Goal: Task Accomplishment & Management: Complete application form

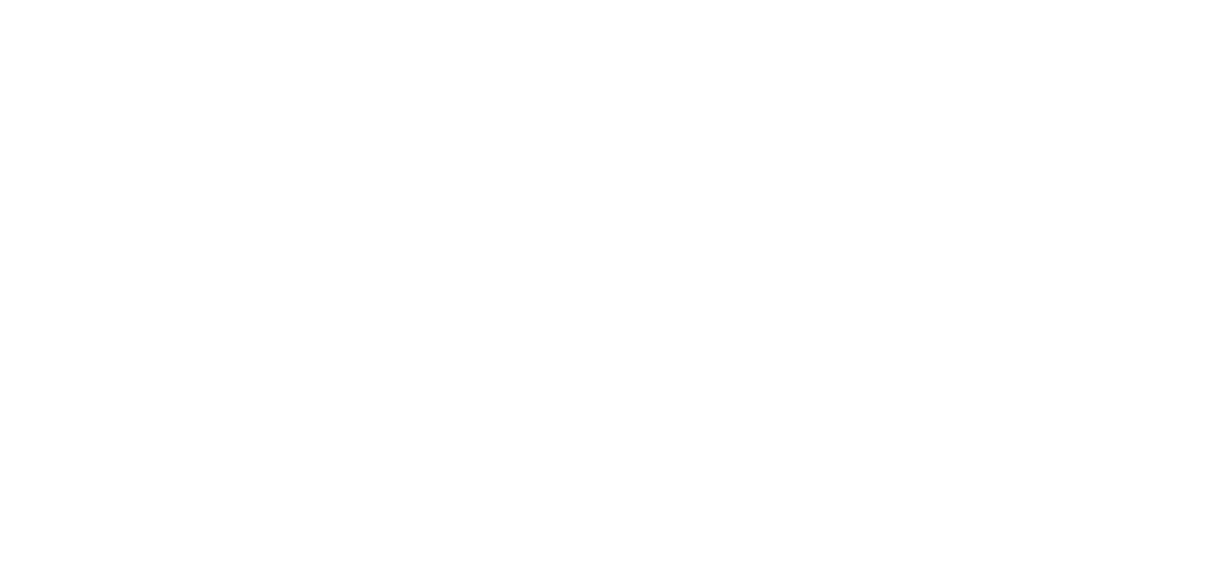
click at [629, 319] on body at bounding box center [616, 294] width 1232 height 588
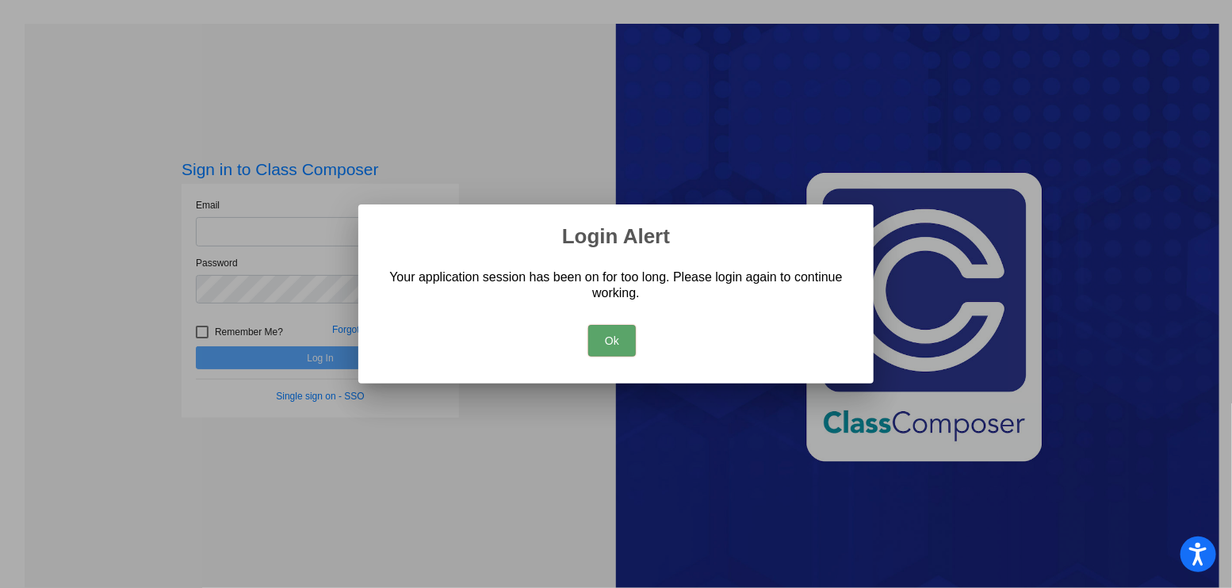
click at [605, 342] on button "Ok" at bounding box center [612, 341] width 48 height 32
type input "[EMAIL_ADDRESS][DOMAIN_NAME]"
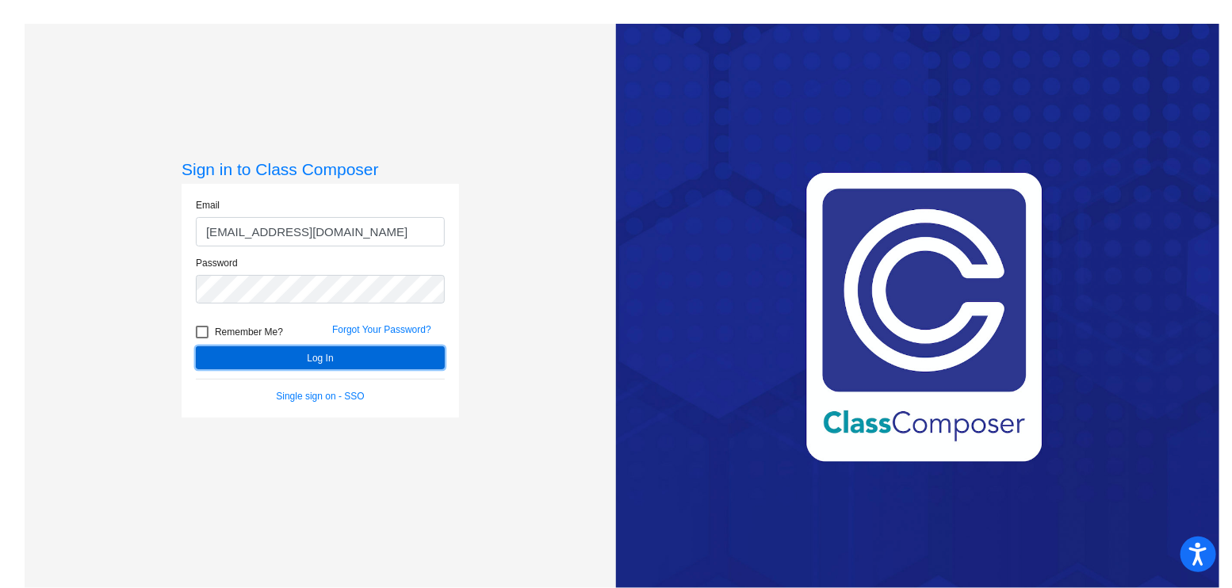
click at [423, 365] on button "Log In" at bounding box center [320, 357] width 249 height 23
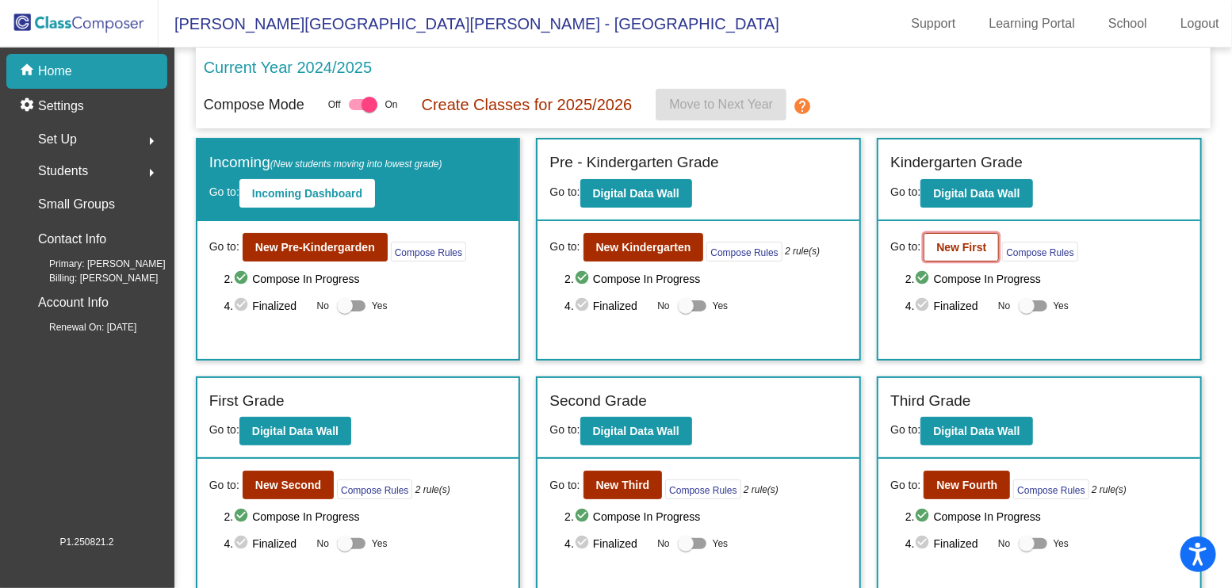
click at [965, 241] on b "New First" at bounding box center [961, 247] width 50 height 13
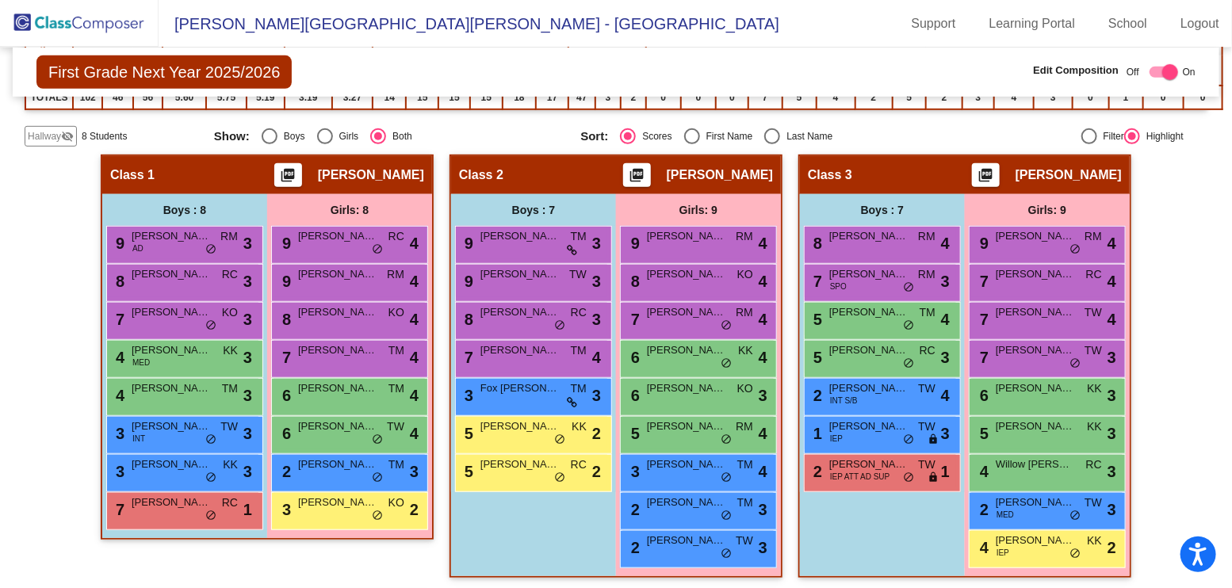
scroll to position [384, 0]
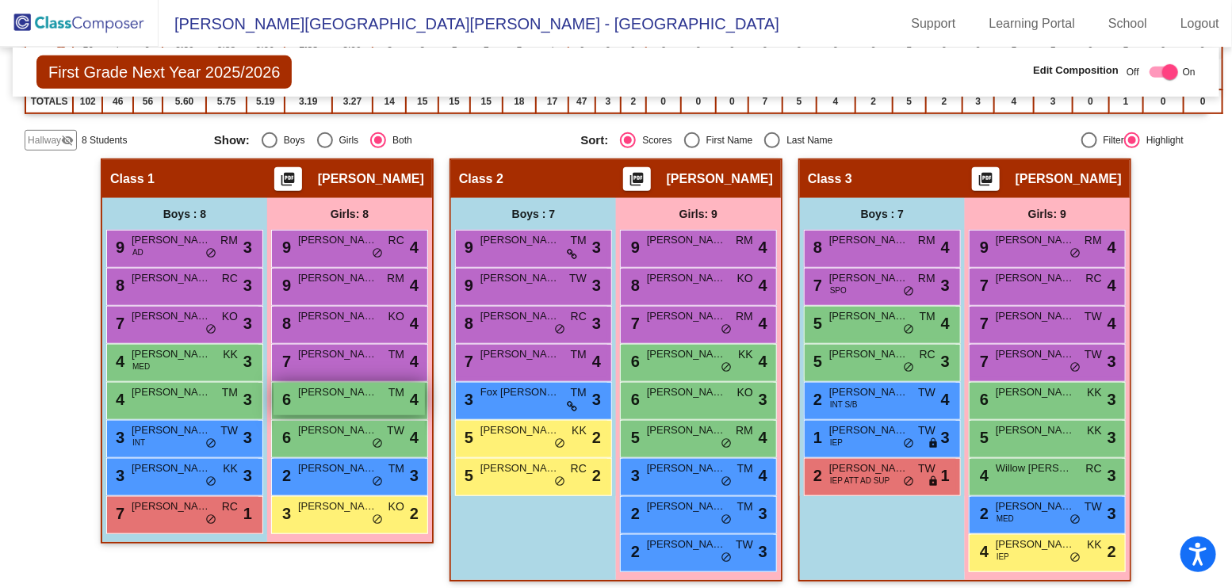
click at [370, 404] on div "6 [PERSON_NAME] TM lock do_not_disturb_alt 4" at bounding box center [348, 399] width 151 height 33
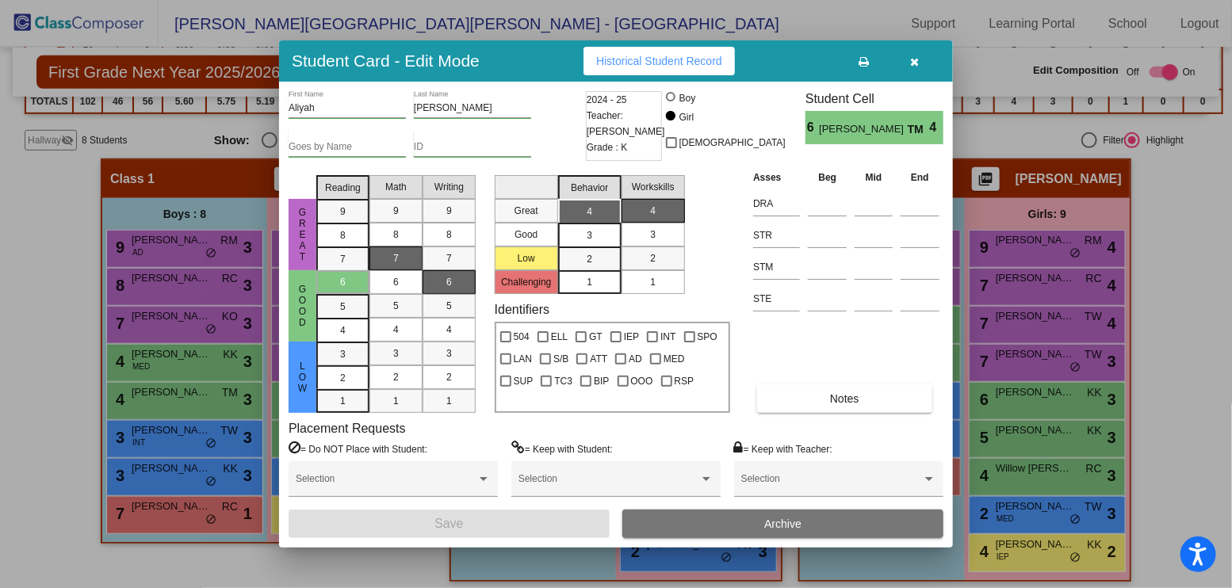
click at [774, 515] on button "Archive" at bounding box center [782, 524] width 321 height 29
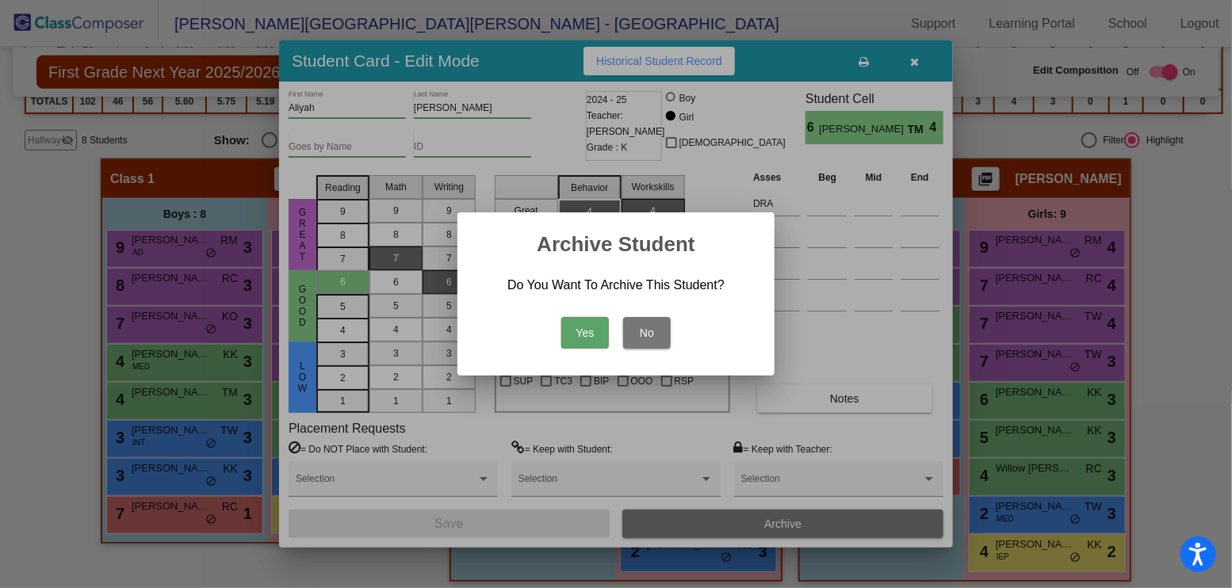
click at [582, 333] on button "Yes" at bounding box center [585, 333] width 48 height 32
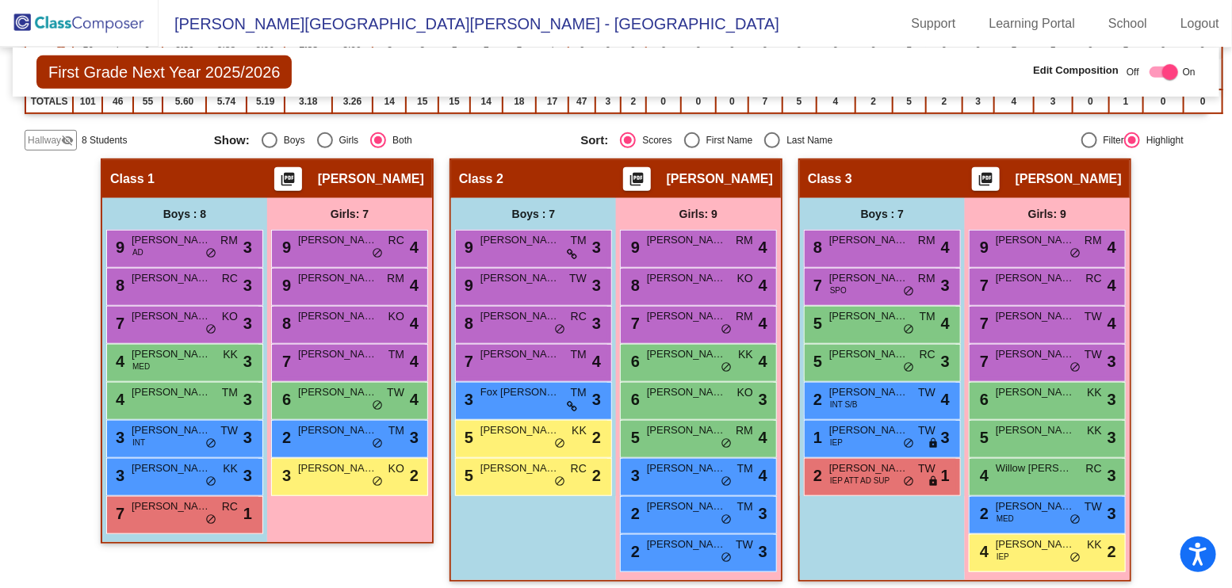
click at [54, 136] on span "Hallway" at bounding box center [44, 140] width 33 height 14
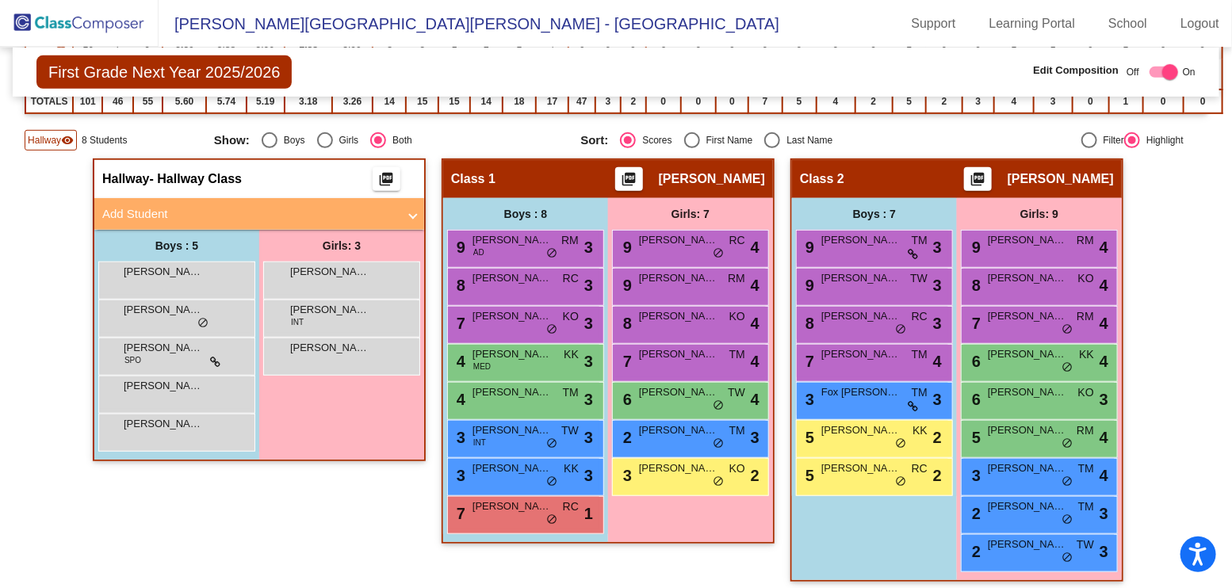
click at [162, 208] on mat-panel-title "Add Student" at bounding box center [249, 214] width 295 height 18
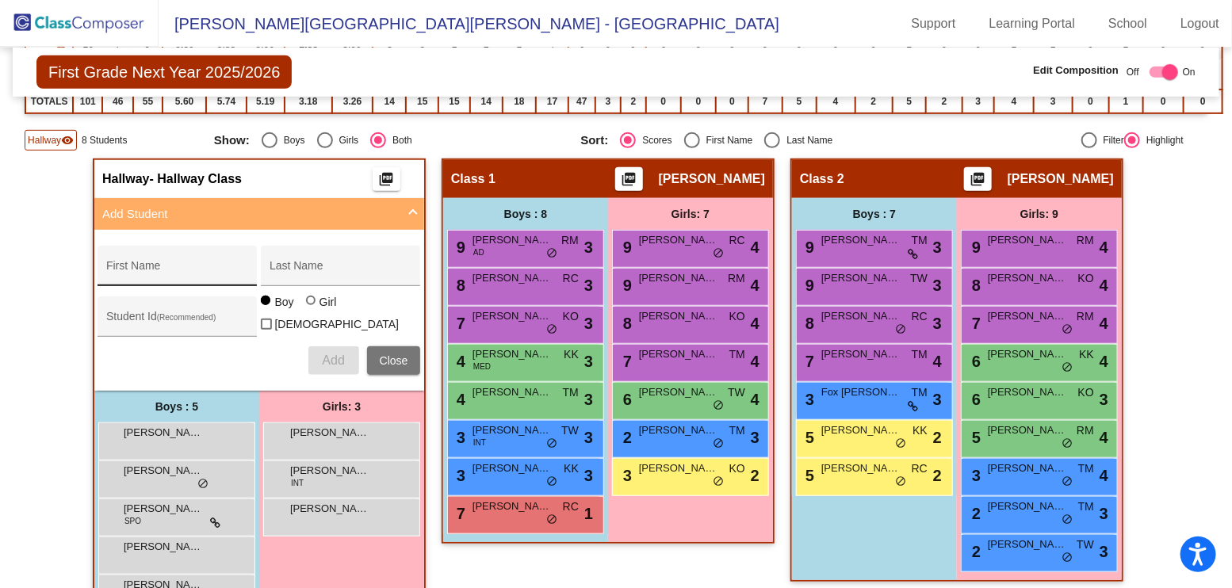
click at [168, 254] on div "First Name" at bounding box center [177, 270] width 143 height 33
type input "Jaxon"
type input "[PERSON_NAME]"
click at [340, 358] on span "Add" at bounding box center [333, 360] width 22 height 13
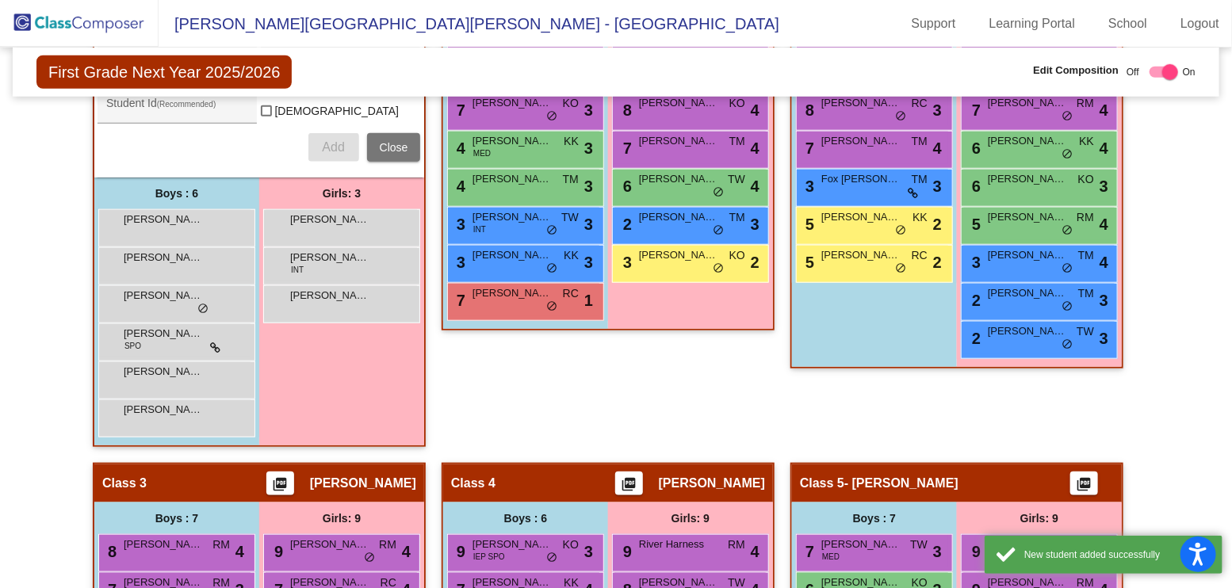
scroll to position [599, 0]
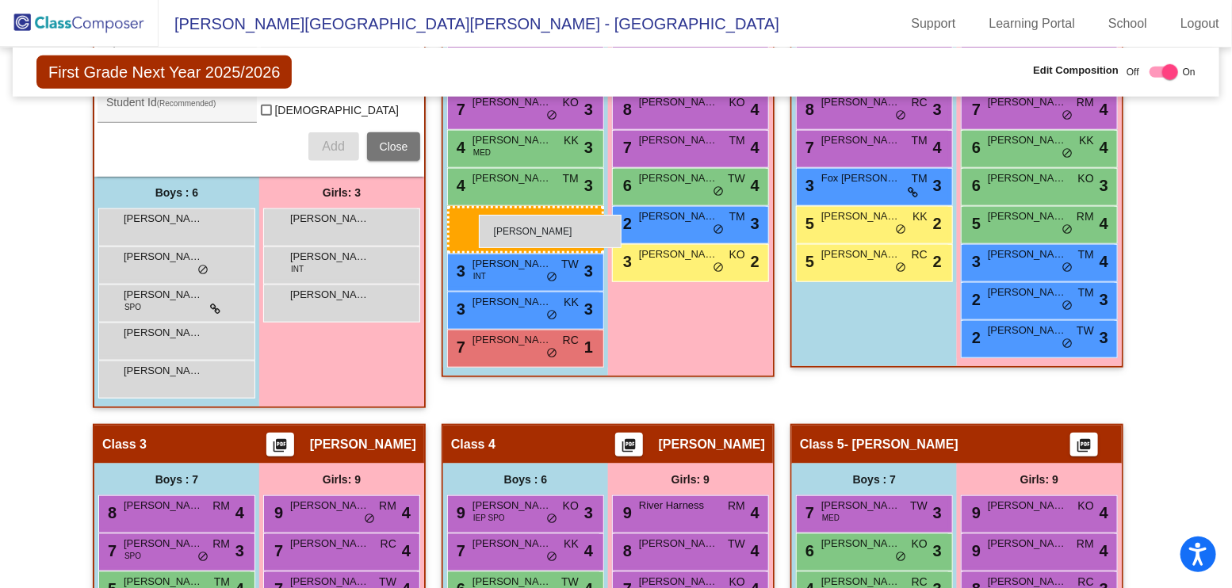
drag, startPoint x: 181, startPoint y: 258, endPoint x: 477, endPoint y: 215, distance: 299.7
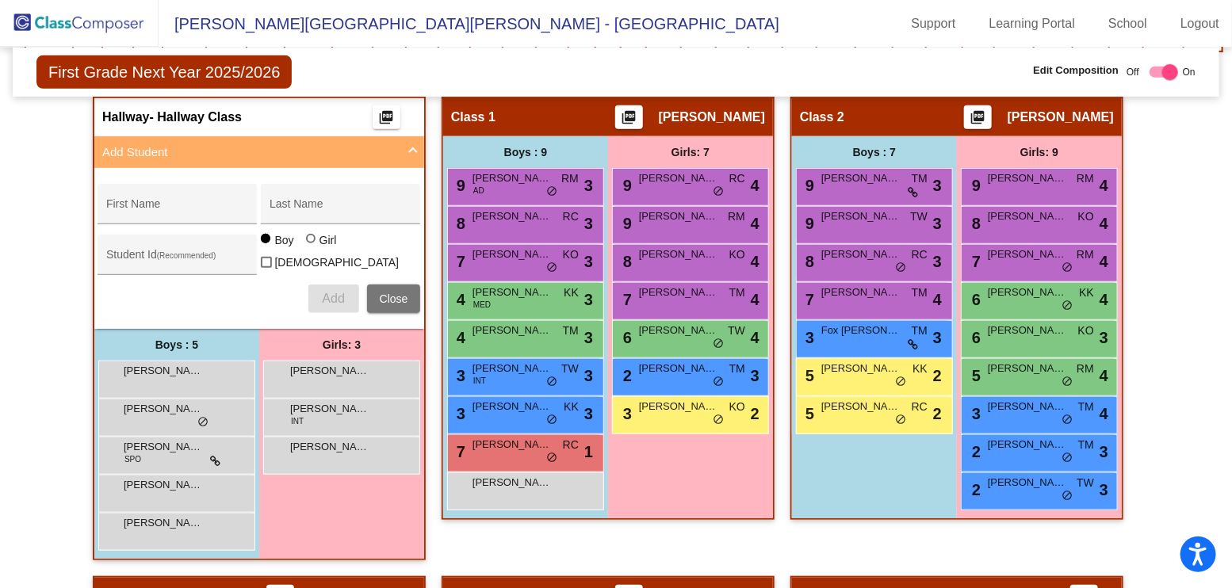
scroll to position [441, 0]
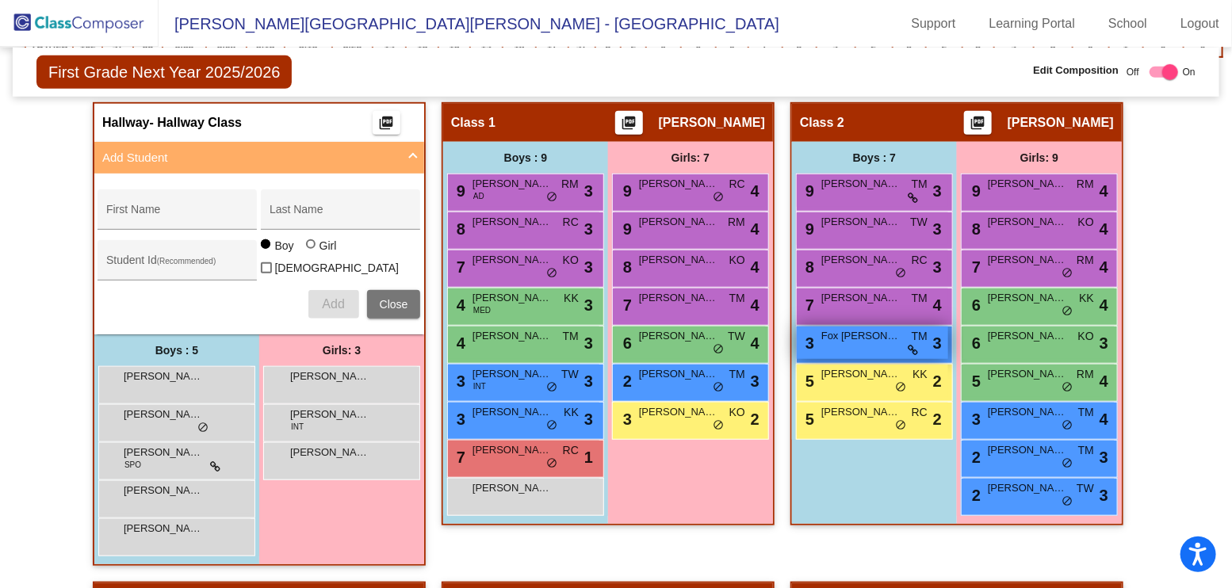
click at [824, 339] on div "3 Fox [PERSON_NAME] lock do_not_disturb_alt 3" at bounding box center [872, 343] width 151 height 33
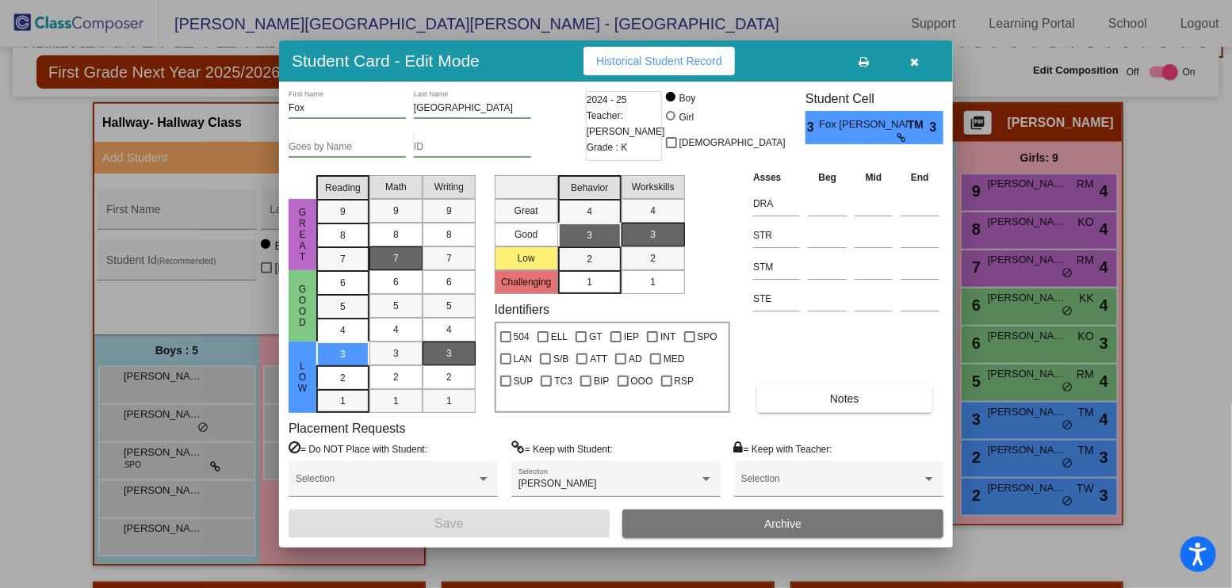
click at [818, 522] on button "Archive" at bounding box center [782, 524] width 321 height 29
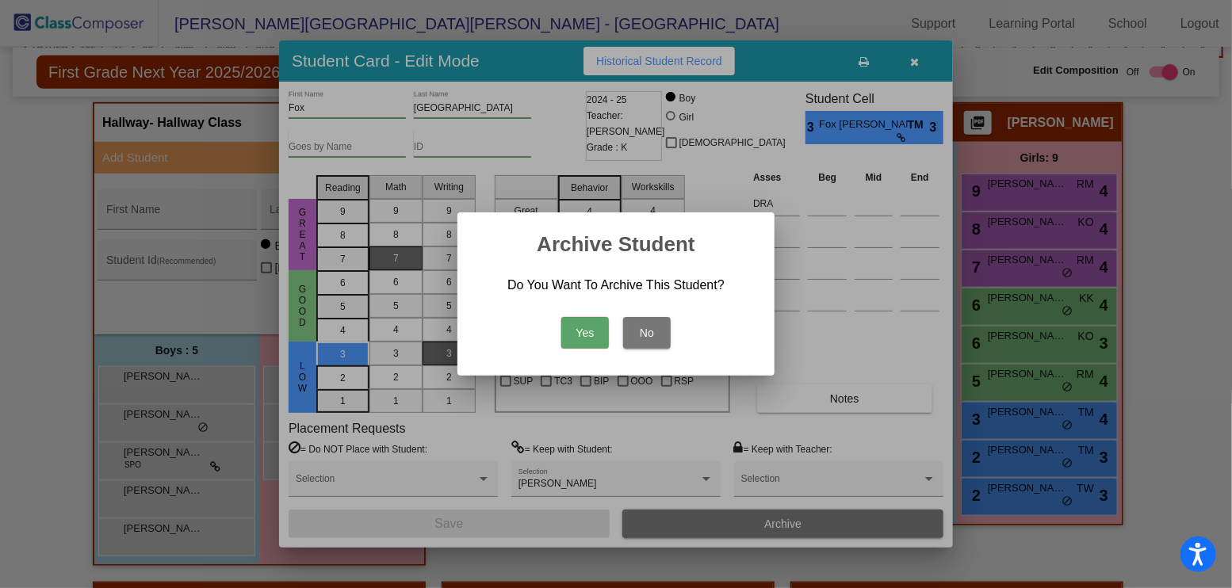
click at [599, 329] on button "Yes" at bounding box center [585, 333] width 48 height 32
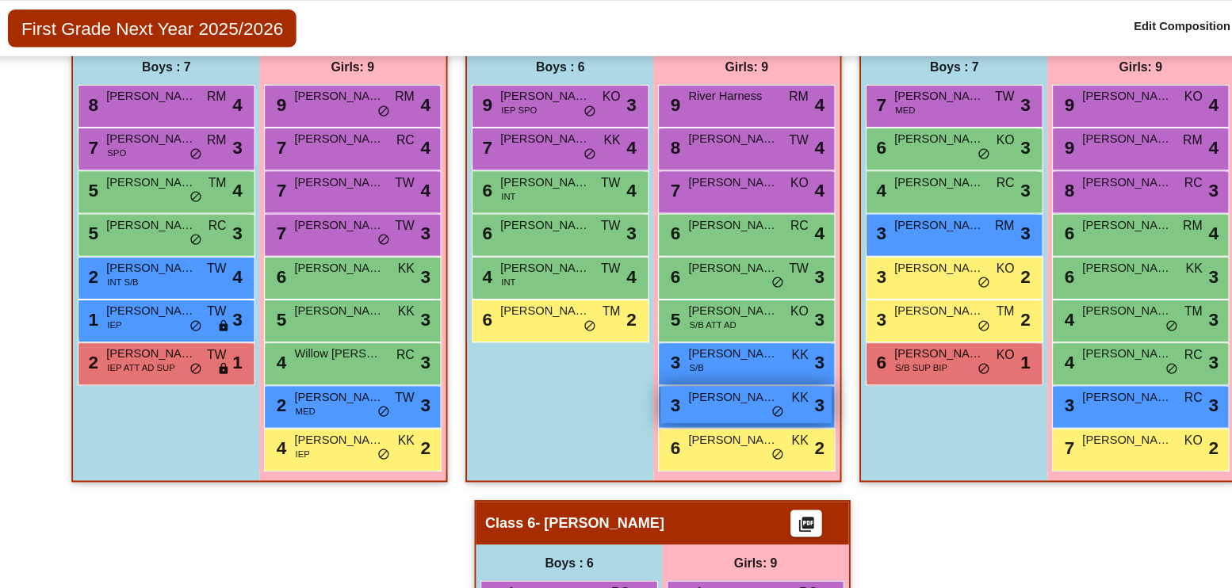
scroll to position [973, 0]
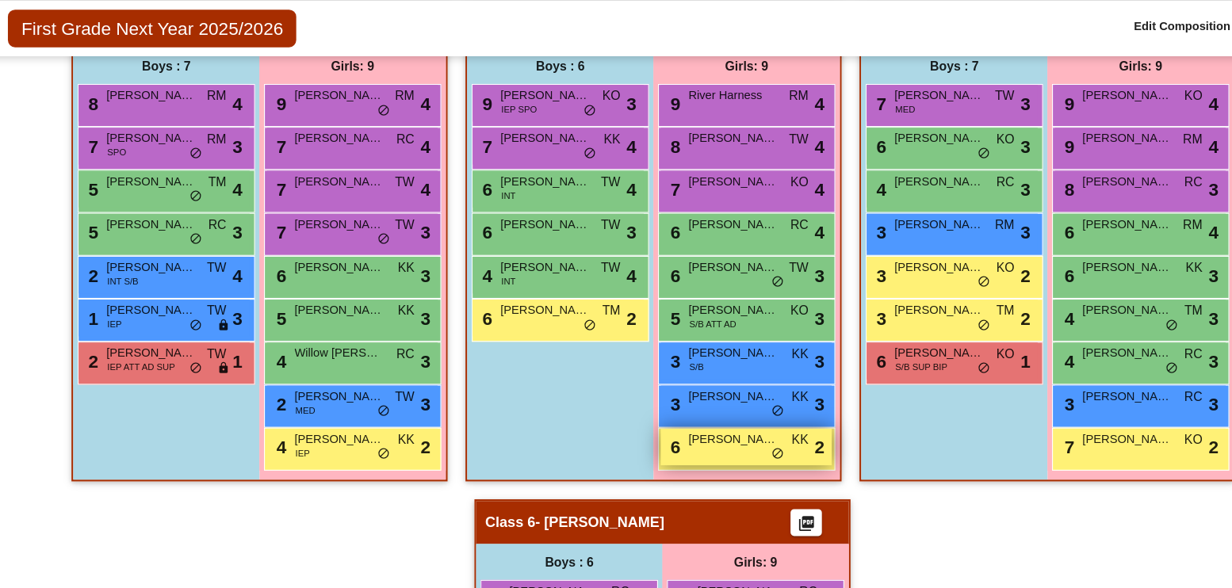
click at [694, 436] on div "6 [PERSON_NAME] KK lock do_not_disturb_alt 2" at bounding box center [689, 442] width 151 height 33
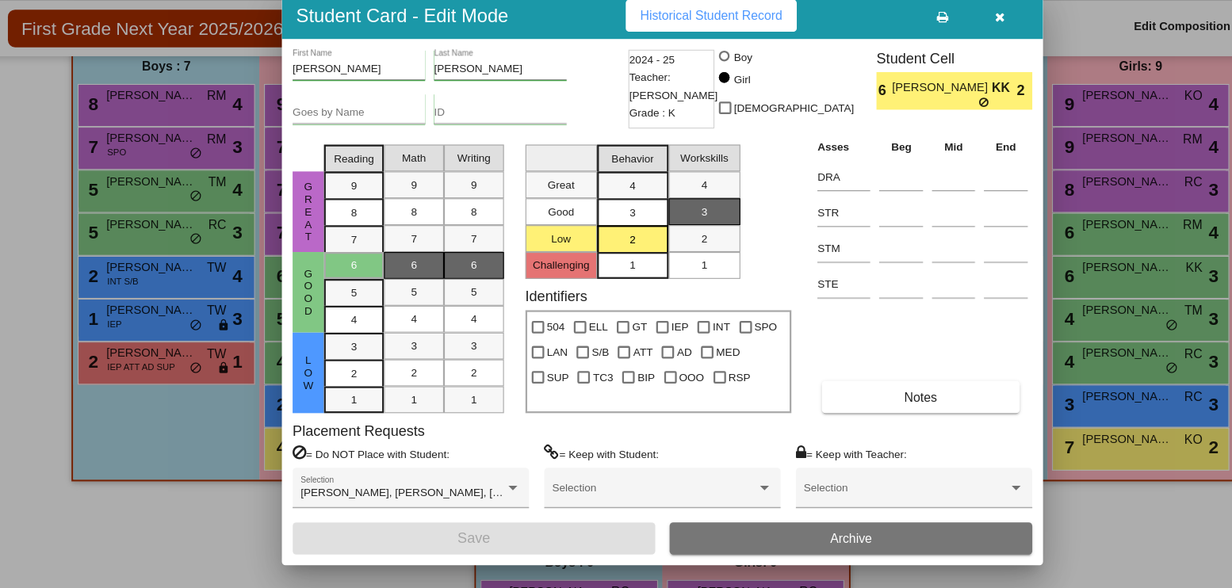
click at [767, 520] on span "Archive" at bounding box center [782, 524] width 37 height 13
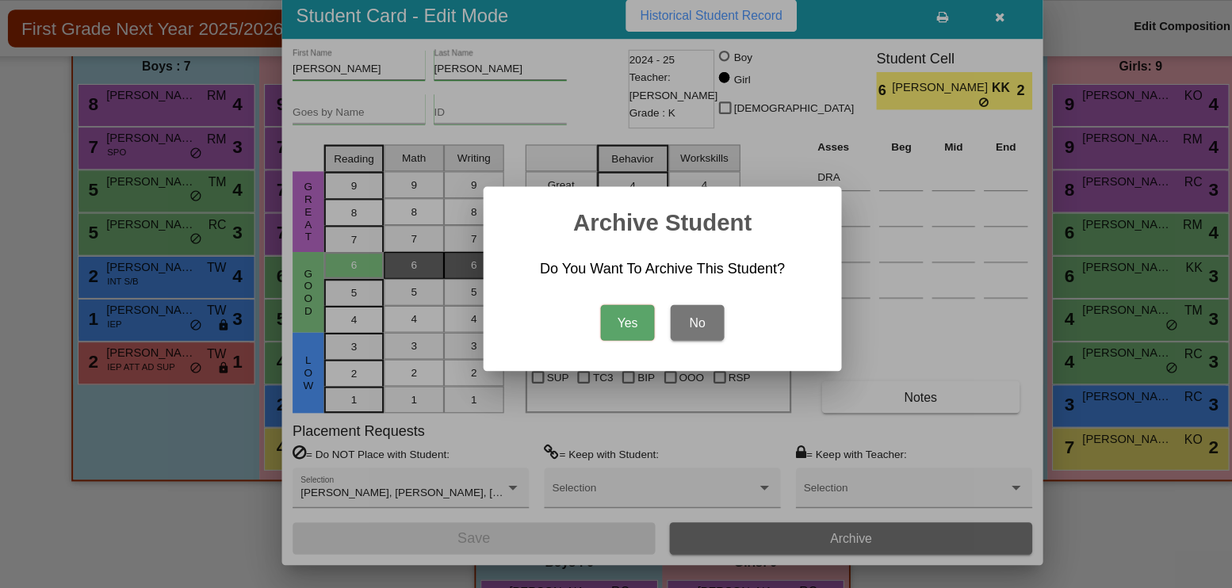
click at [598, 336] on button "Yes" at bounding box center [585, 333] width 48 height 32
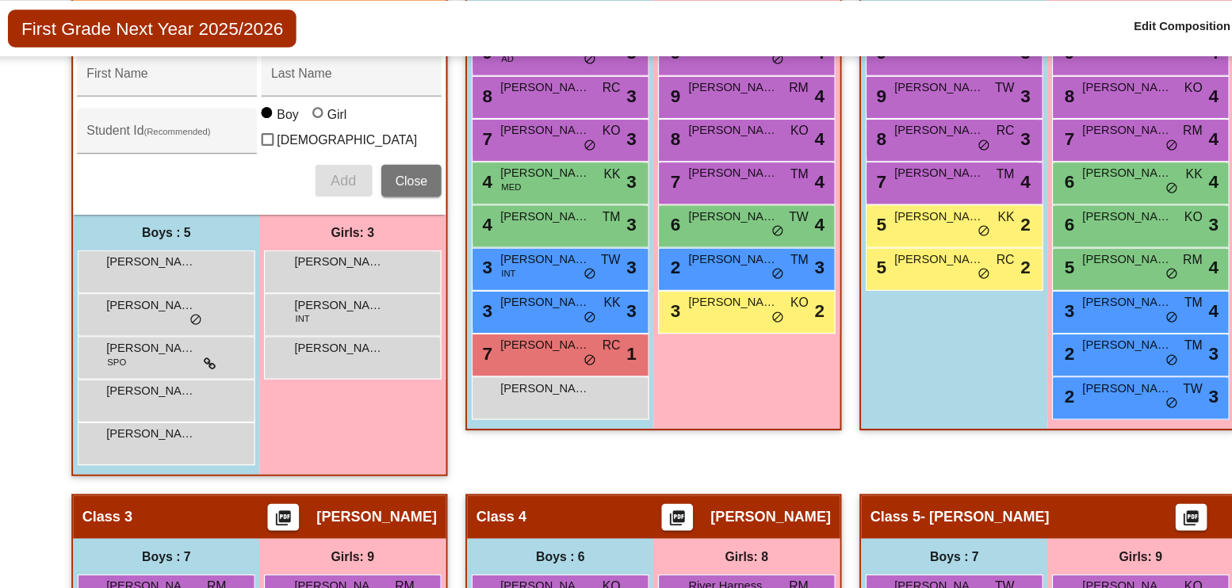
scroll to position [536, 0]
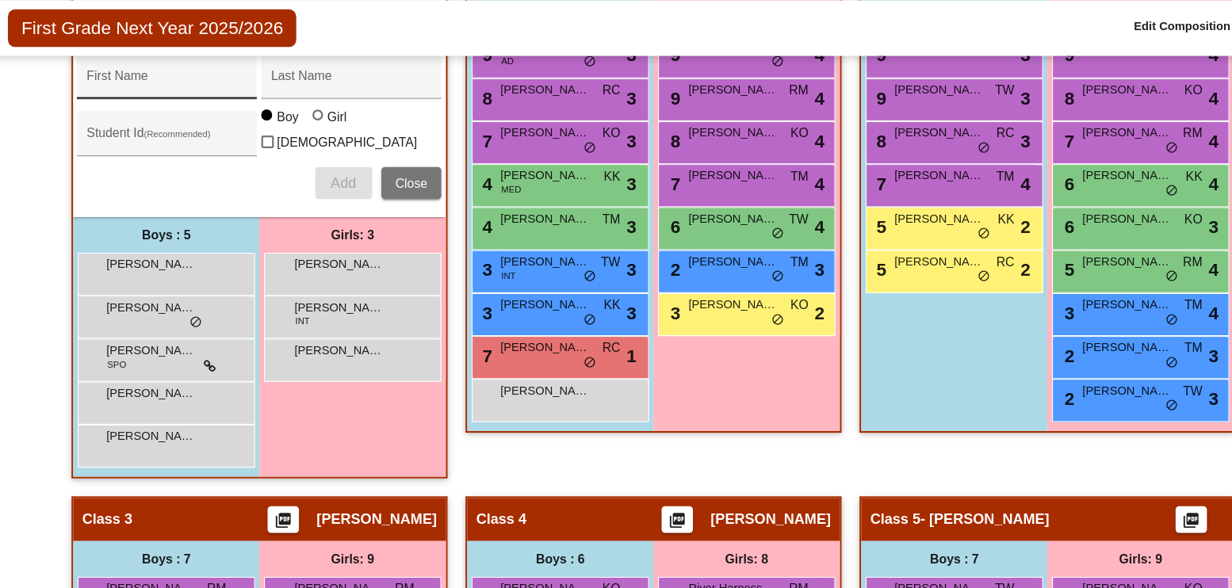
click at [205, 114] on input "First Name" at bounding box center [177, 120] width 143 height 13
type input "Panth"
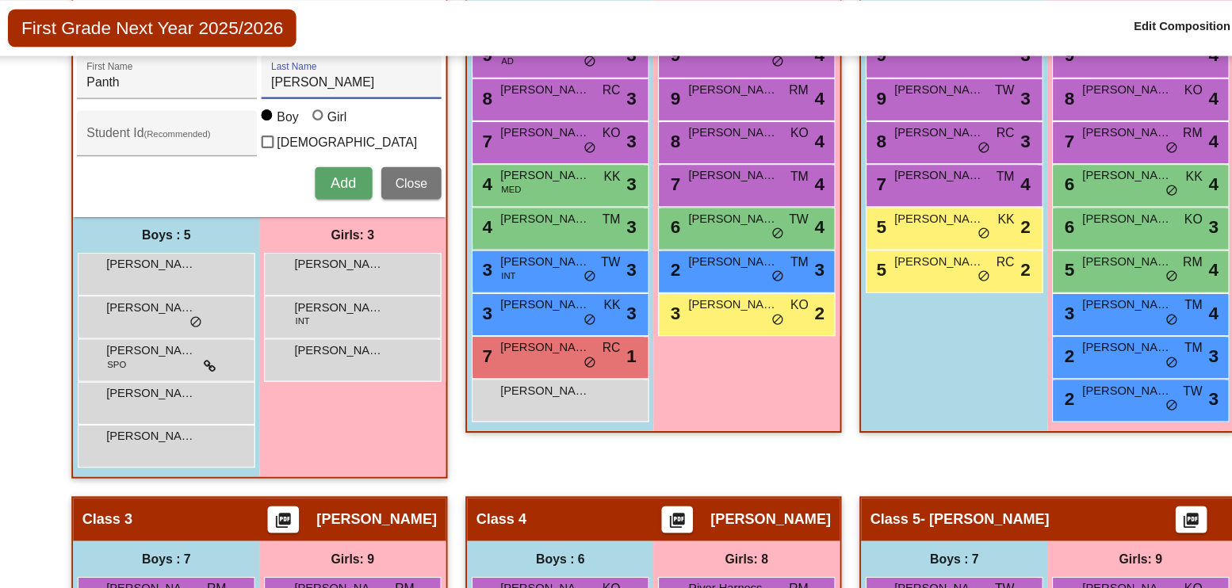
type input "[PERSON_NAME]"
click at [328, 202] on span "Add" at bounding box center [333, 208] width 22 height 13
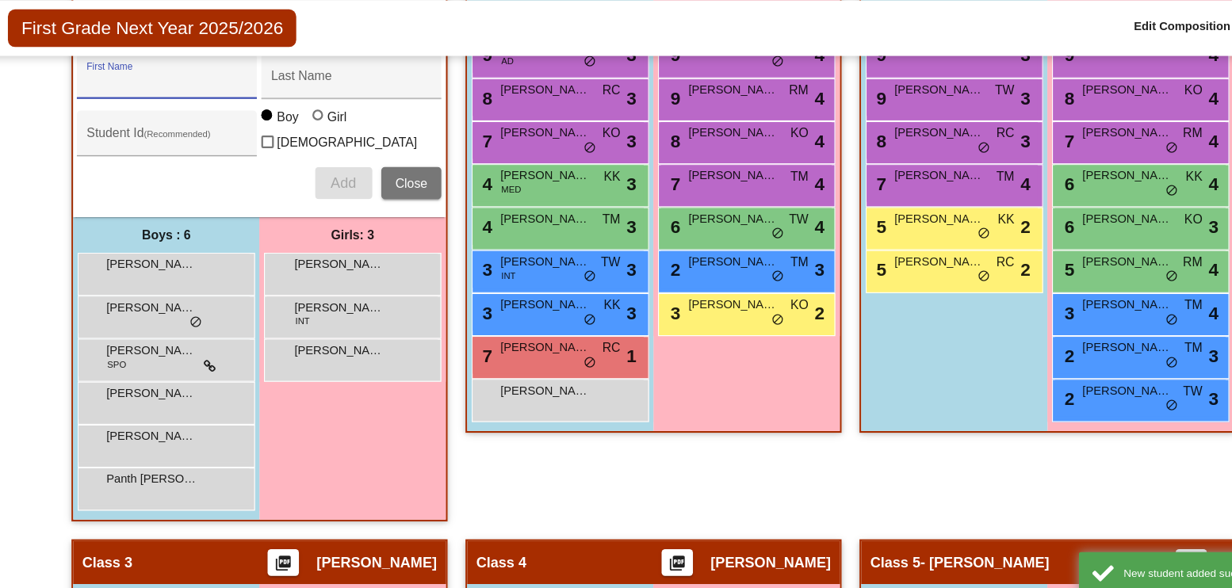
click at [208, 120] on input "First Name" at bounding box center [177, 120] width 143 height 13
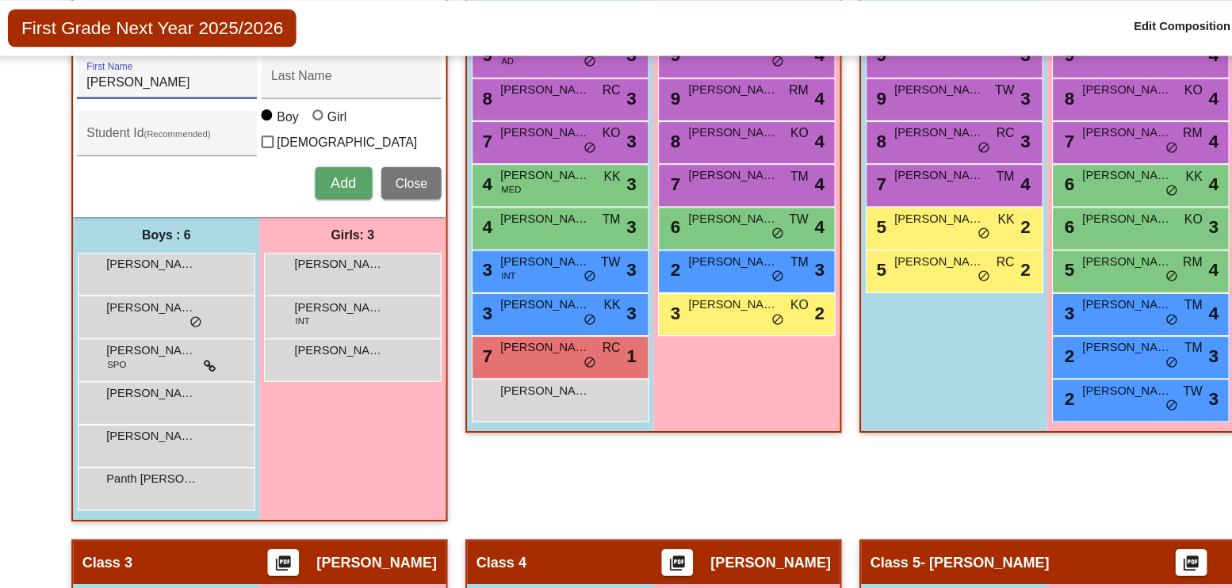
type input "[PERSON_NAME]"
click at [316, 195] on button "Add" at bounding box center [333, 209] width 51 height 29
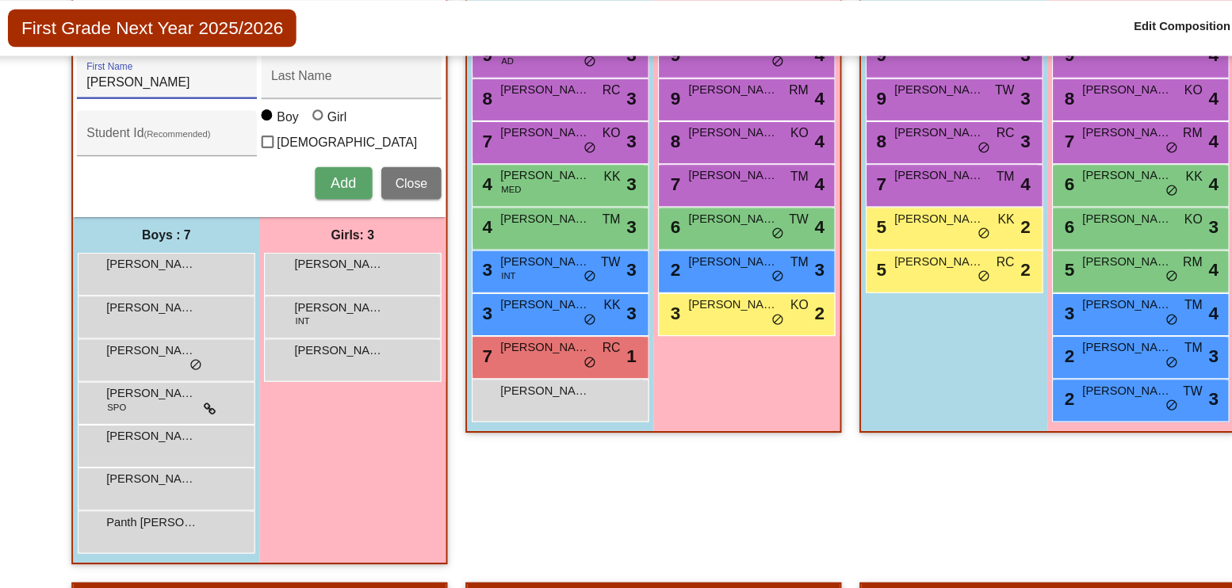
type input "[PERSON_NAME]"
click at [335, 195] on button "Add" at bounding box center [333, 209] width 51 height 29
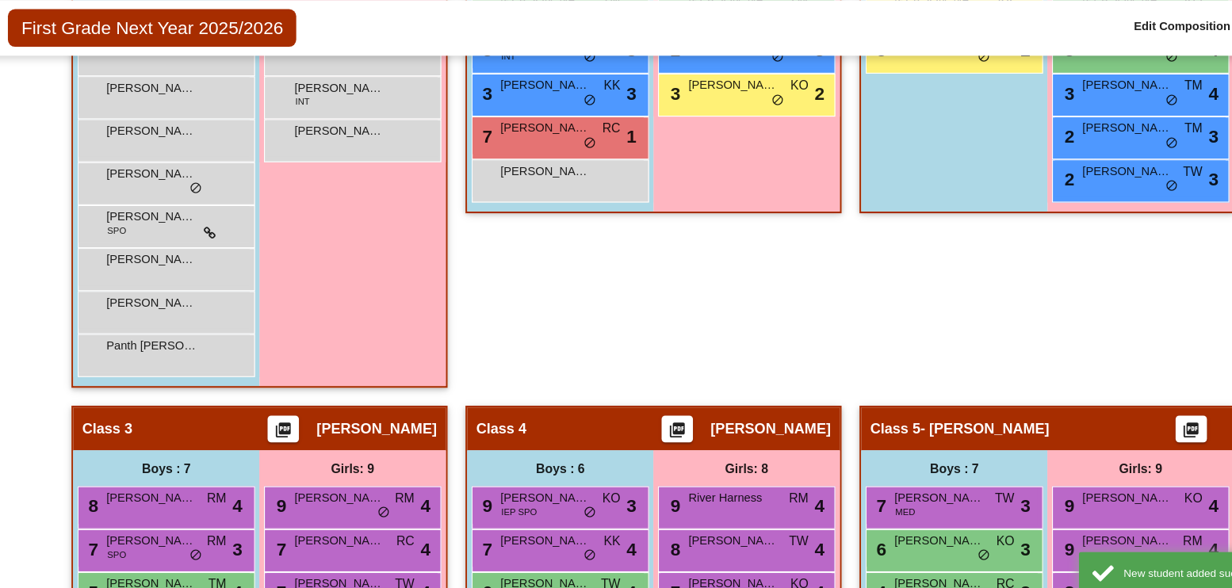
scroll to position [732, 0]
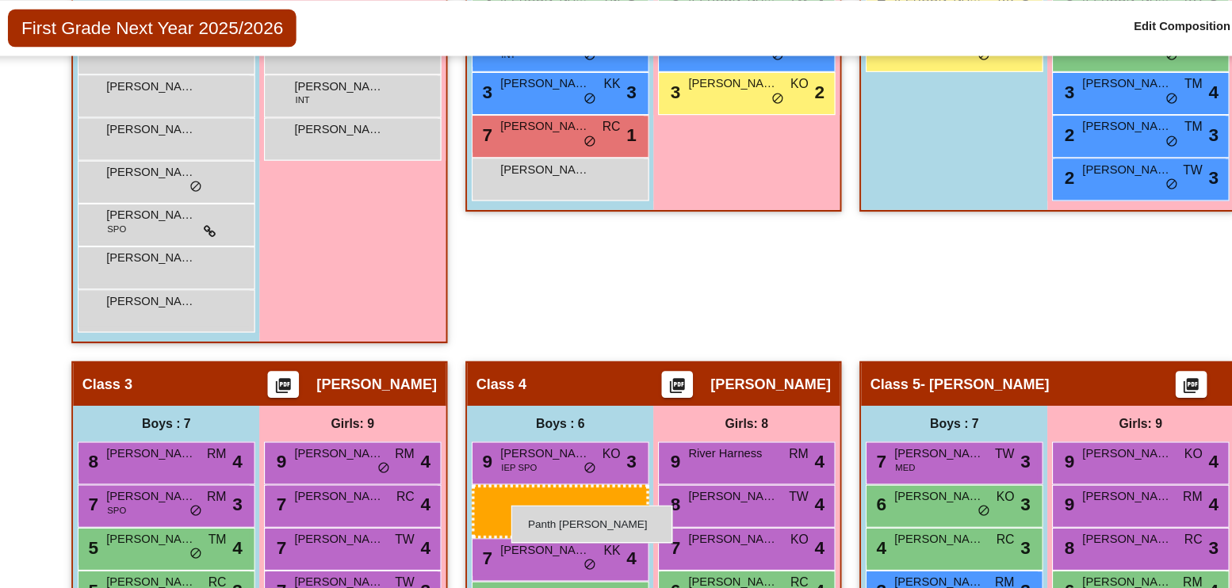
drag, startPoint x: 172, startPoint y: 353, endPoint x: 482, endPoint y: 494, distance: 340.6
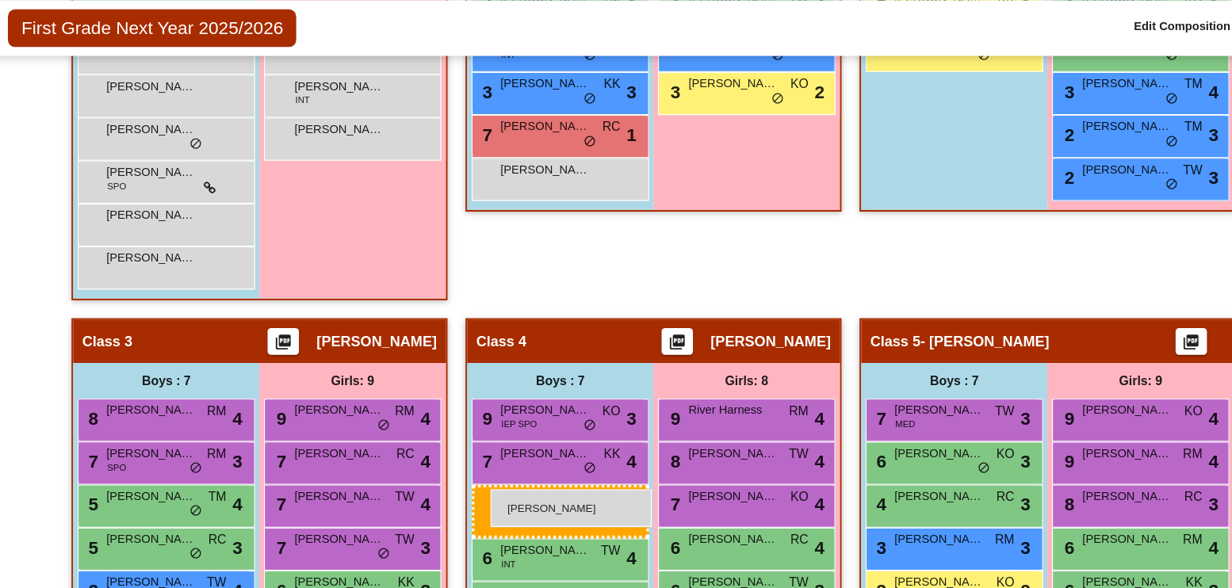
drag, startPoint x: 177, startPoint y: 164, endPoint x: 464, endPoint y: 480, distance: 427.1
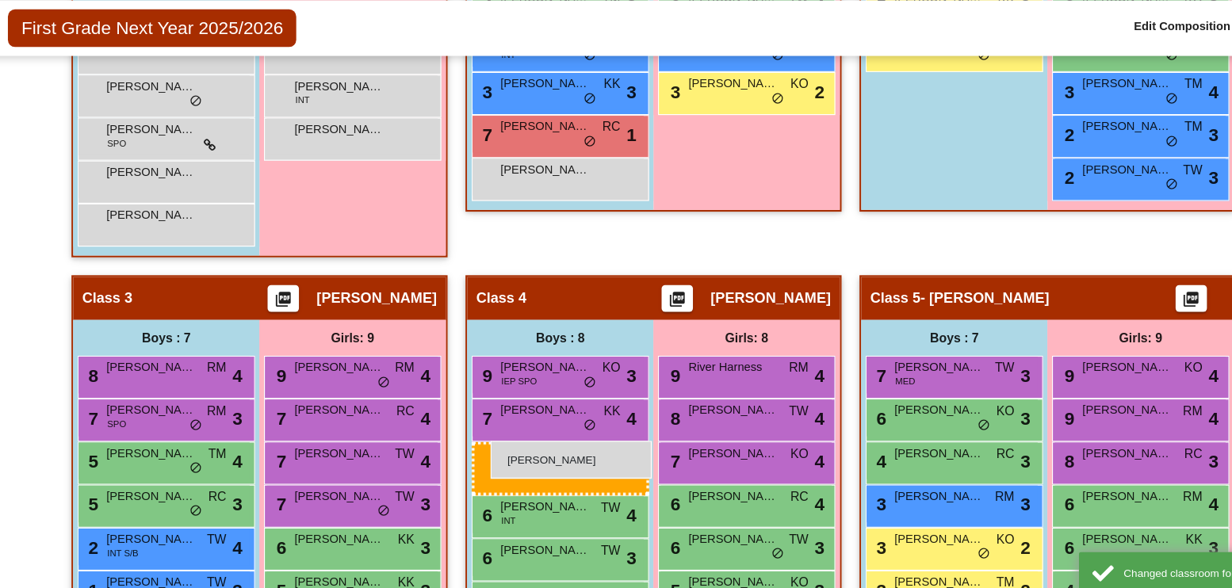
drag, startPoint x: 147, startPoint y: 122, endPoint x: 463, endPoint y: 432, distance: 442.3
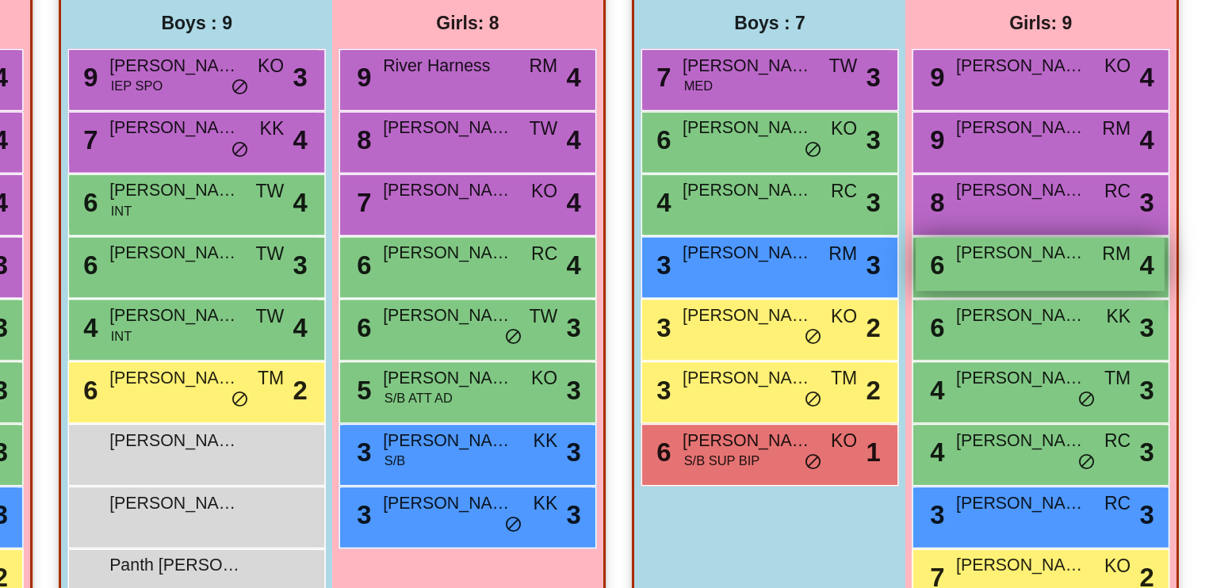
scroll to position [918, 0]
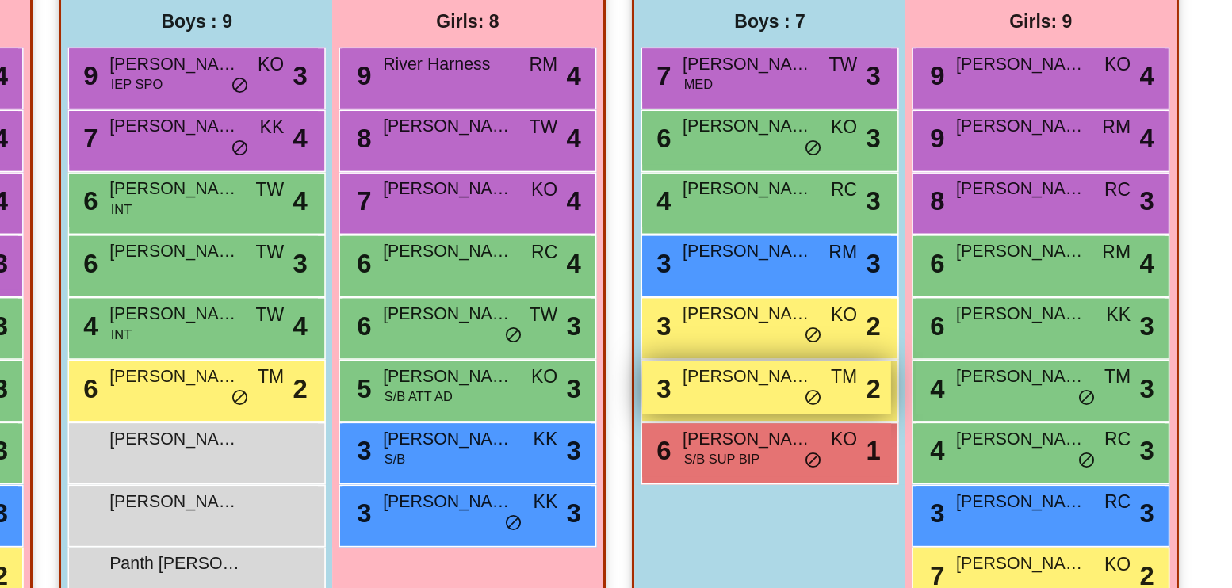
click at [870, 377] on div "3 [PERSON_NAME] TM lock do_not_disturb_alt 2" at bounding box center [872, 383] width 151 height 33
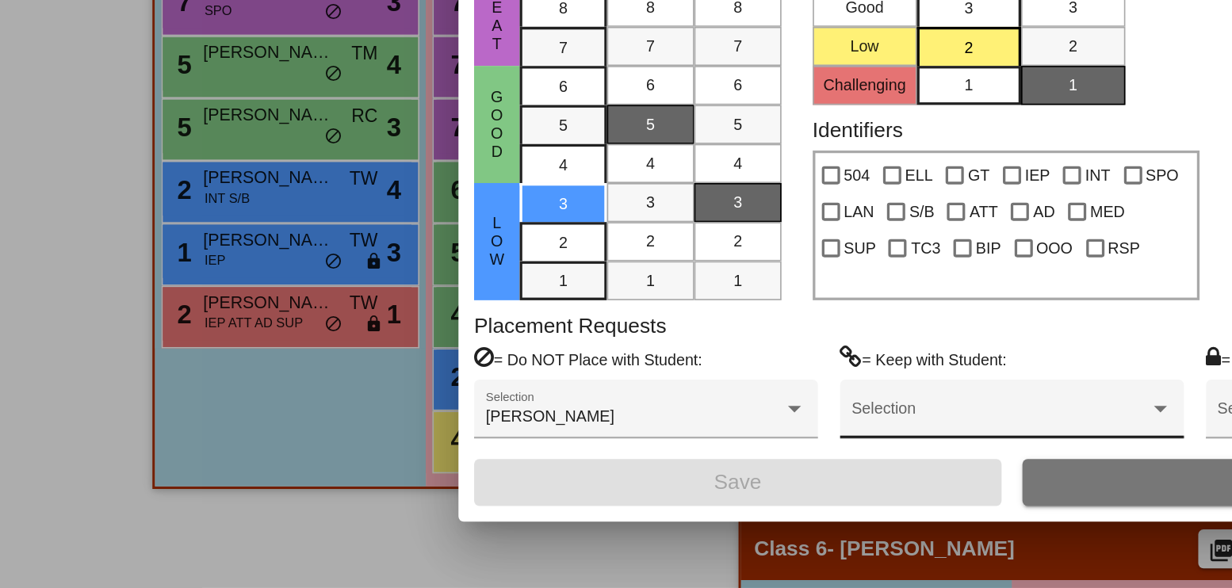
scroll to position [0, 0]
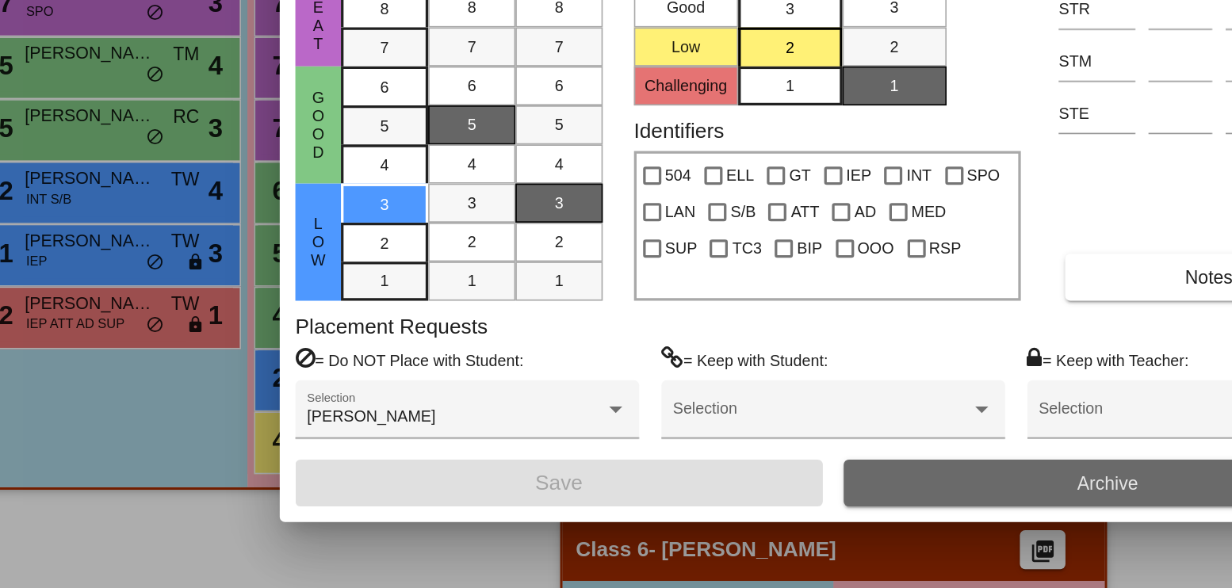
click at [766, 526] on span "Archive" at bounding box center [782, 524] width 37 height 13
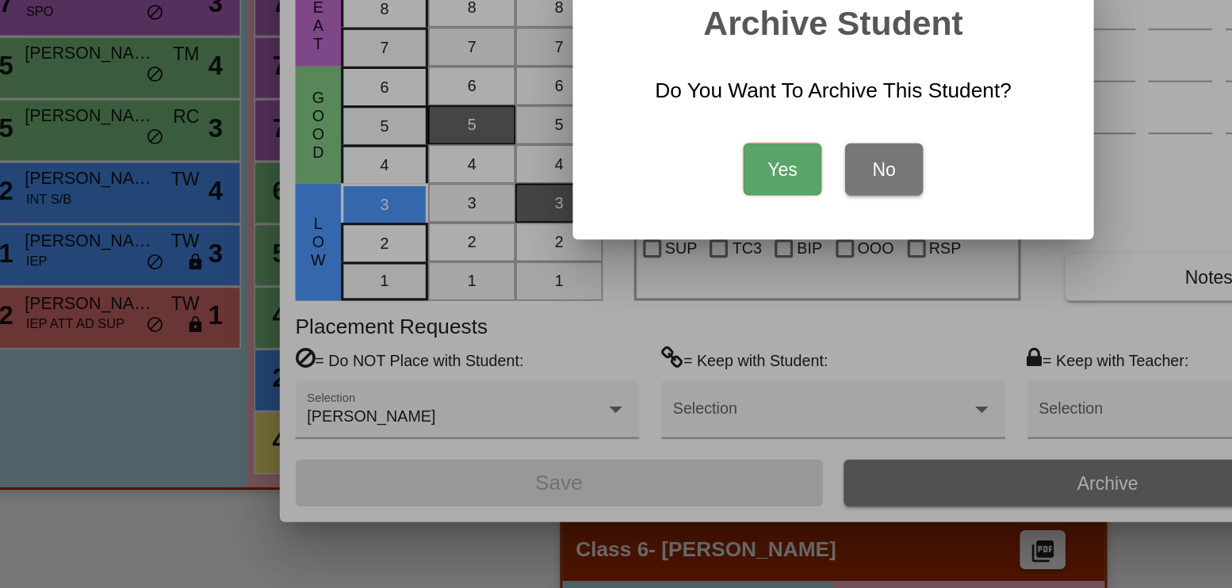
click at [605, 338] on button "Yes" at bounding box center [585, 333] width 48 height 32
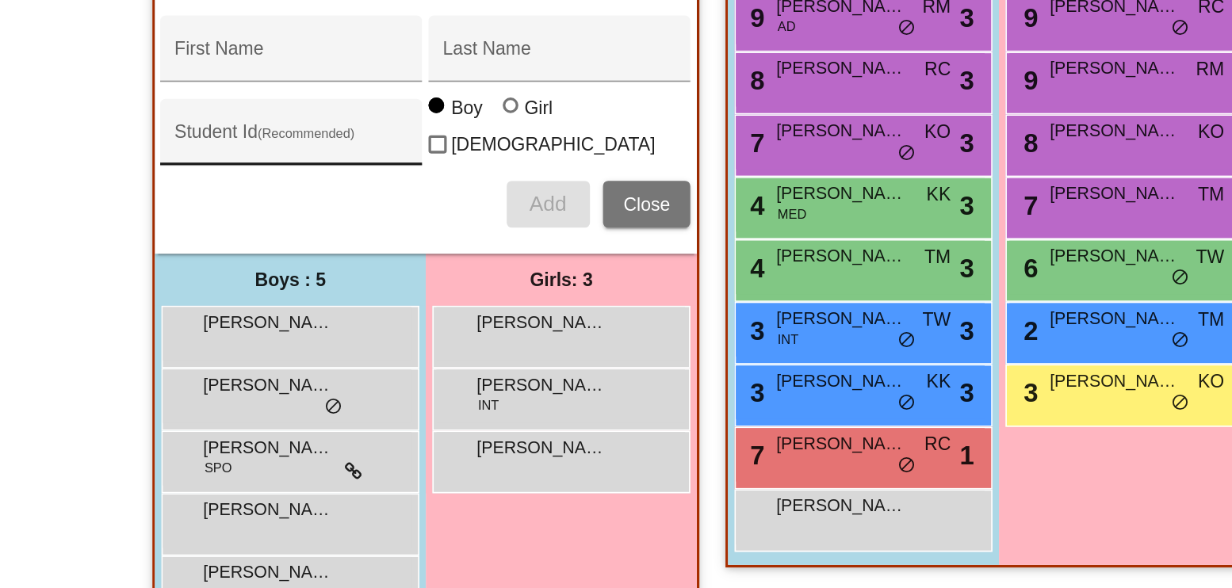
scroll to position [377, 0]
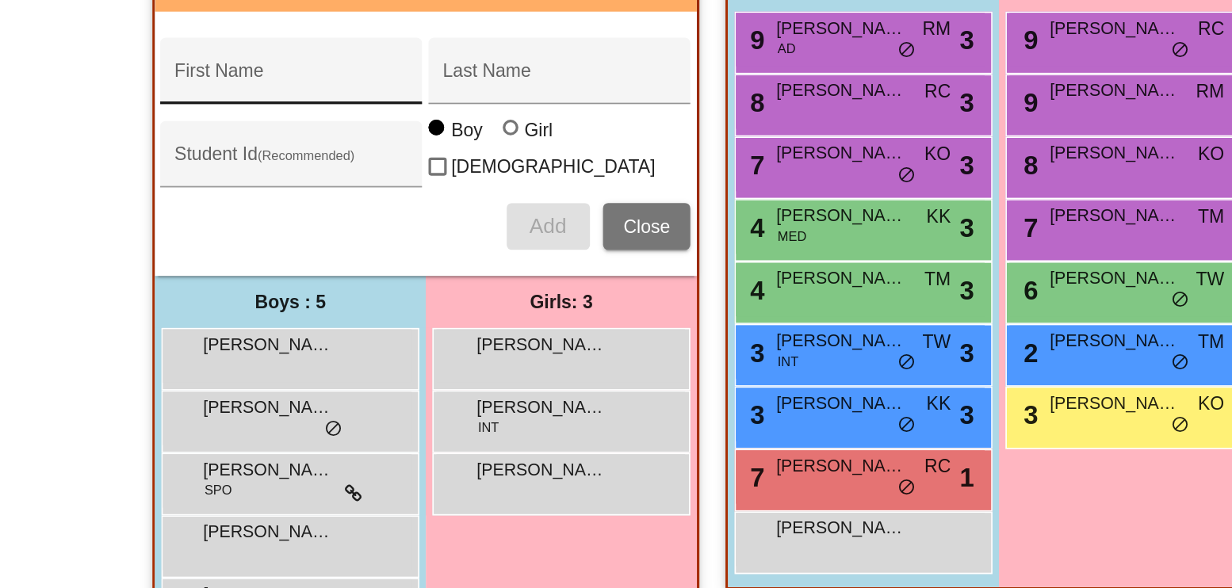
click at [154, 273] on input "First Name" at bounding box center [177, 279] width 143 height 13
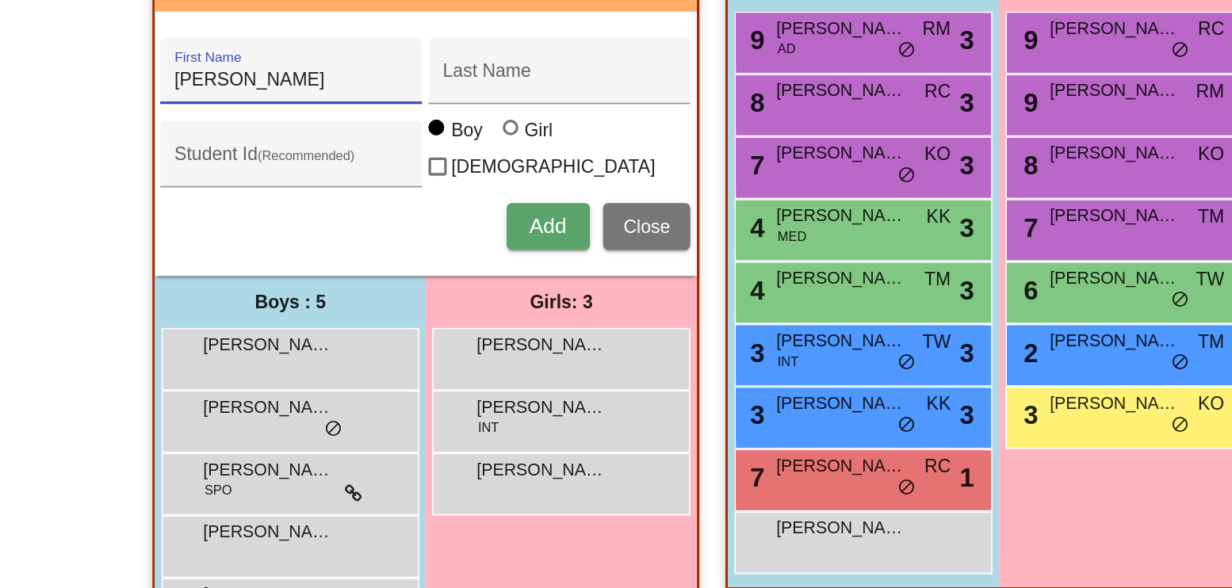
type input "[PERSON_NAME]"
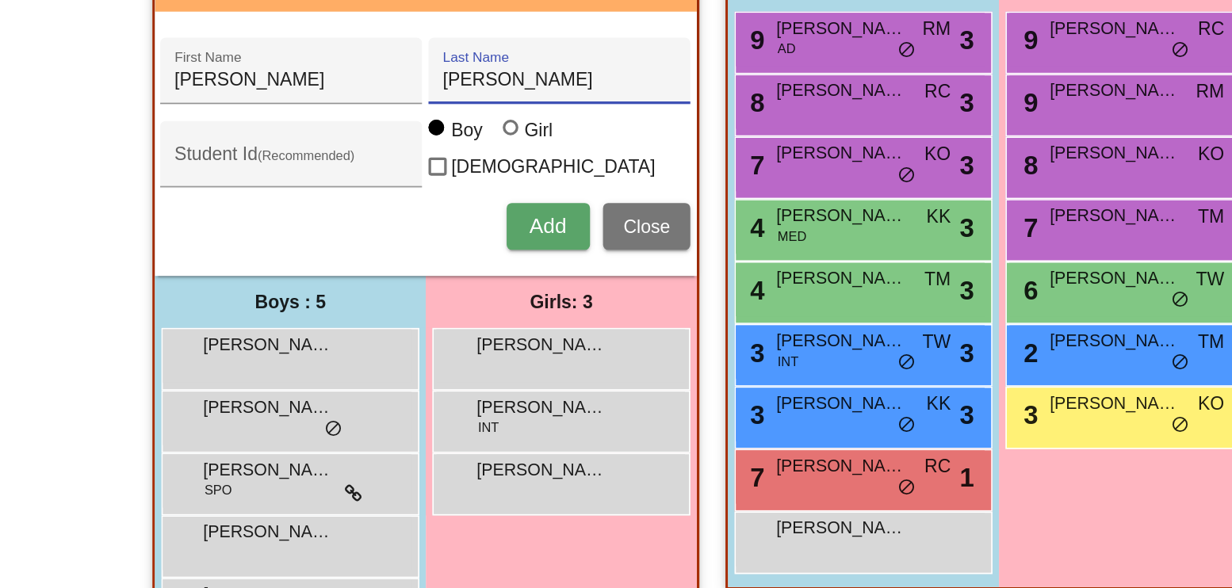
type input "[PERSON_NAME]"
click at [328, 373] on button "Add" at bounding box center [333, 368] width 51 height 29
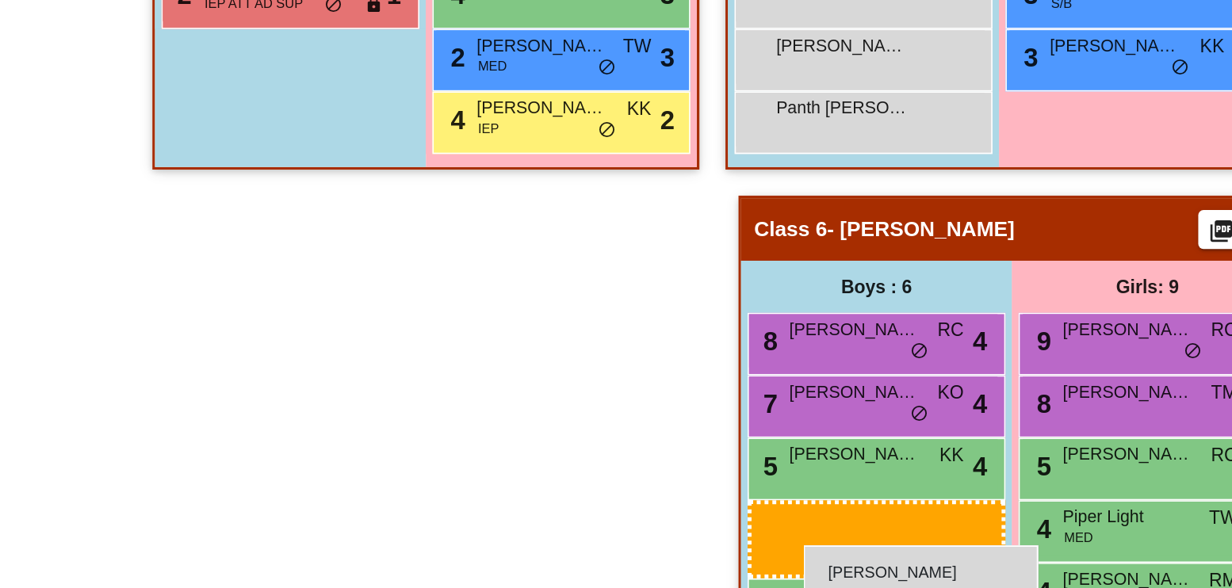
scroll to position [1116, 0]
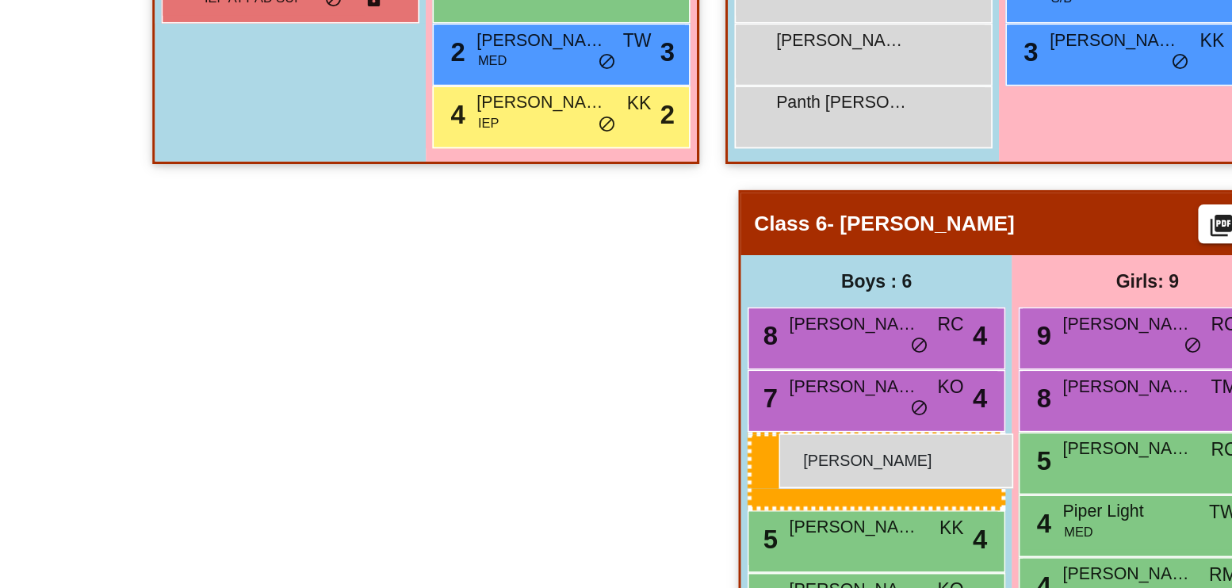
drag, startPoint x: 169, startPoint y: 378, endPoint x: 474, endPoint y: 494, distance: 326.4
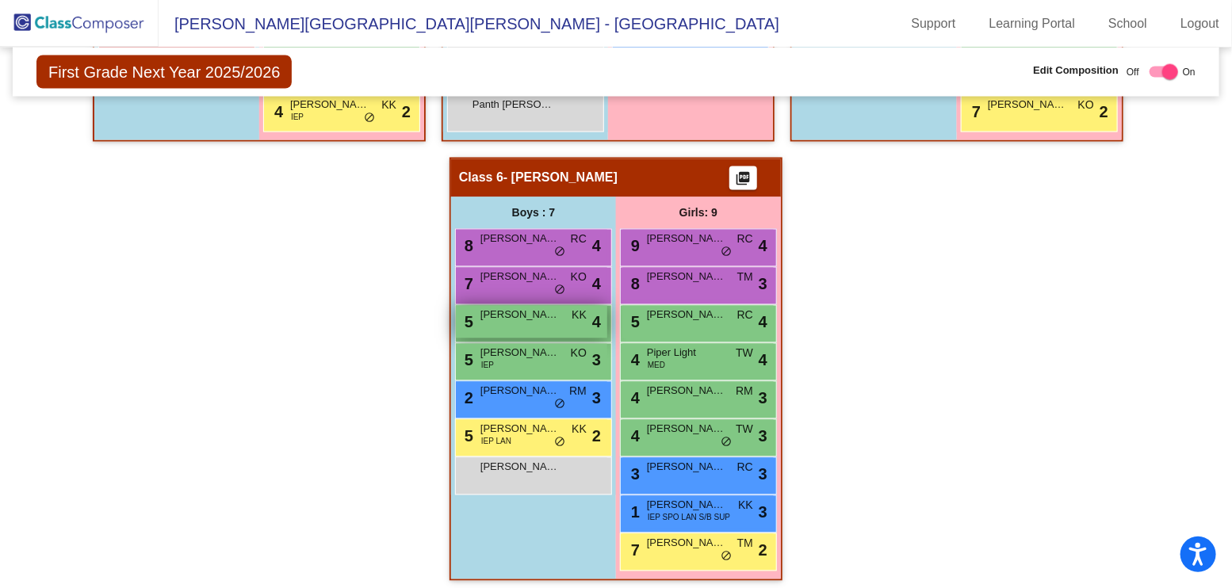
scroll to position [0, 0]
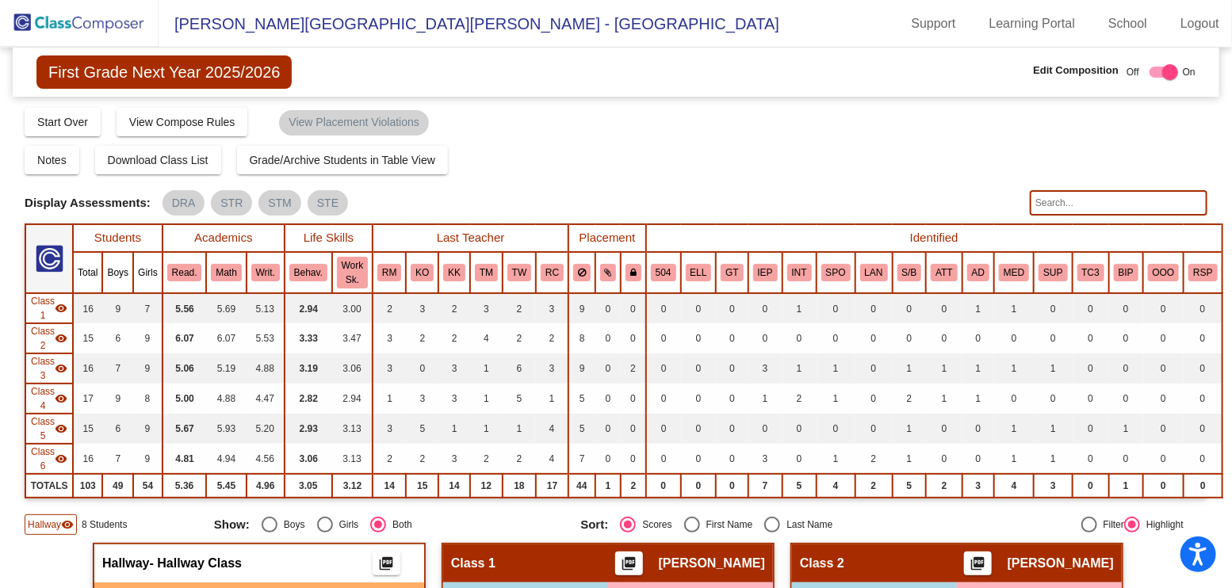
click at [95, 25] on img at bounding box center [79, 23] width 159 height 47
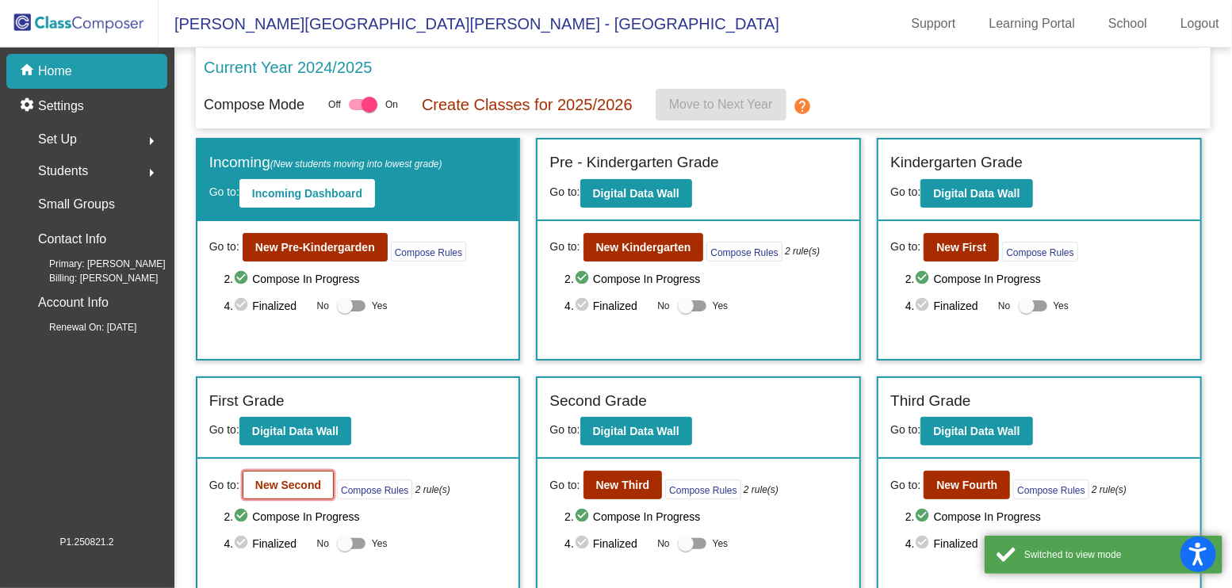
click at [290, 479] on b "New Second" at bounding box center [288, 485] width 66 height 13
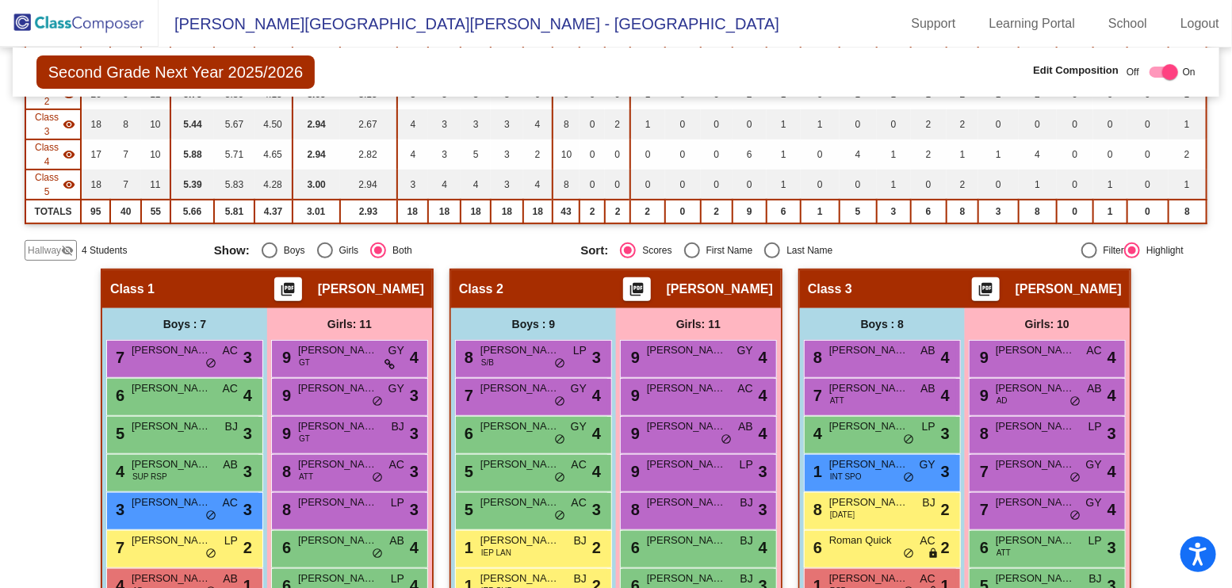
scroll to position [243, 0]
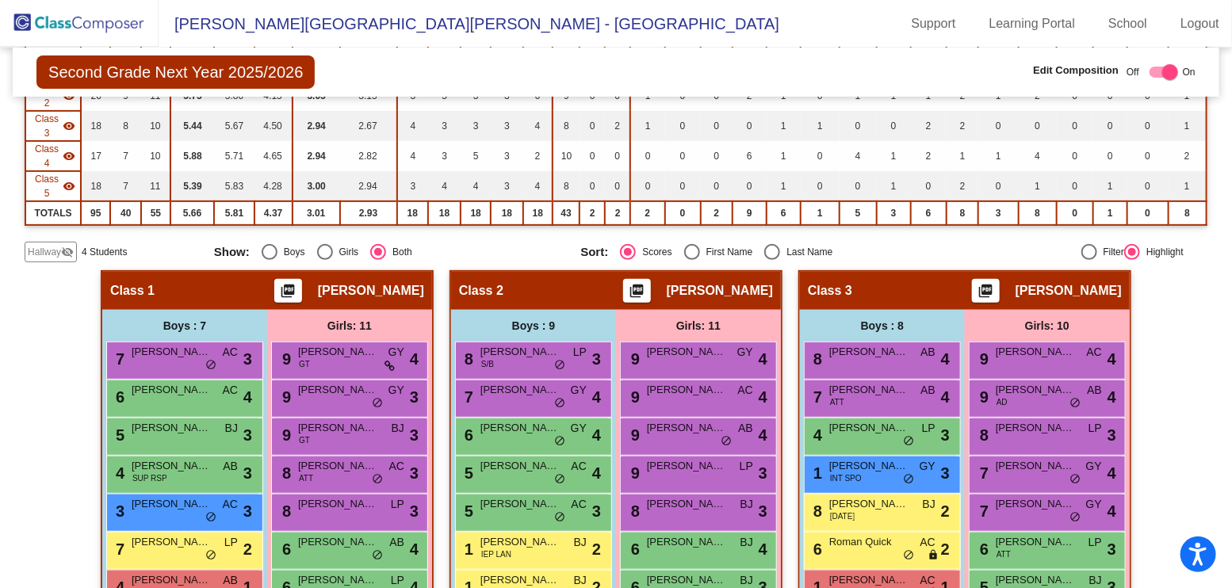
click at [53, 245] on span "Hallway" at bounding box center [44, 252] width 33 height 14
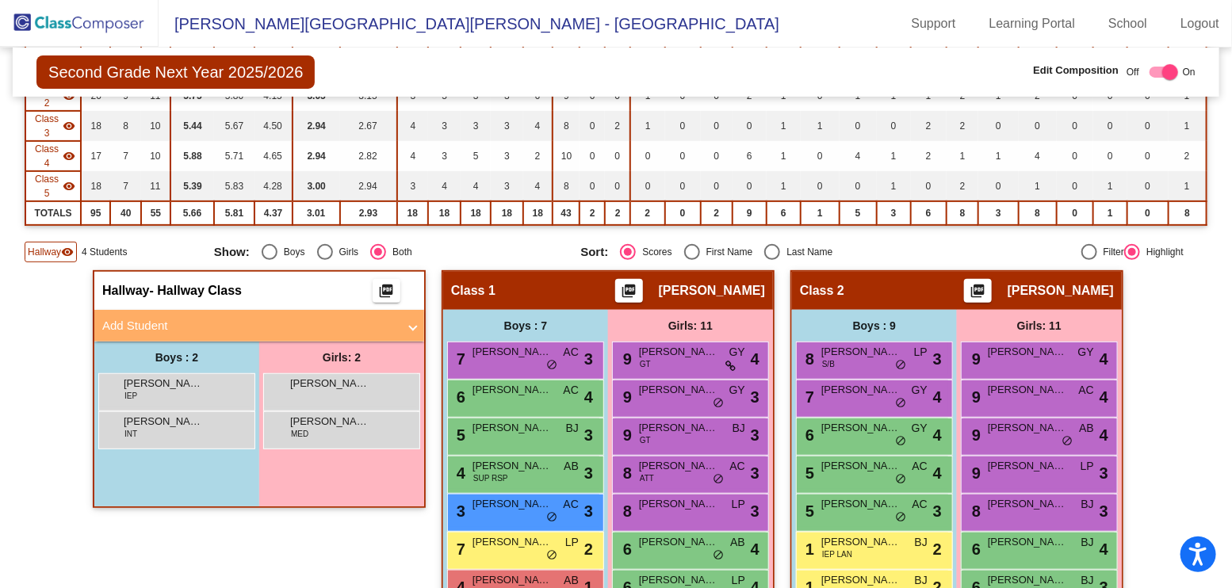
click at [159, 317] on mat-panel-title "Add Student" at bounding box center [249, 326] width 295 height 18
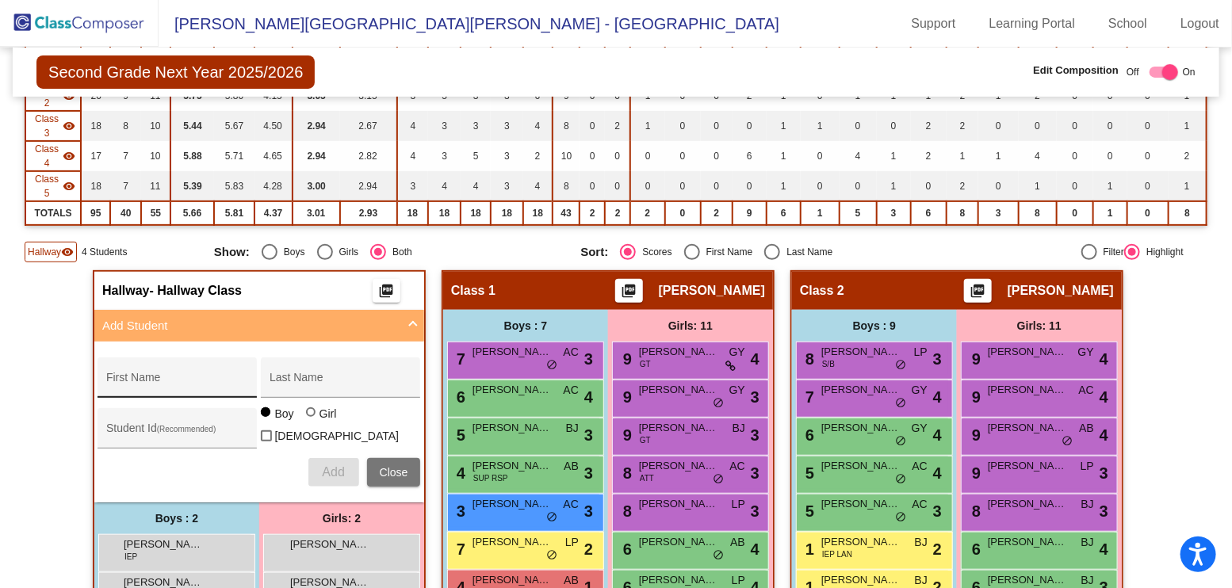
click at [181, 366] on div "First Name" at bounding box center [177, 382] width 143 height 33
type input "[PERSON_NAME]"
click at [326, 465] on span "Add" at bounding box center [333, 471] width 22 height 13
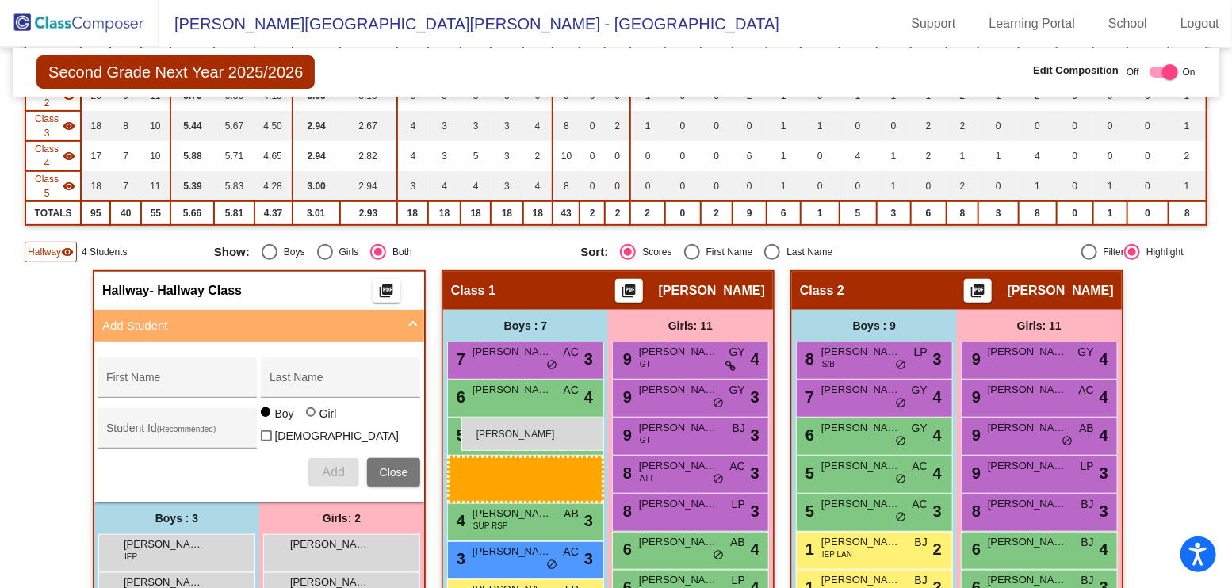
drag, startPoint x: 202, startPoint y: 534, endPoint x: 461, endPoint y: 418, distance: 283.9
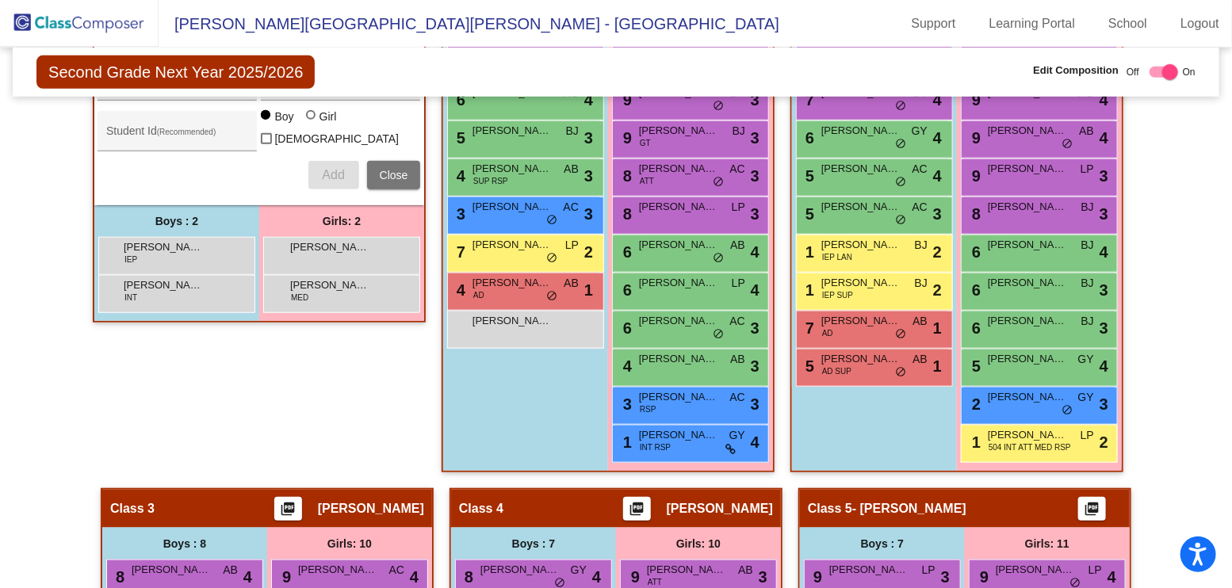
scroll to position [593, 0]
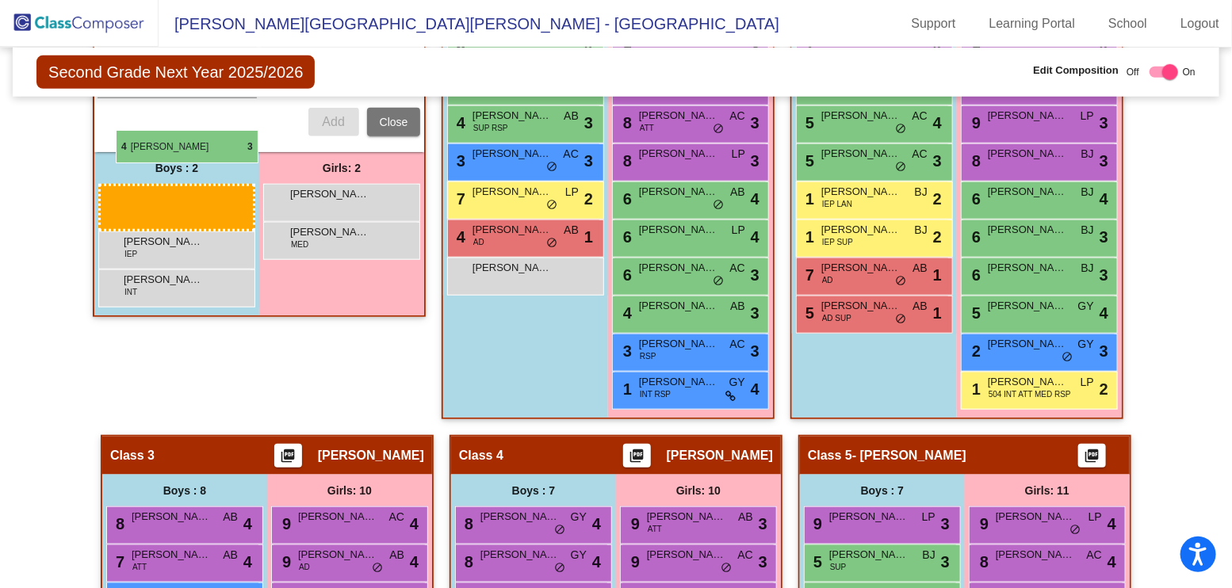
drag, startPoint x: 170, startPoint y: 539, endPoint x: 116, endPoint y: 132, distance: 411.1
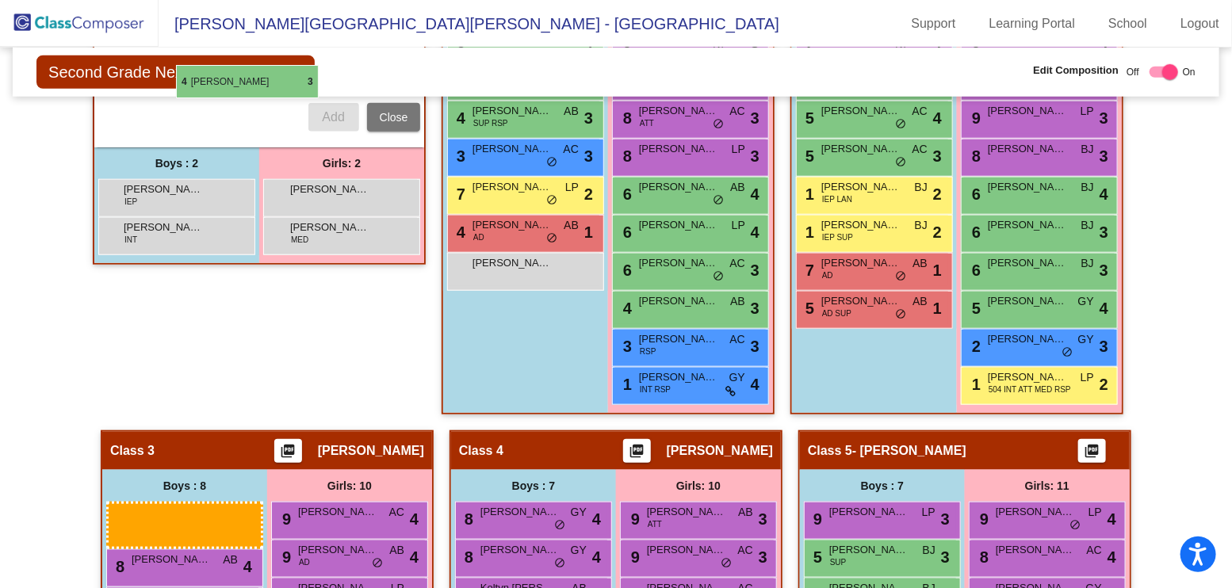
scroll to position [583, 0]
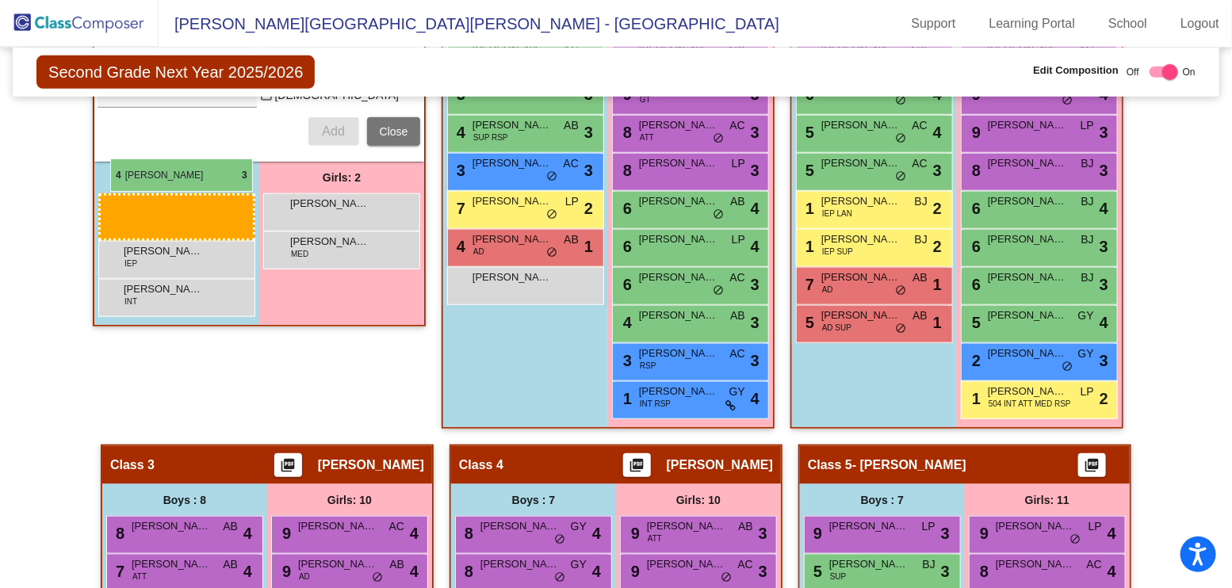
drag, startPoint x: 181, startPoint y: 381, endPoint x: 110, endPoint y: 159, distance: 233.7
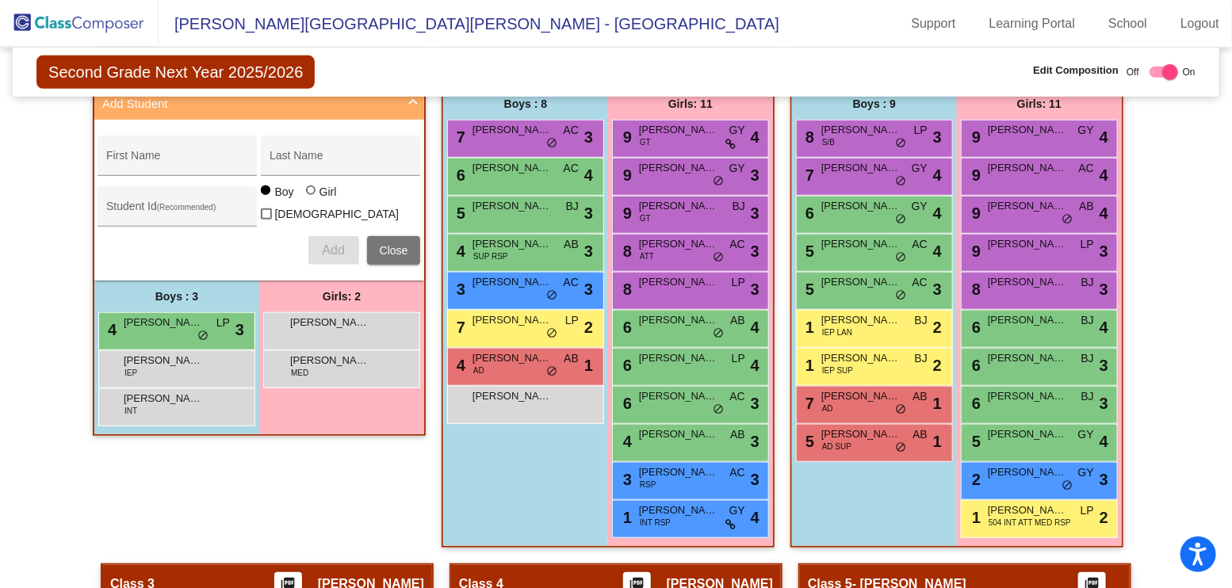
scroll to position [454, 0]
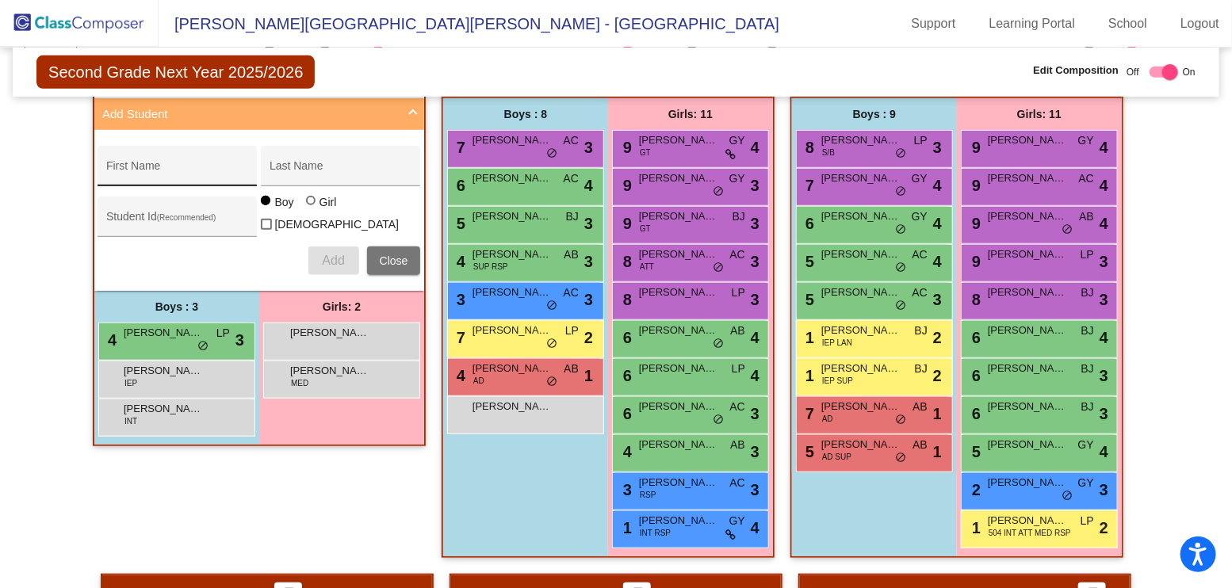
click at [170, 166] on input "First Name" at bounding box center [177, 172] width 143 height 13
type input "[PERSON_NAME]"
type input "Cook"
click at [317, 247] on button "Add" at bounding box center [333, 261] width 51 height 29
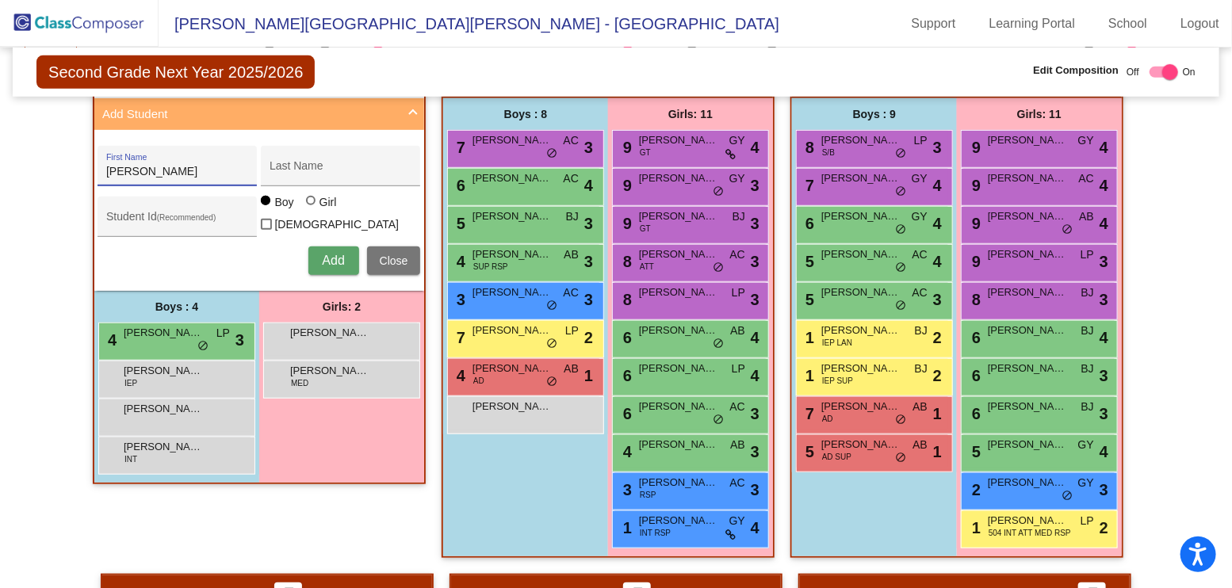
type input "[PERSON_NAME]"
click at [314, 196] on div at bounding box center [312, 202] width 13 height 13
click at [312, 208] on input "Girl" at bounding box center [312, 208] width 1 height 1
radio input "true"
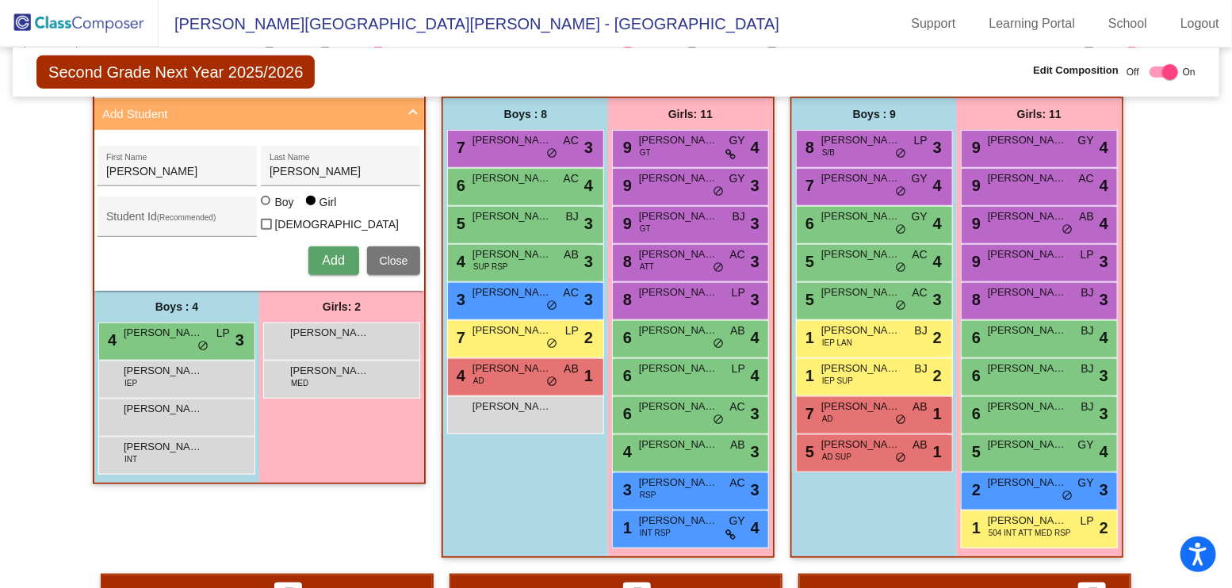
click at [321, 224] on div "[PERSON_NAME] First Name [PERSON_NAME] Last Name Student Id (Recommended) Boy G…" at bounding box center [259, 210] width 339 height 145
click at [324, 254] on span "Add" at bounding box center [333, 260] width 22 height 13
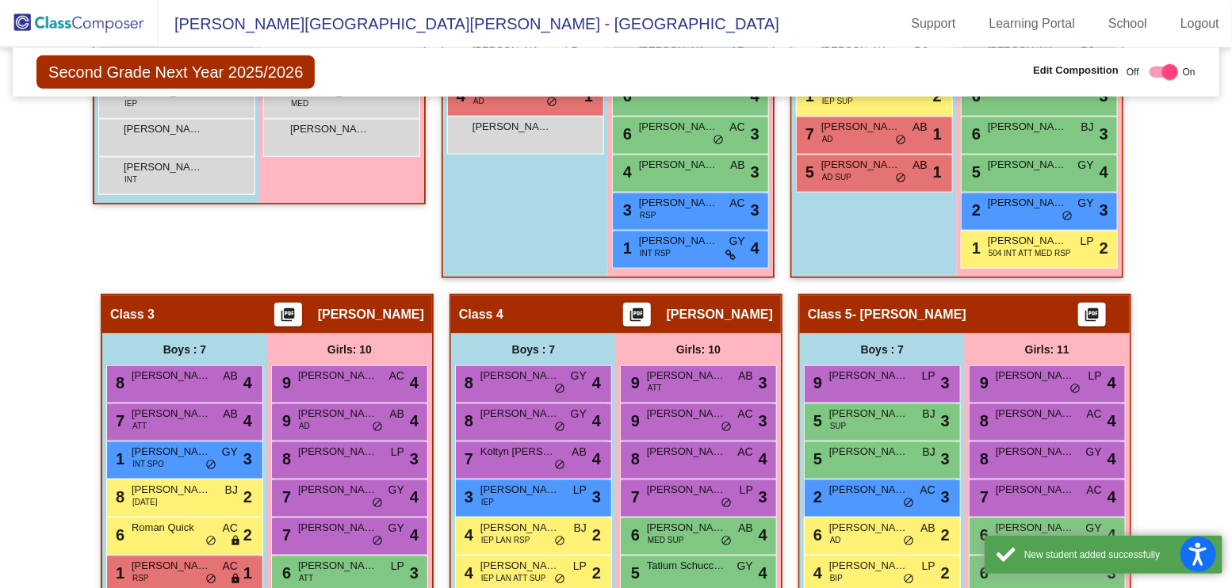
scroll to position [639, 0]
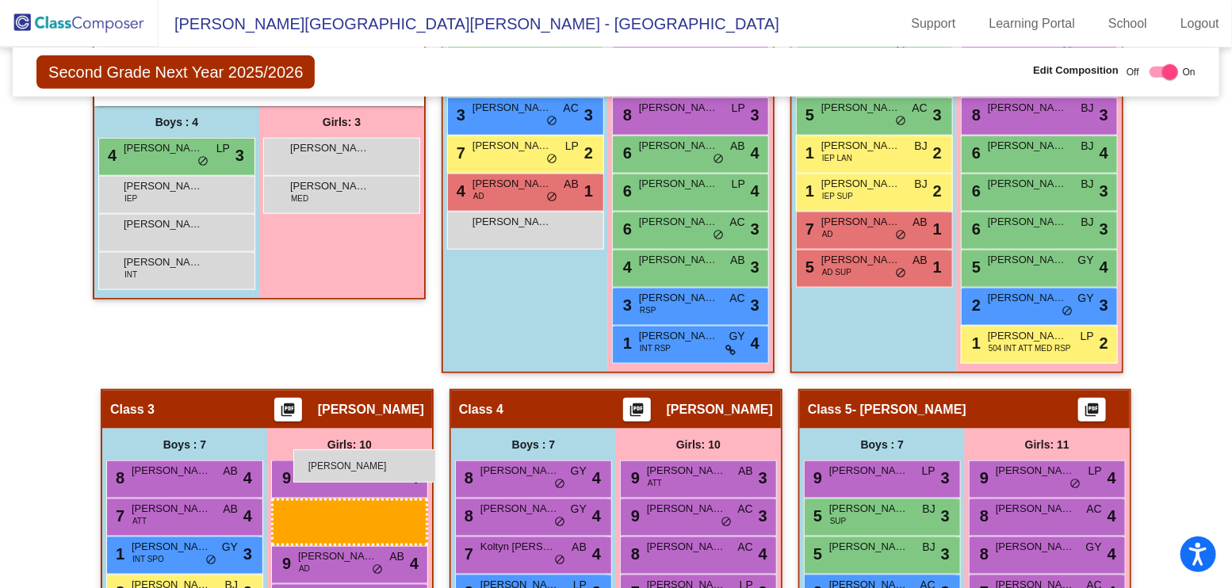
drag, startPoint x: 331, startPoint y: 170, endPoint x: 293, endPoint y: 449, distance: 281.5
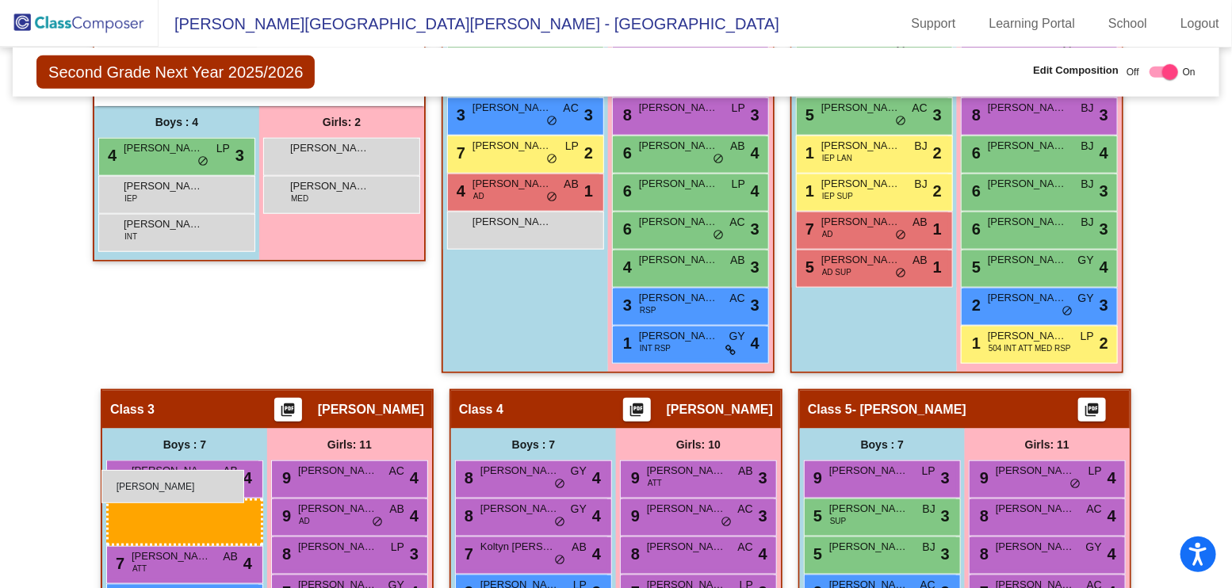
drag, startPoint x: 182, startPoint y: 174, endPoint x: 101, endPoint y: 470, distance: 306.5
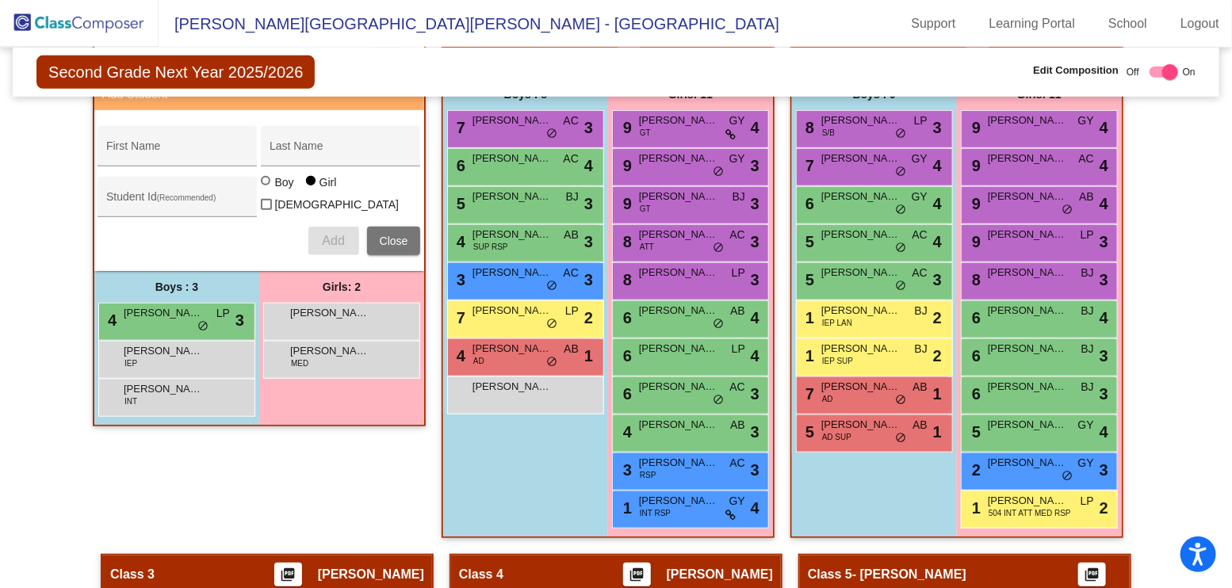
scroll to position [468, 0]
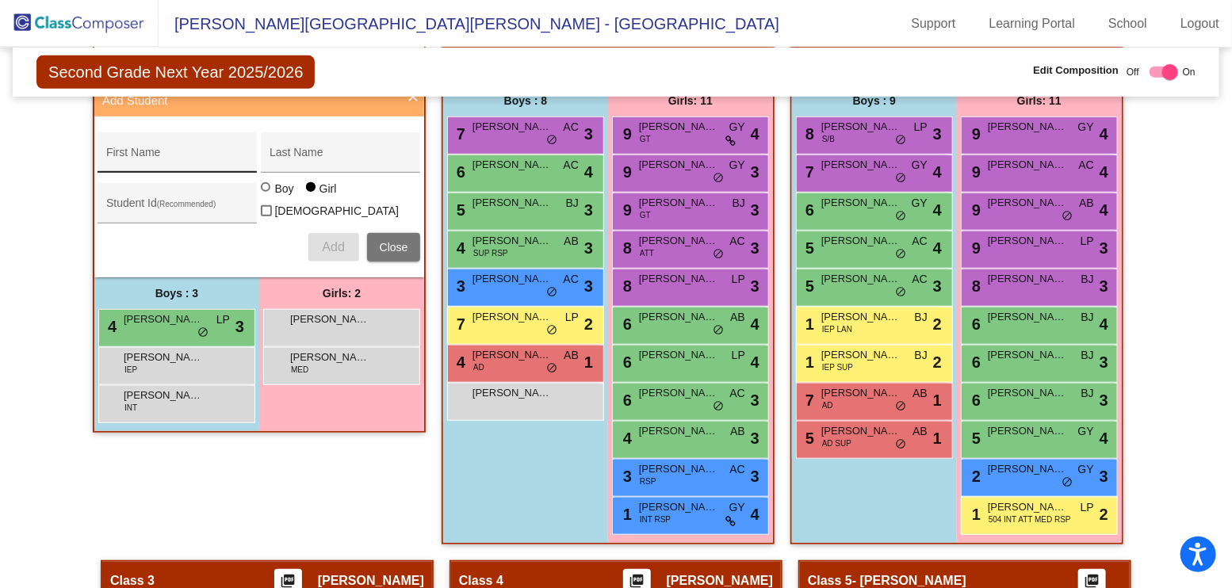
click at [159, 152] on input "First Name" at bounding box center [177, 158] width 143 height 13
type input "Jewel"
type input "e"
type input "[PERSON_NAME]"
click at [322, 240] on span "Add" at bounding box center [333, 246] width 22 height 13
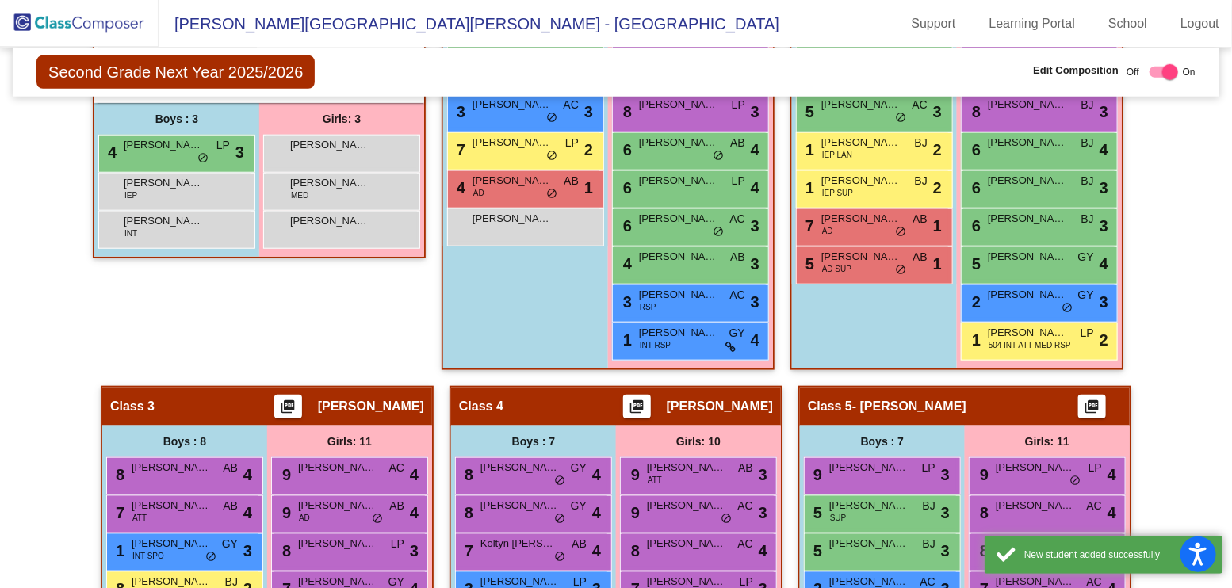
scroll to position [646, 0]
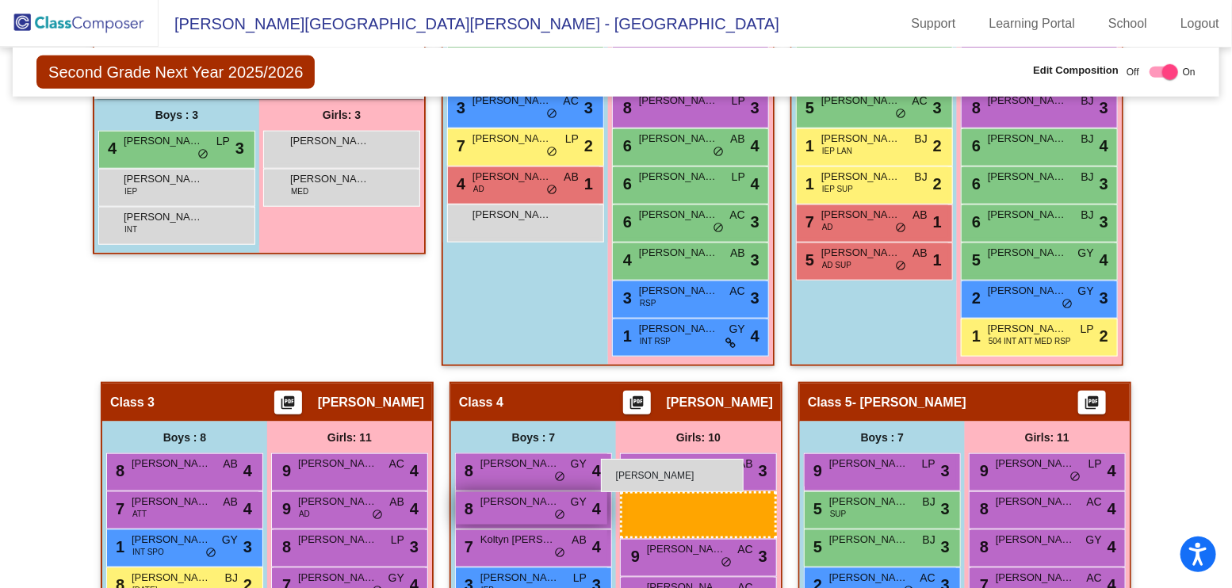
drag, startPoint x: 360, startPoint y: 172, endPoint x: 601, endPoint y: 459, distance: 374.7
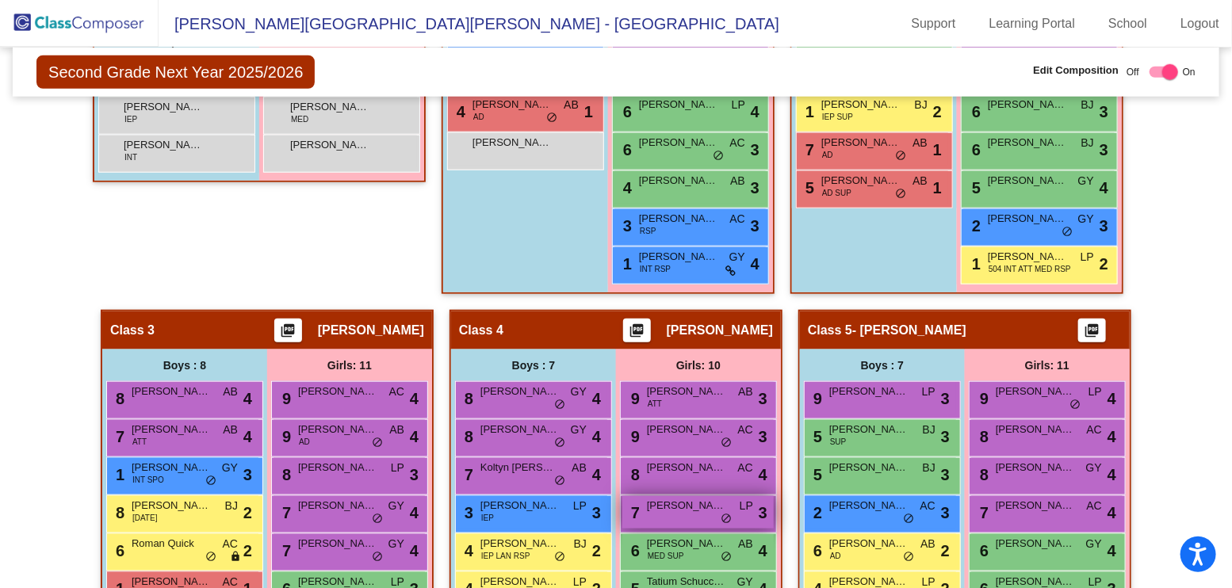
scroll to position [717, 0]
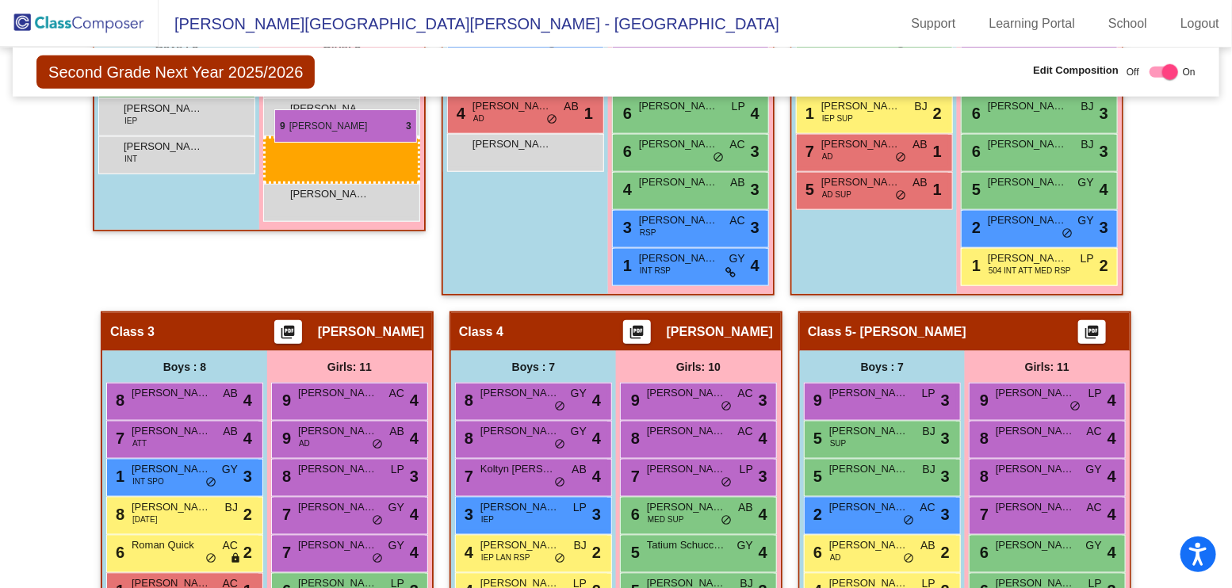
drag, startPoint x: 673, startPoint y: 352, endPoint x: 277, endPoint y: 111, distance: 463.9
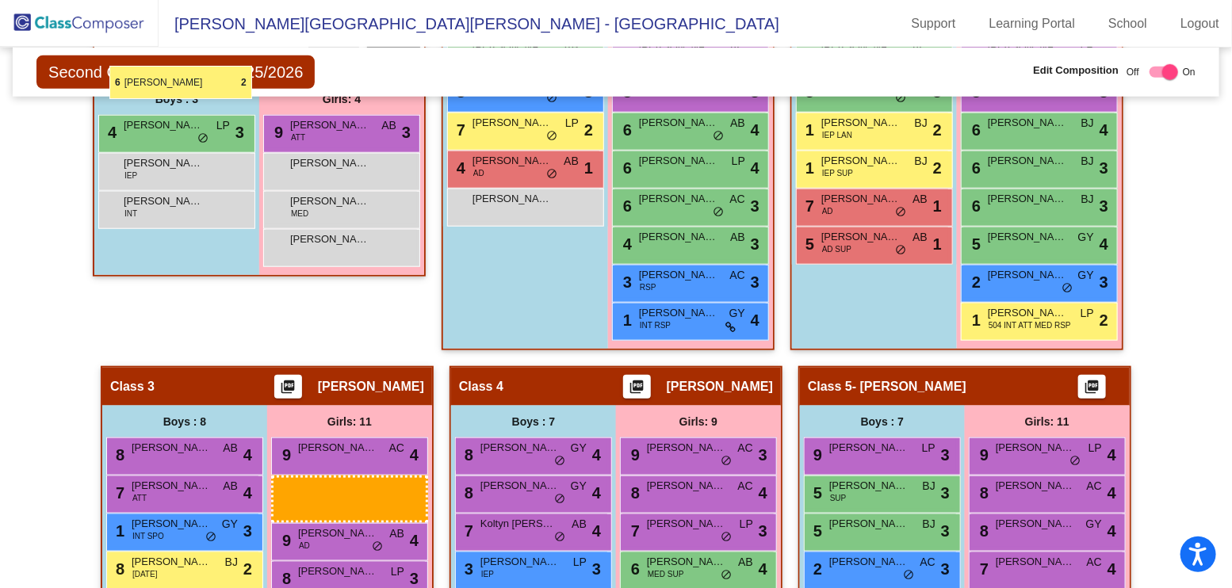
scroll to position [652, 0]
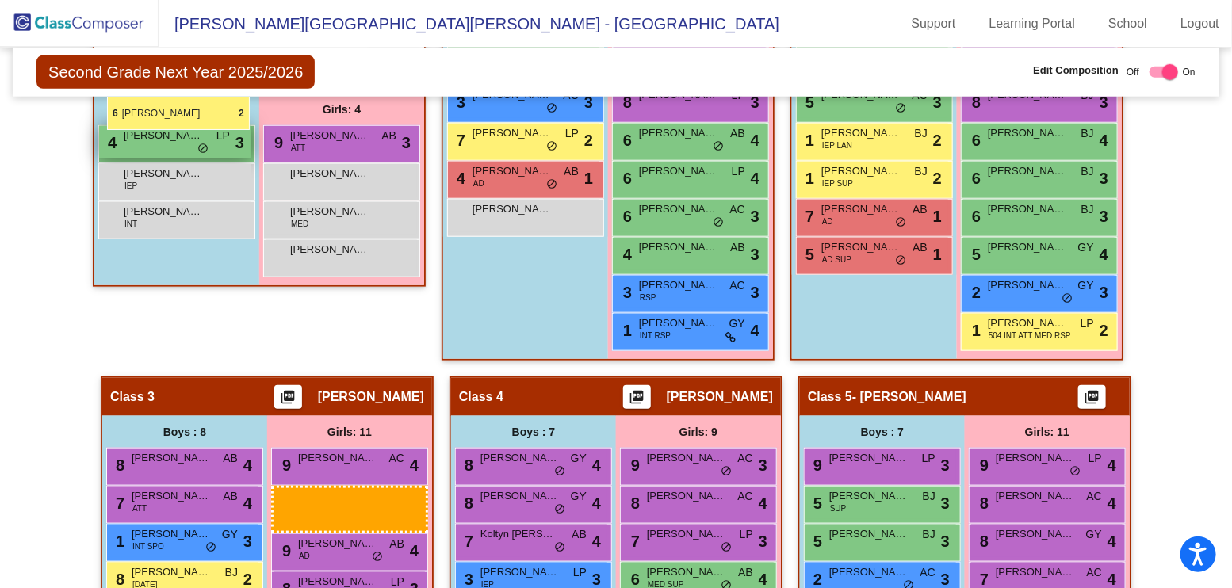
drag, startPoint x: 682, startPoint y: 565, endPoint x: 107, endPoint y: 97, distance: 741.5
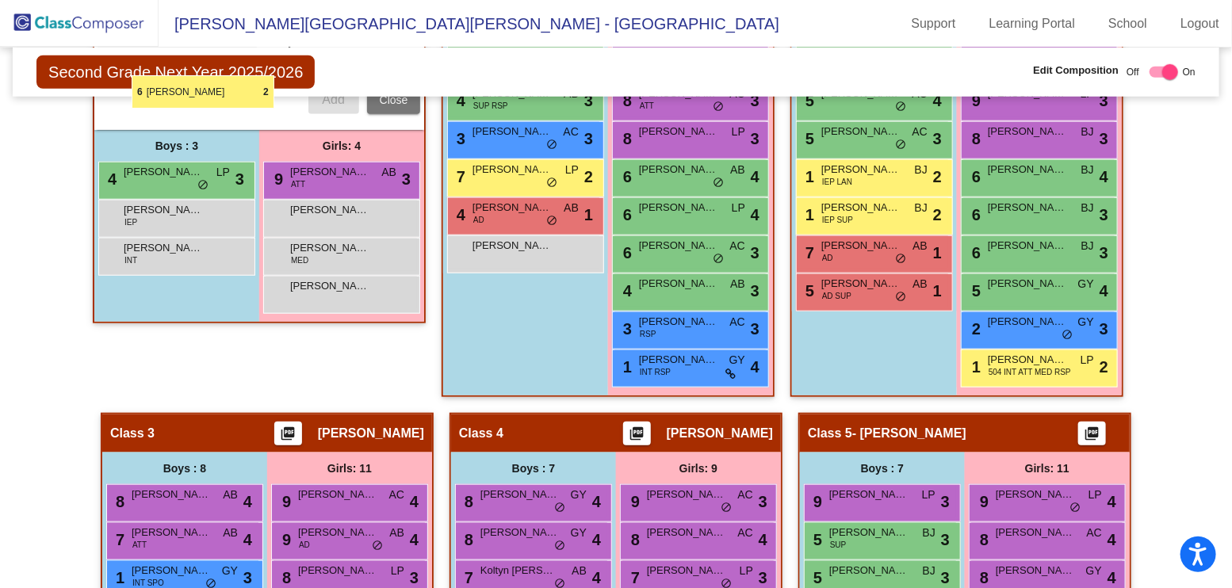
scroll to position [598, 0]
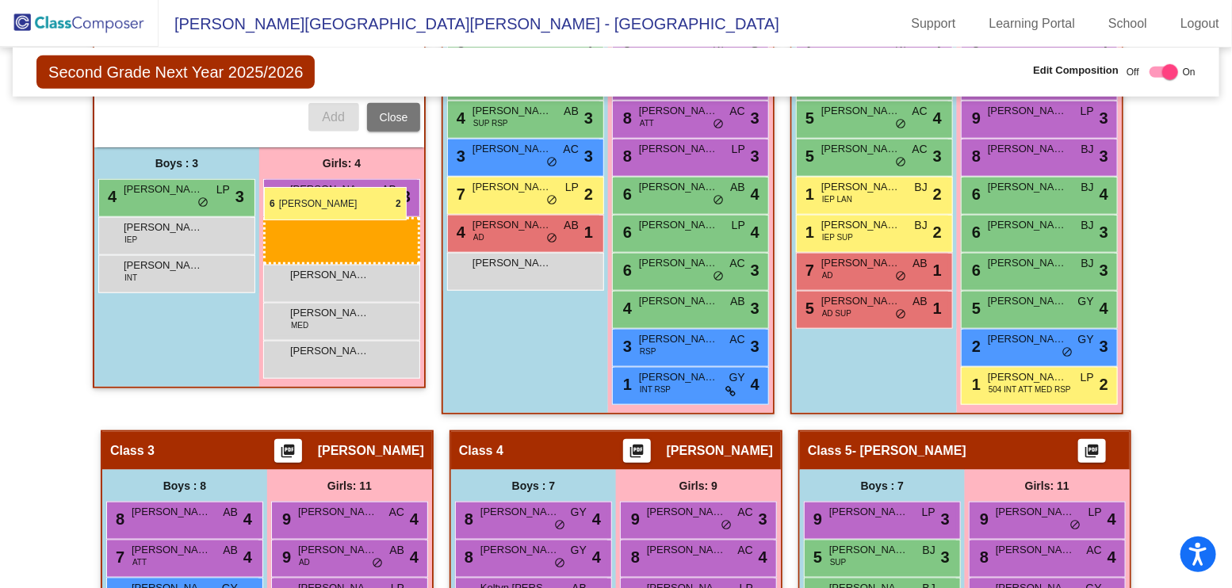
drag, startPoint x: 700, startPoint y: 541, endPoint x: 264, endPoint y: 187, distance: 561.8
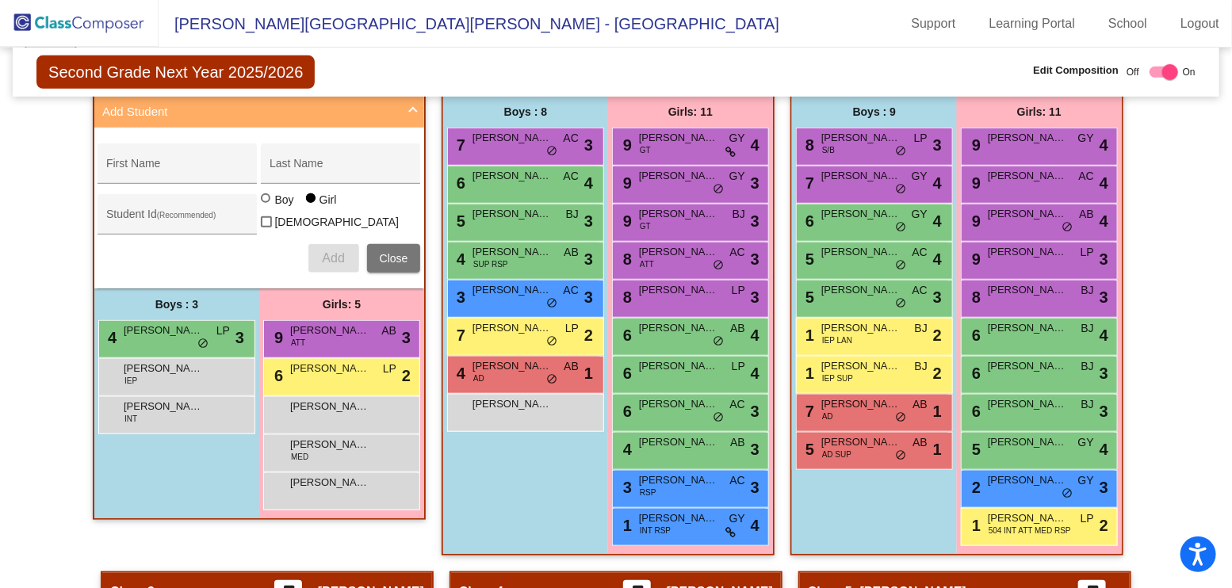
scroll to position [456, 0]
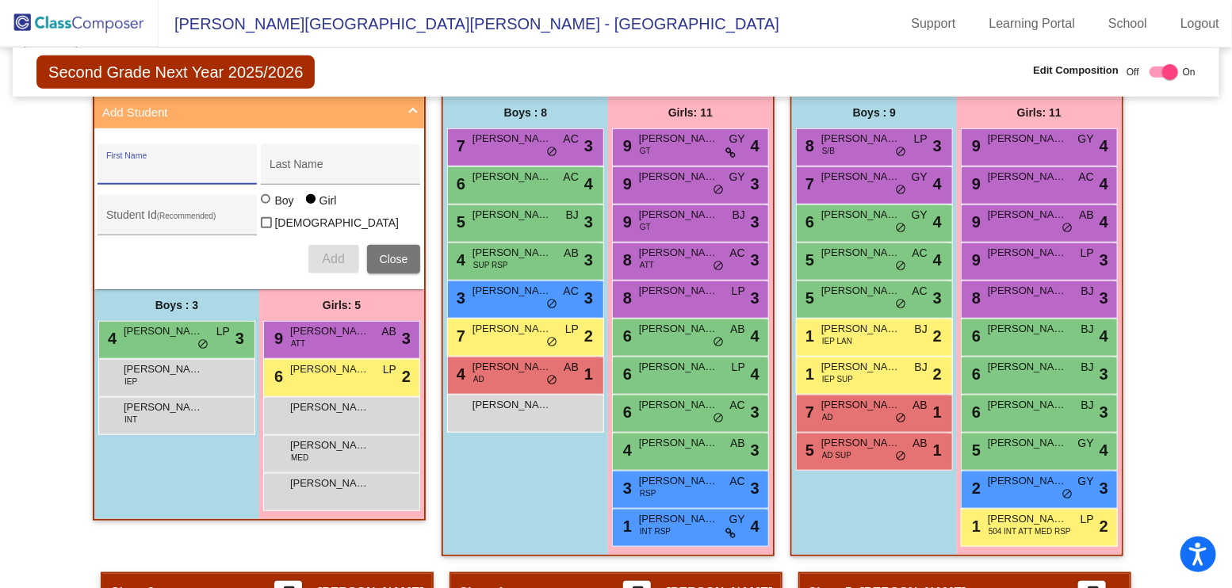
click at [168, 164] on input "First Name" at bounding box center [177, 170] width 143 height 13
type input "[PERSON_NAME]"
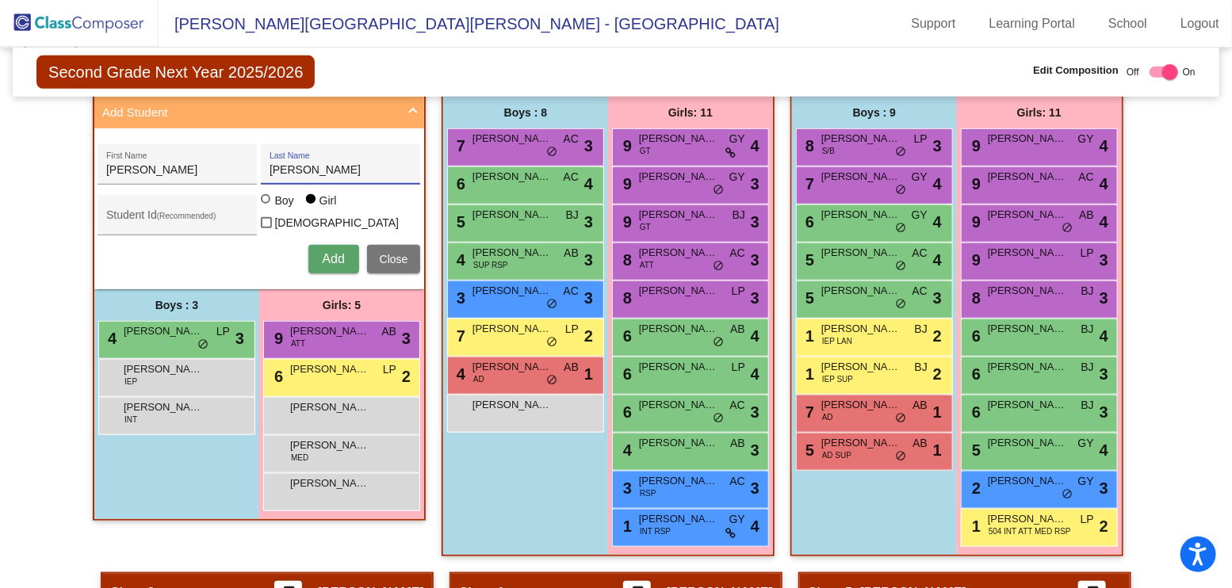
type input "[PERSON_NAME]"
click at [273, 193] on div "Boy" at bounding box center [283, 201] width 20 height 16
click at [267, 207] on input "Boy" at bounding box center [266, 207] width 1 height 1
radio input "true"
click at [327, 252] on span "Add" at bounding box center [333, 258] width 22 height 13
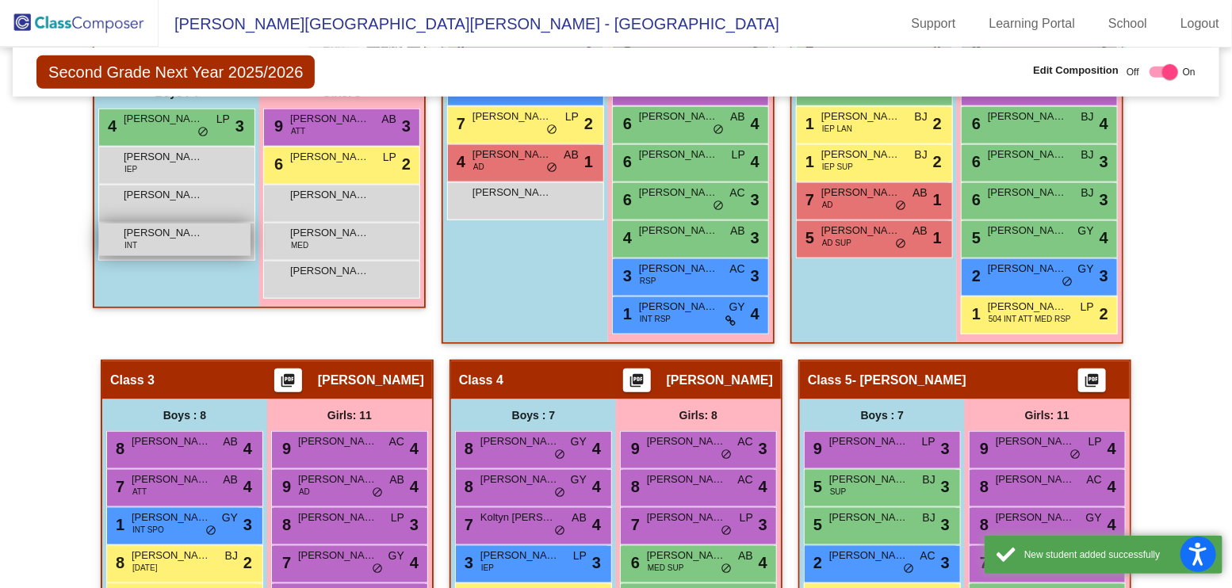
scroll to position [677, 0]
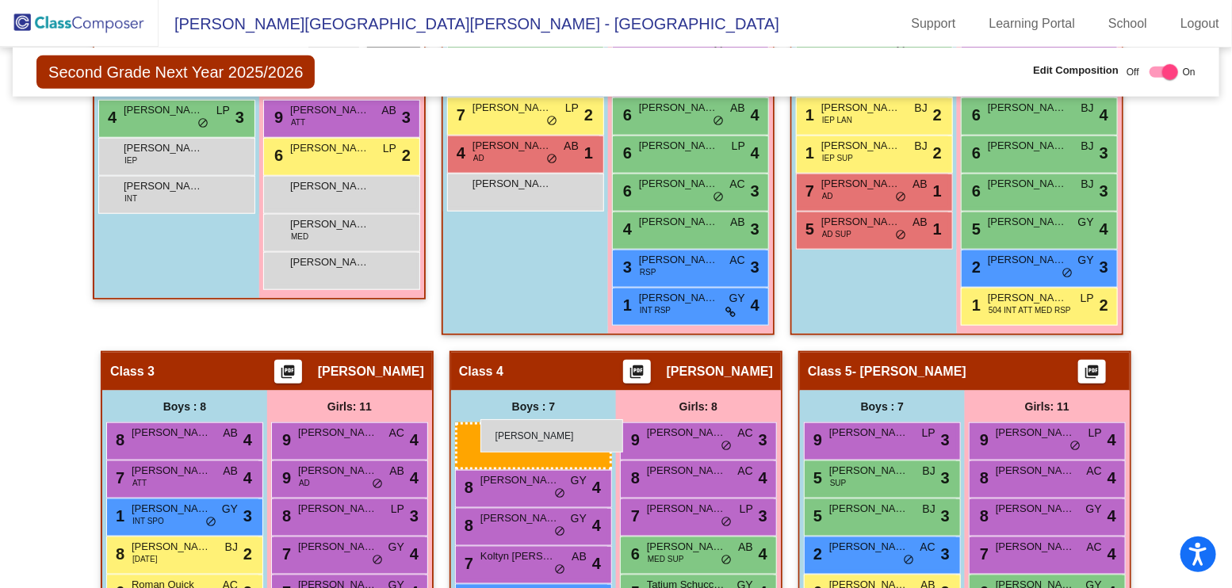
drag, startPoint x: 174, startPoint y: 139, endPoint x: 480, endPoint y: 419, distance: 415.8
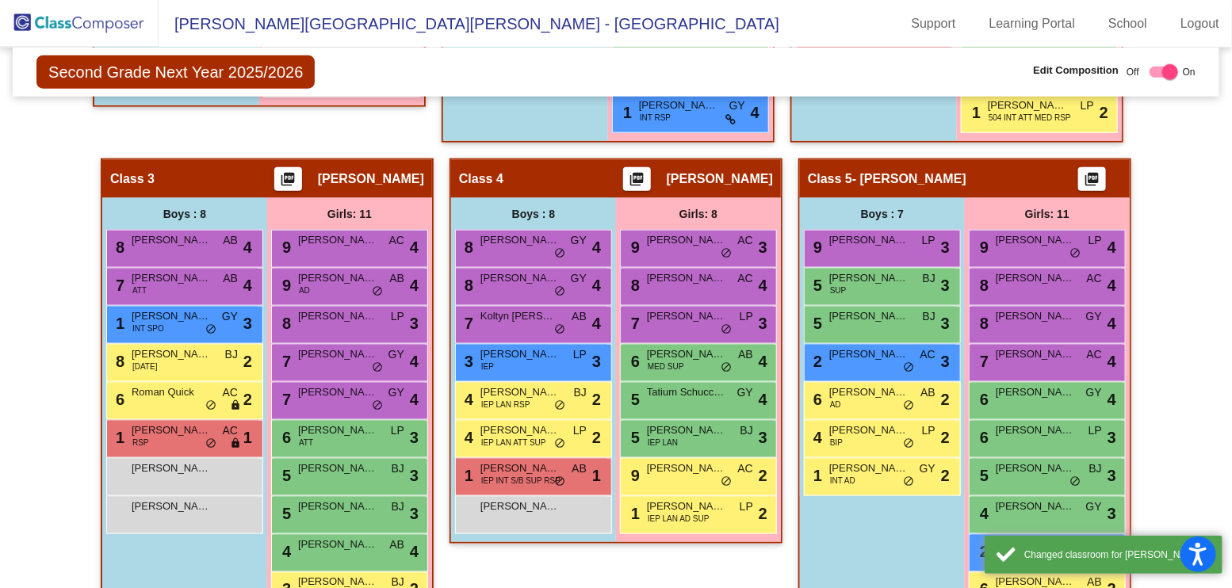
scroll to position [872, 0]
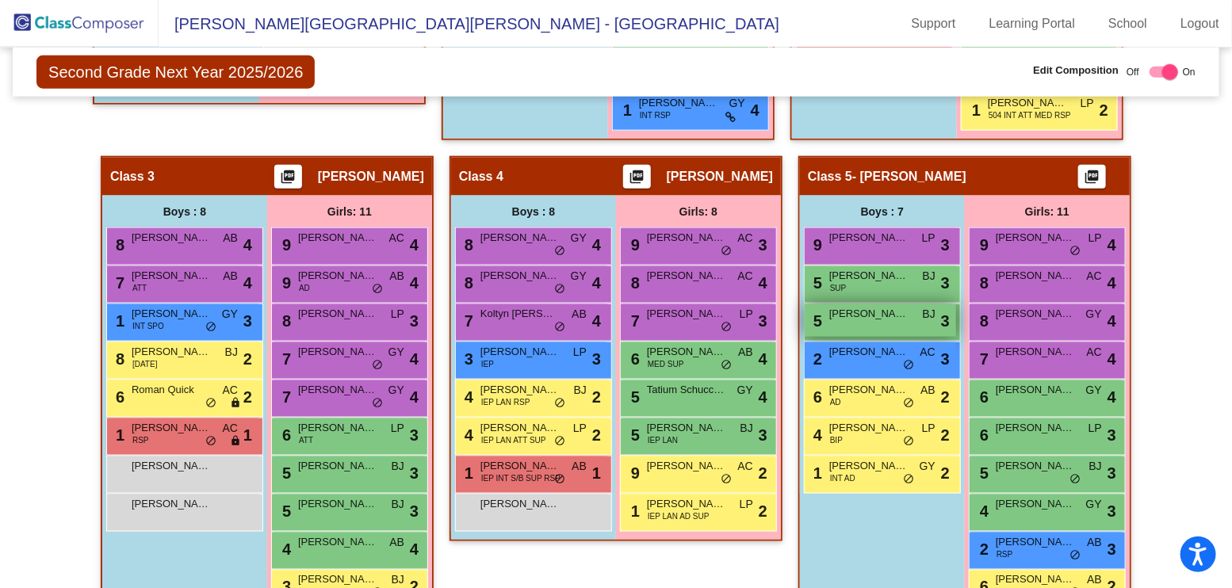
click at [855, 304] on div "5 [PERSON_NAME] [PERSON_NAME] lock do_not_disturb_alt 3" at bounding box center [880, 320] width 151 height 33
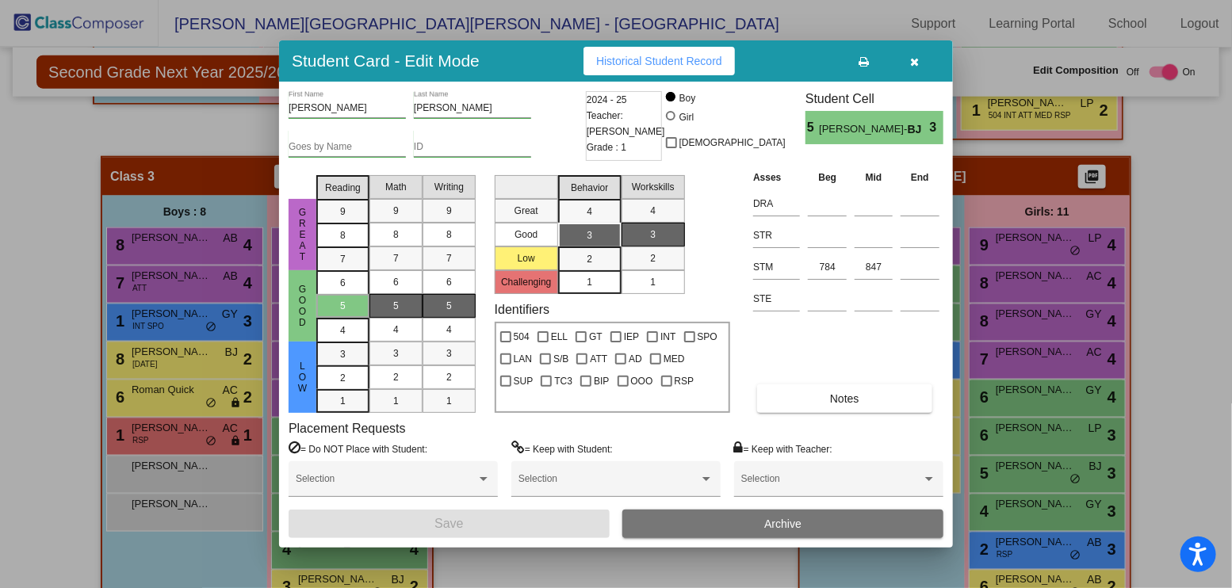
click at [811, 529] on button "Archive" at bounding box center [782, 524] width 321 height 29
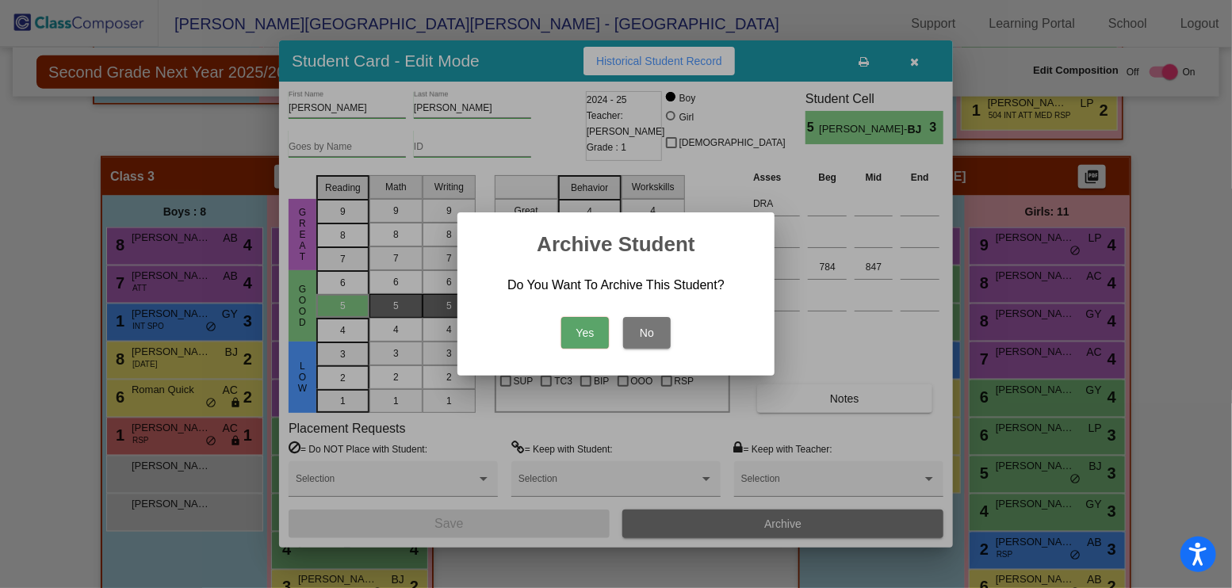
click at [596, 328] on button "Yes" at bounding box center [585, 333] width 48 height 32
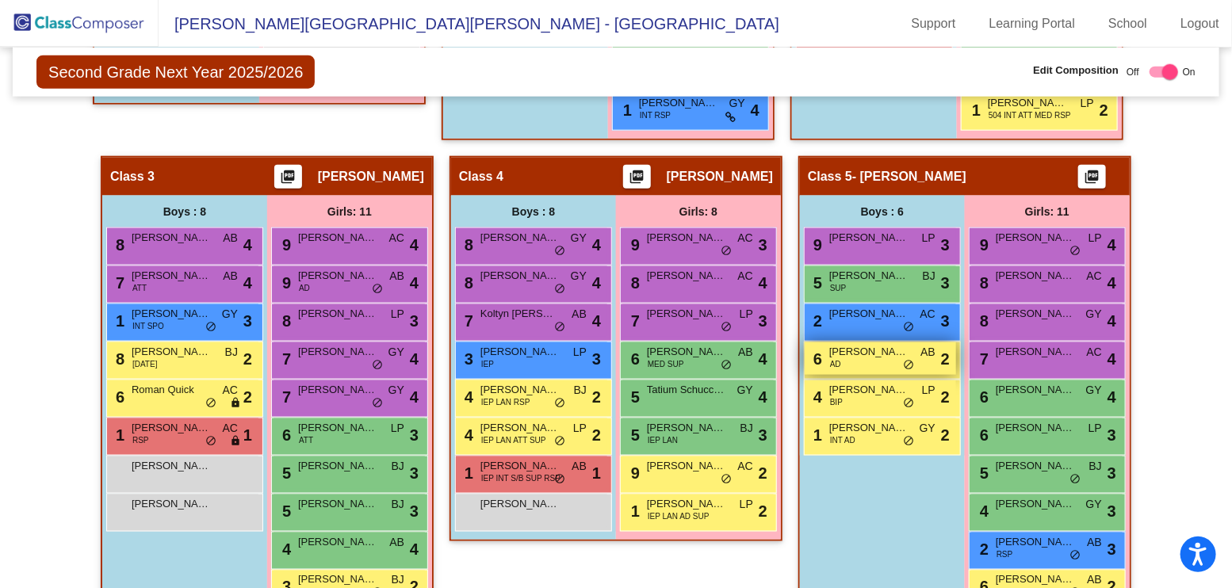
click at [855, 344] on span "[PERSON_NAME]" at bounding box center [868, 352] width 79 height 16
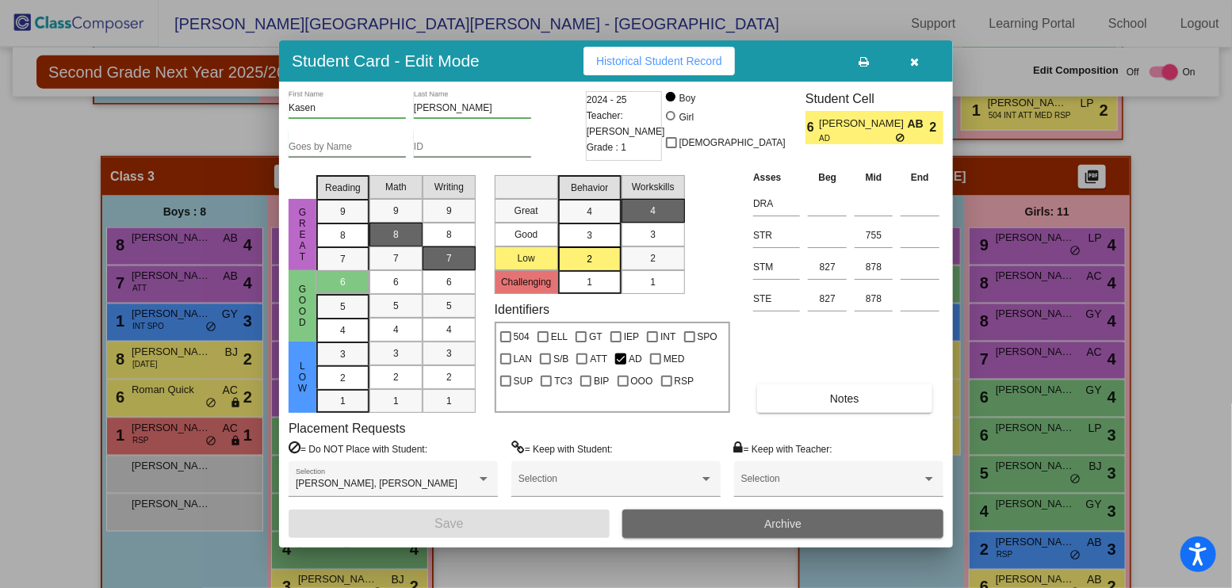
click at [793, 528] on span "Archive" at bounding box center [782, 524] width 37 height 13
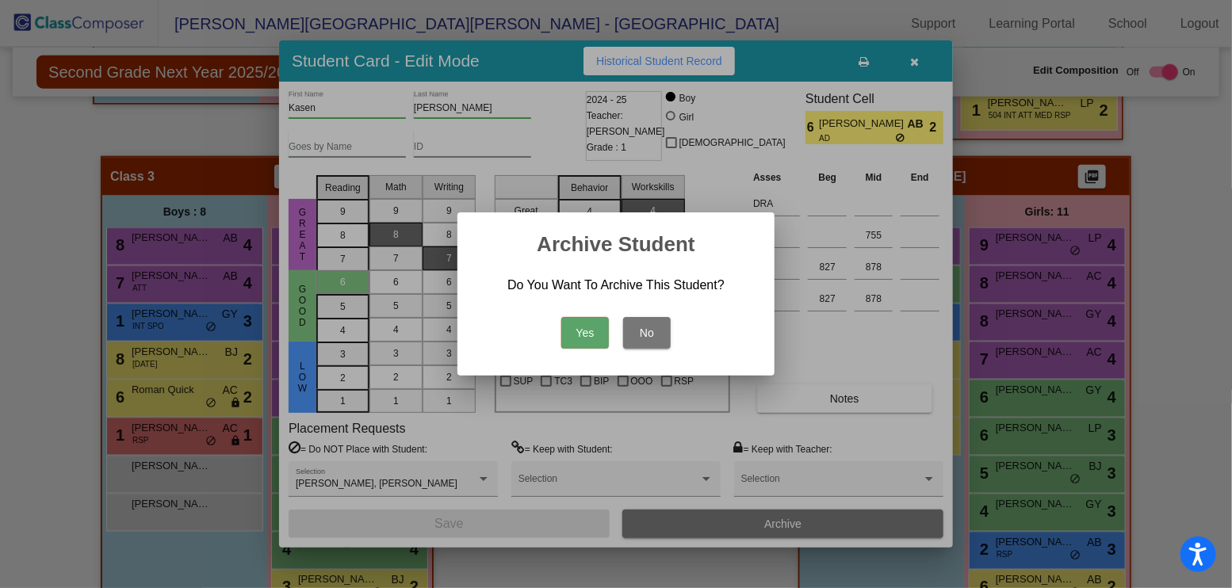
click at [584, 327] on button "Yes" at bounding box center [585, 333] width 48 height 32
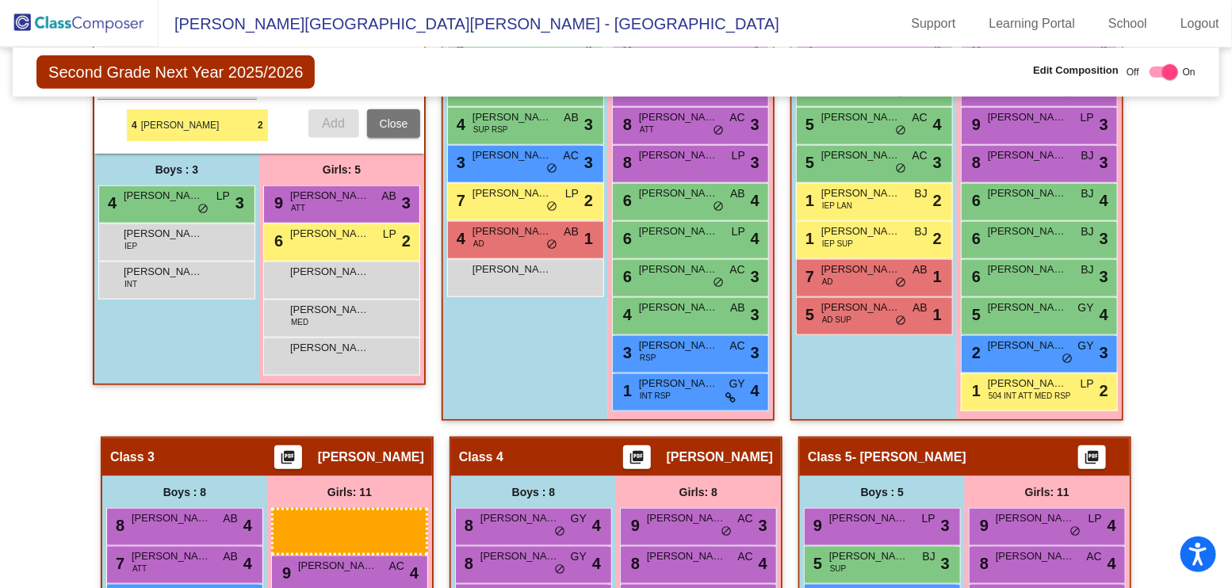
scroll to position [588, 0]
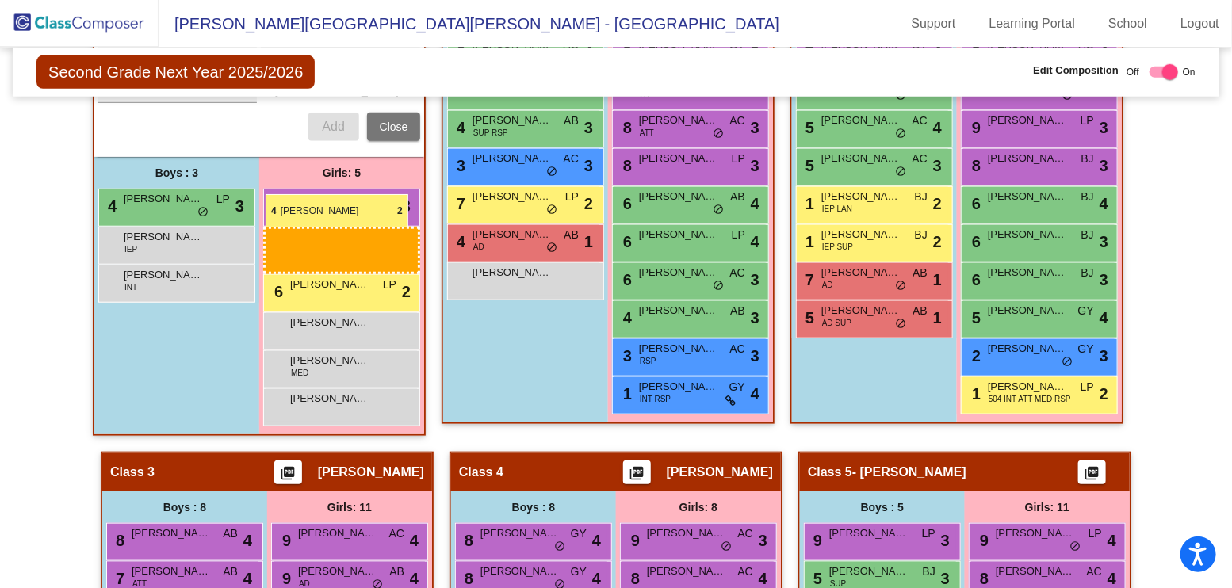
drag, startPoint x: 1041, startPoint y: 545, endPoint x: 266, endPoint y: 194, distance: 850.8
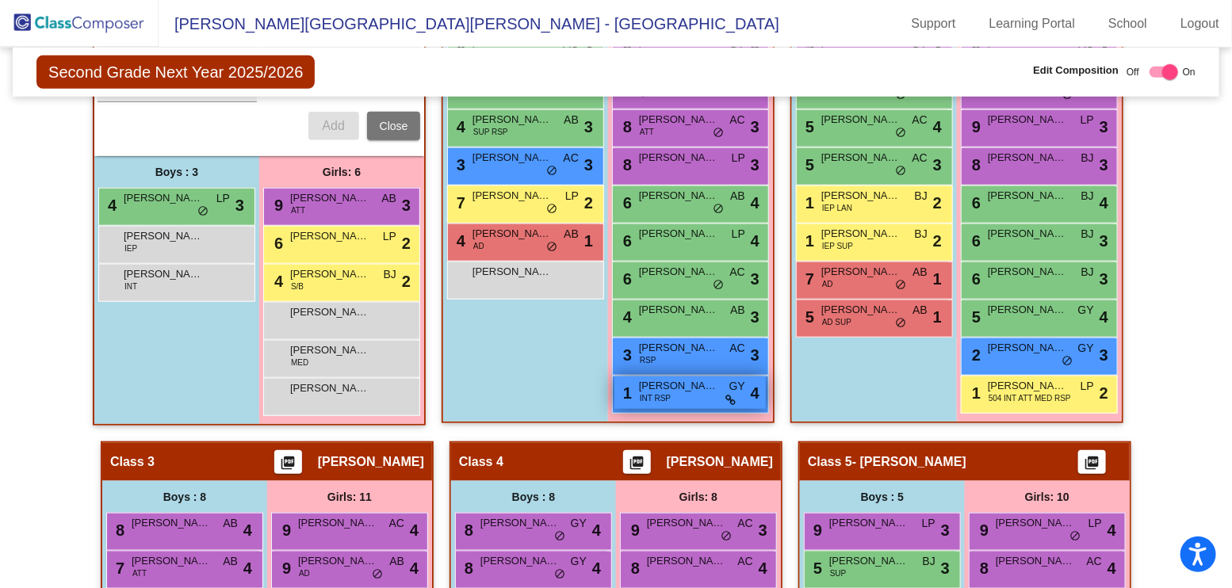
scroll to position [587, 0]
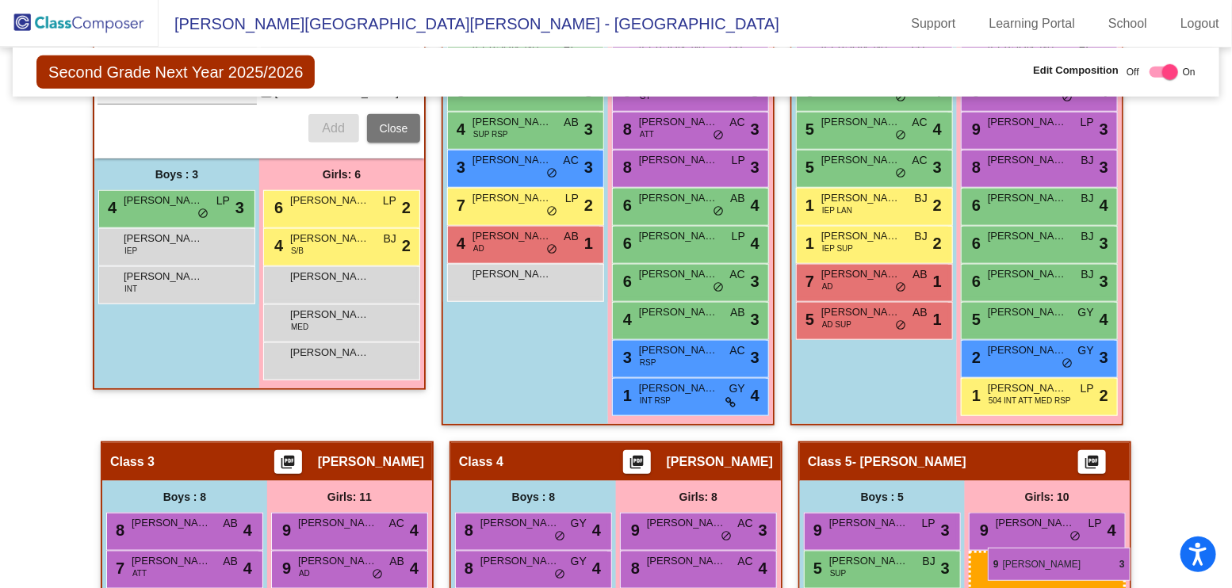
drag, startPoint x: 347, startPoint y: 147, endPoint x: 988, endPoint y: 548, distance: 755.3
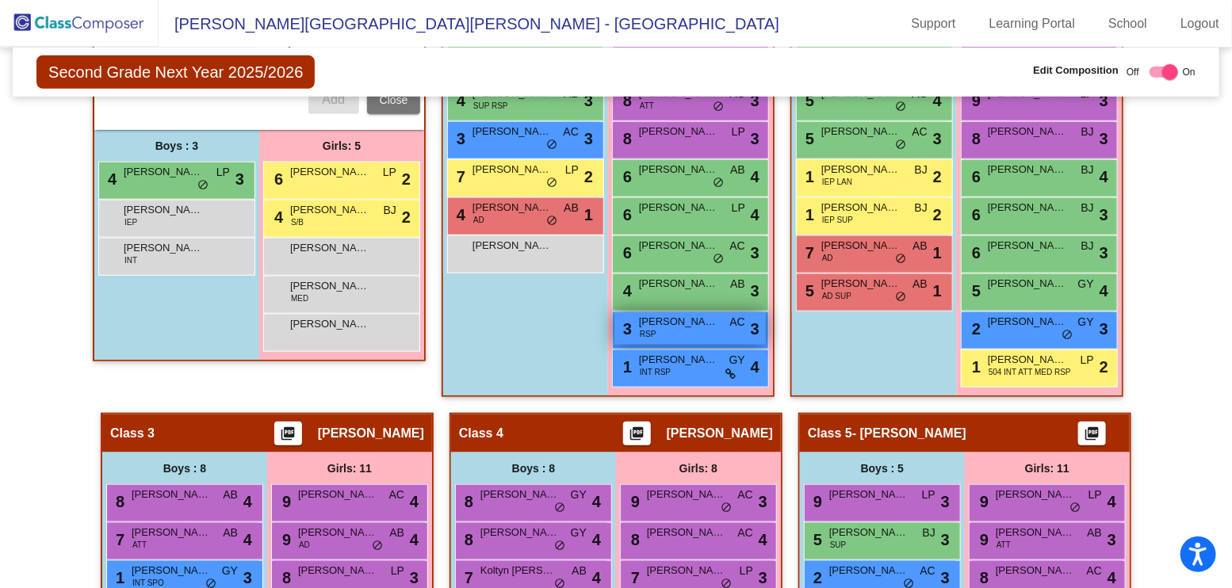
scroll to position [589, 0]
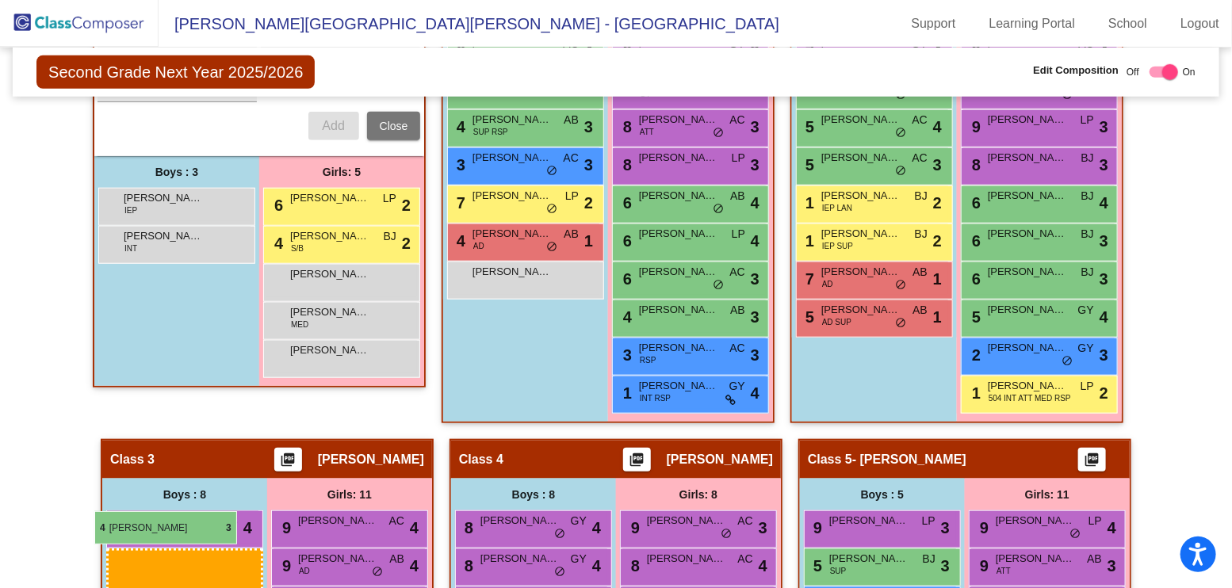
drag, startPoint x: 159, startPoint y: 151, endPoint x: 94, endPoint y: 511, distance: 365.7
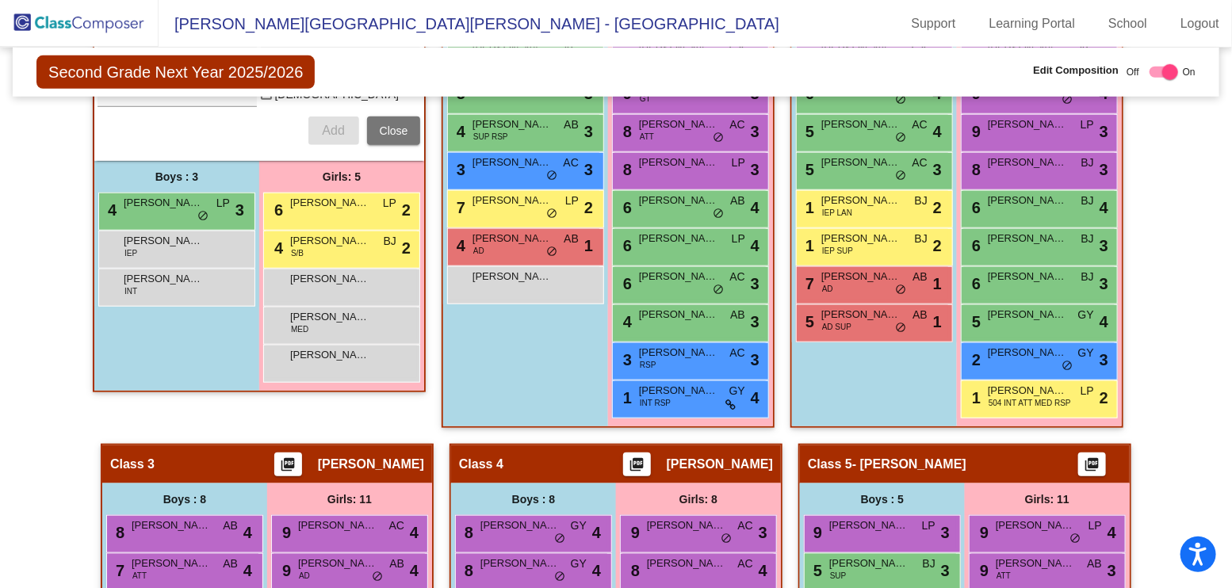
scroll to position [583, 0]
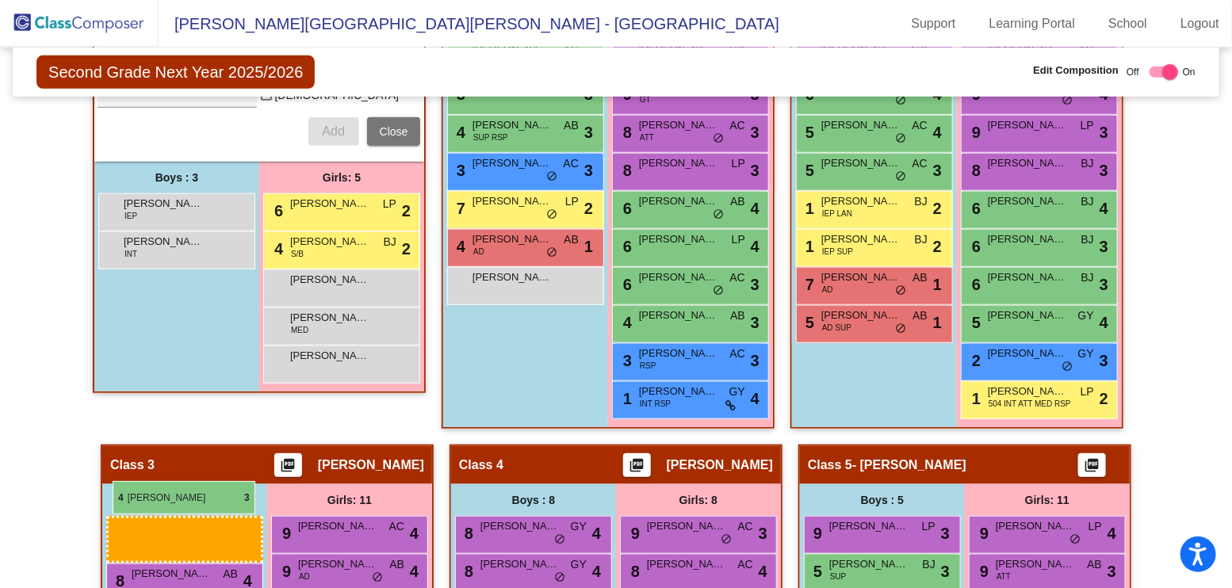
drag, startPoint x: 175, startPoint y: 159, endPoint x: 113, endPoint y: 481, distance: 327.9
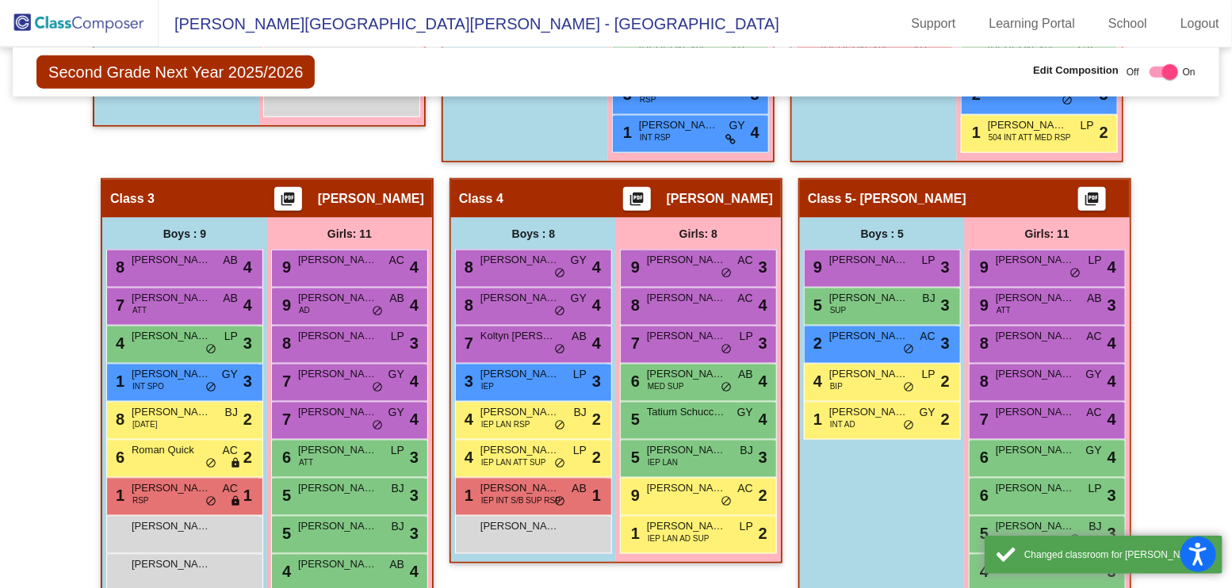
scroll to position [859, 0]
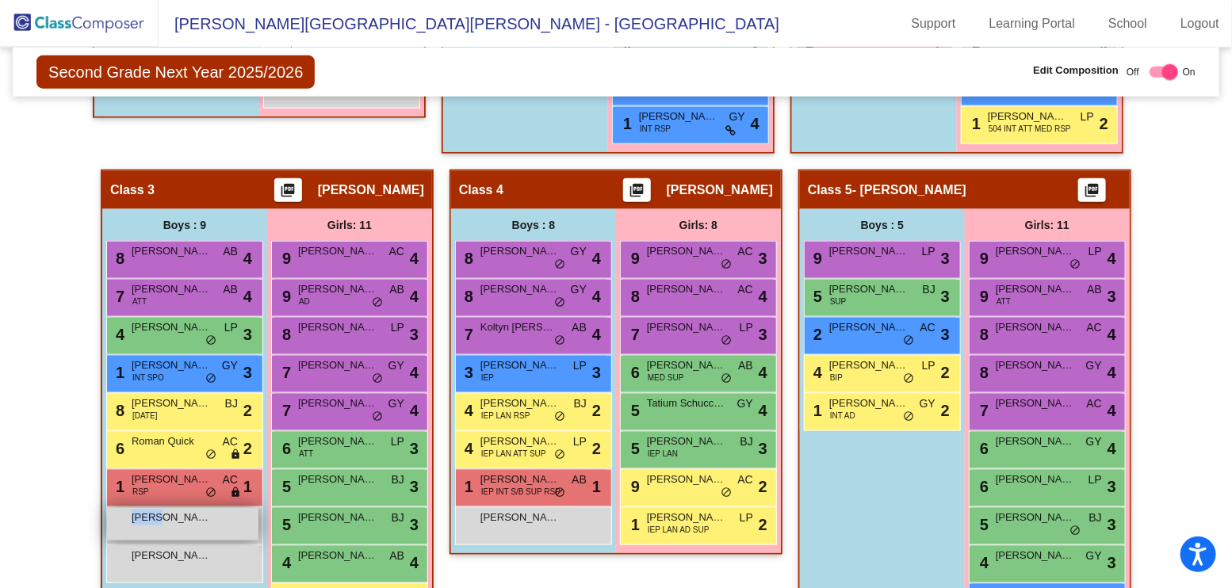
click at [117, 508] on div "[PERSON_NAME] lock do_not_disturb_alt" at bounding box center [182, 524] width 151 height 33
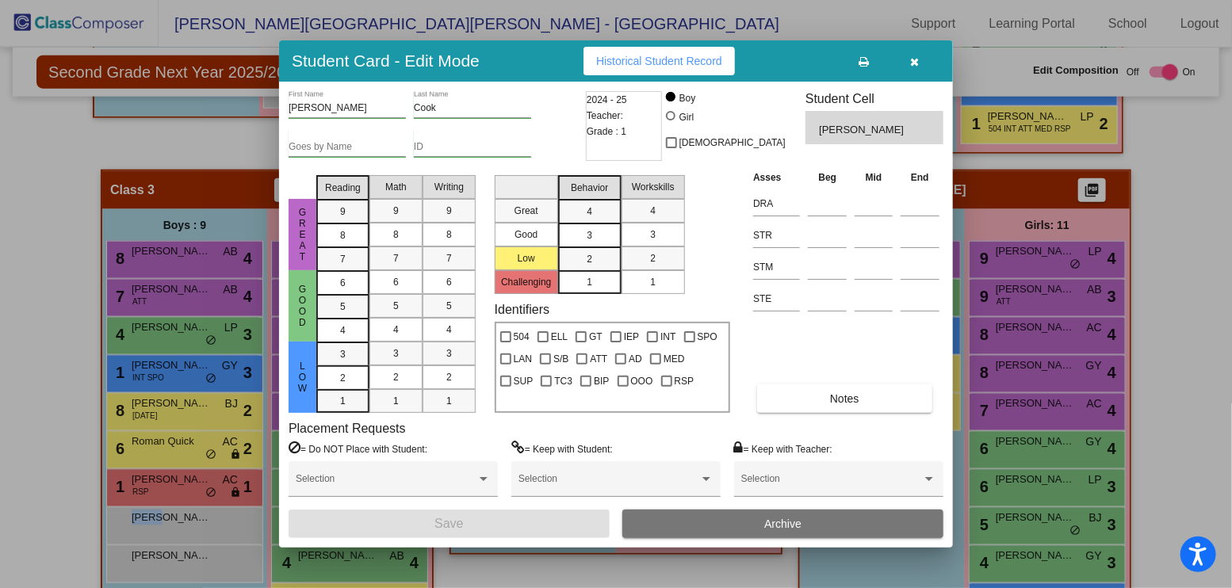
click at [730, 528] on button "Archive" at bounding box center [782, 524] width 321 height 29
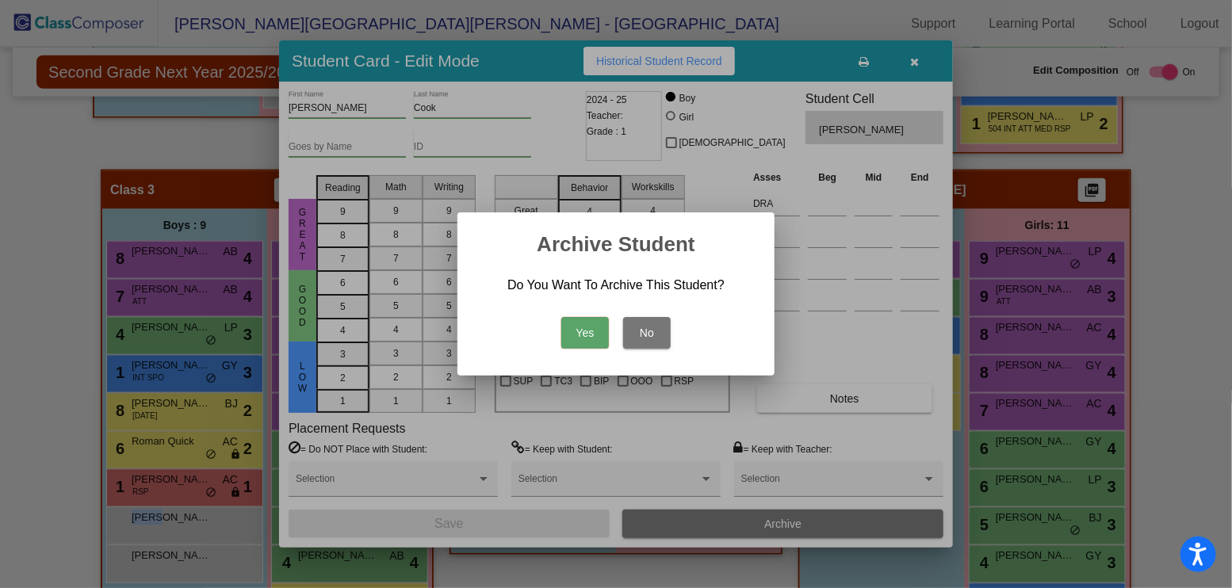
click at [583, 342] on button "Yes" at bounding box center [585, 333] width 48 height 32
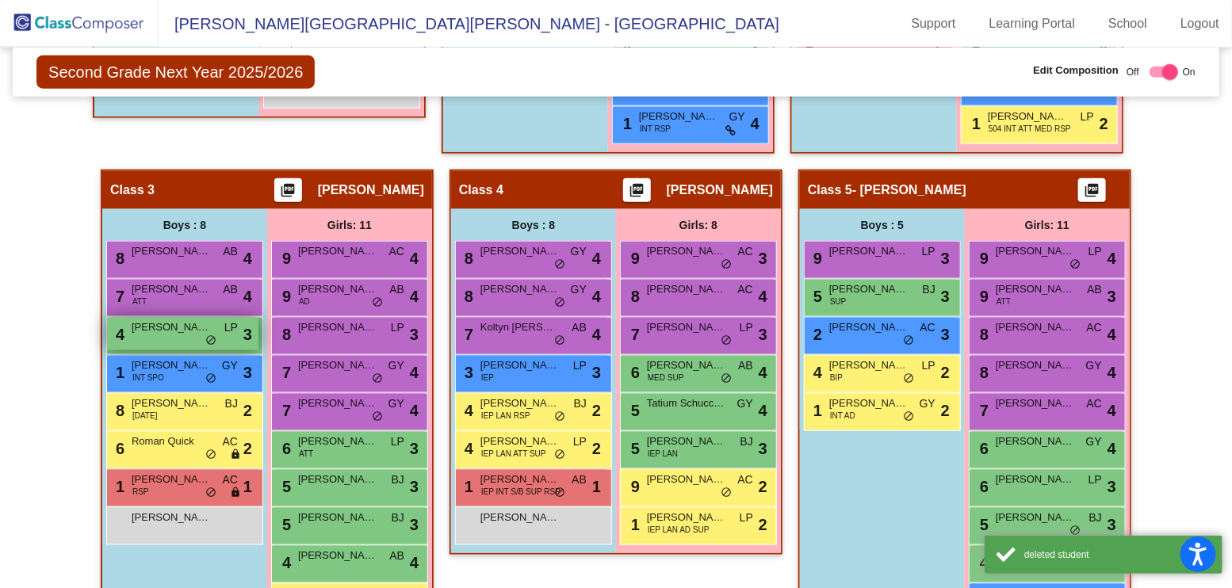
click at [162, 319] on span "[PERSON_NAME]" at bounding box center [171, 327] width 79 height 16
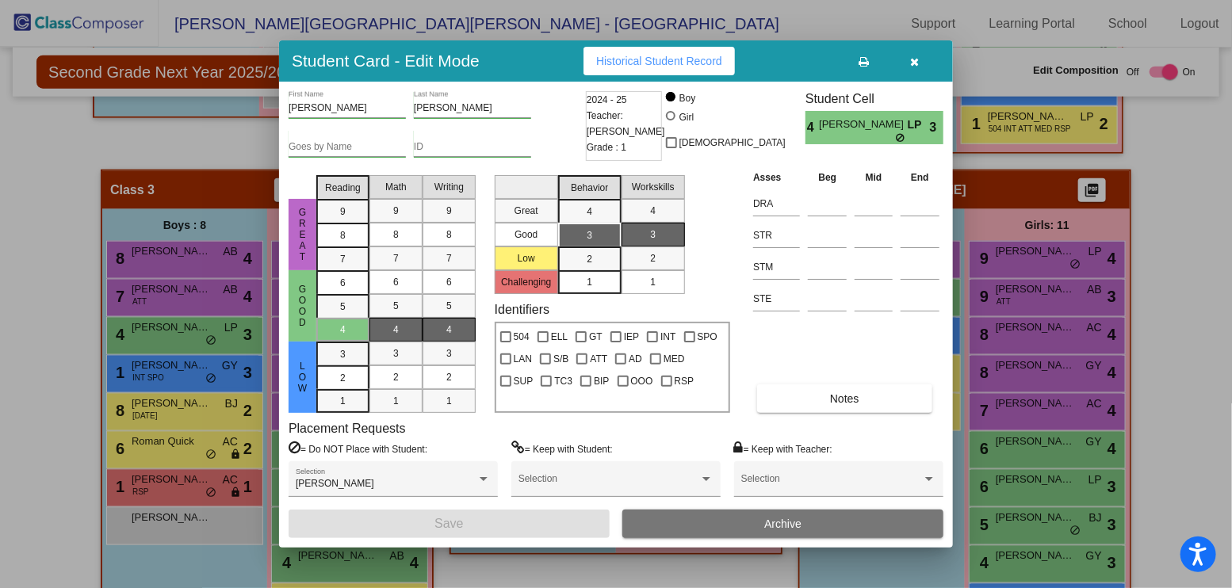
click at [474, 97] on div "[PERSON_NAME] Last Name" at bounding box center [472, 104] width 117 height 27
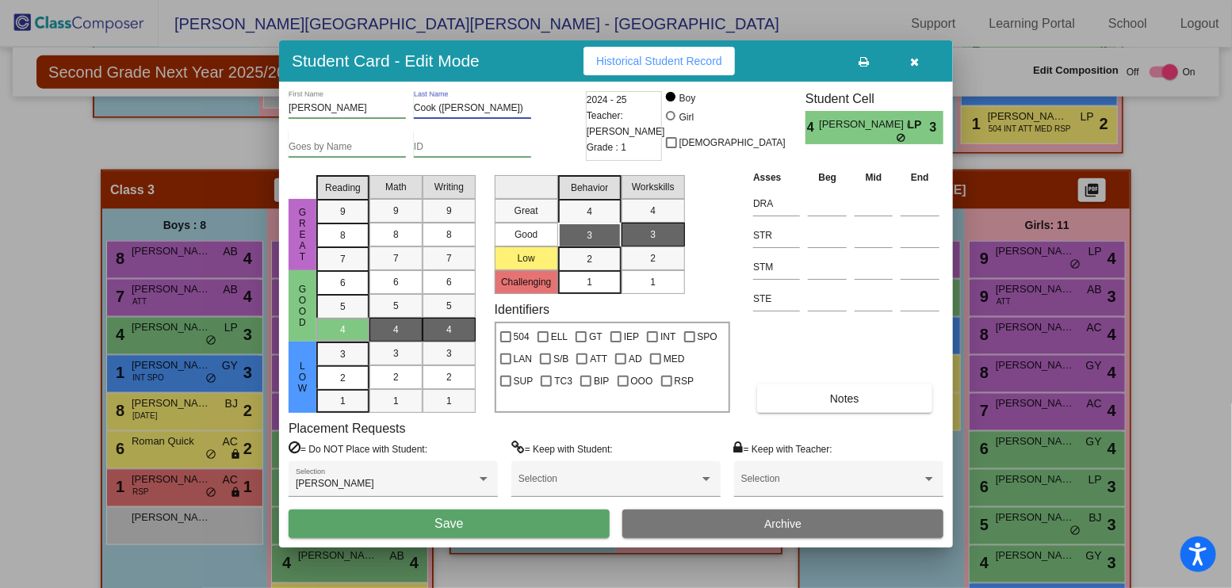
type input "Cook ([PERSON_NAME])"
click at [537, 518] on button "Save" at bounding box center [449, 524] width 321 height 29
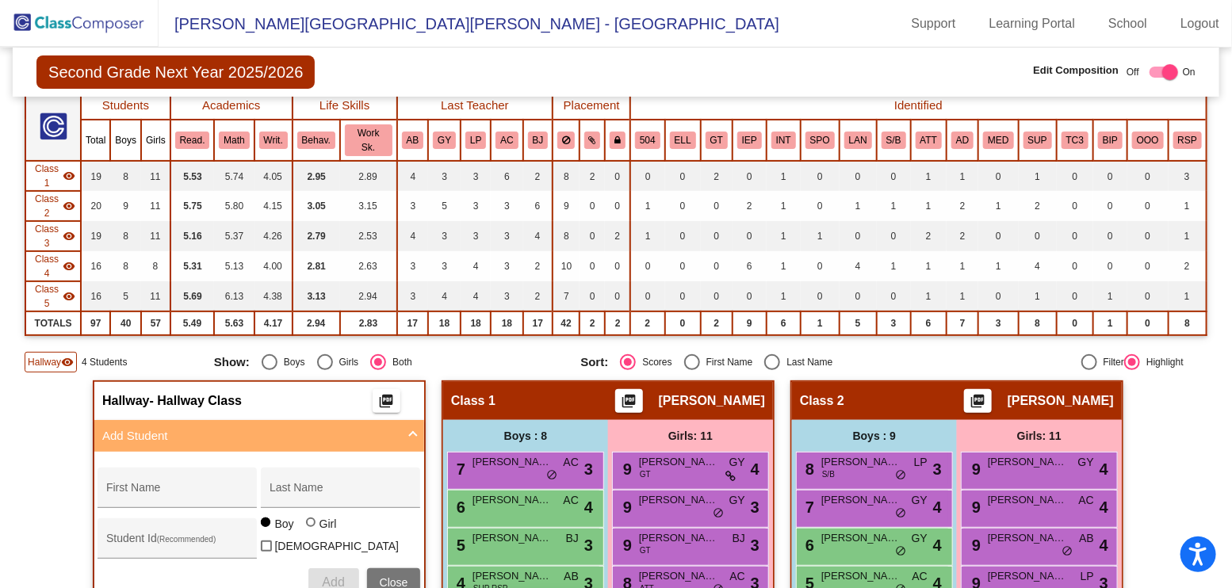
scroll to position [131, 0]
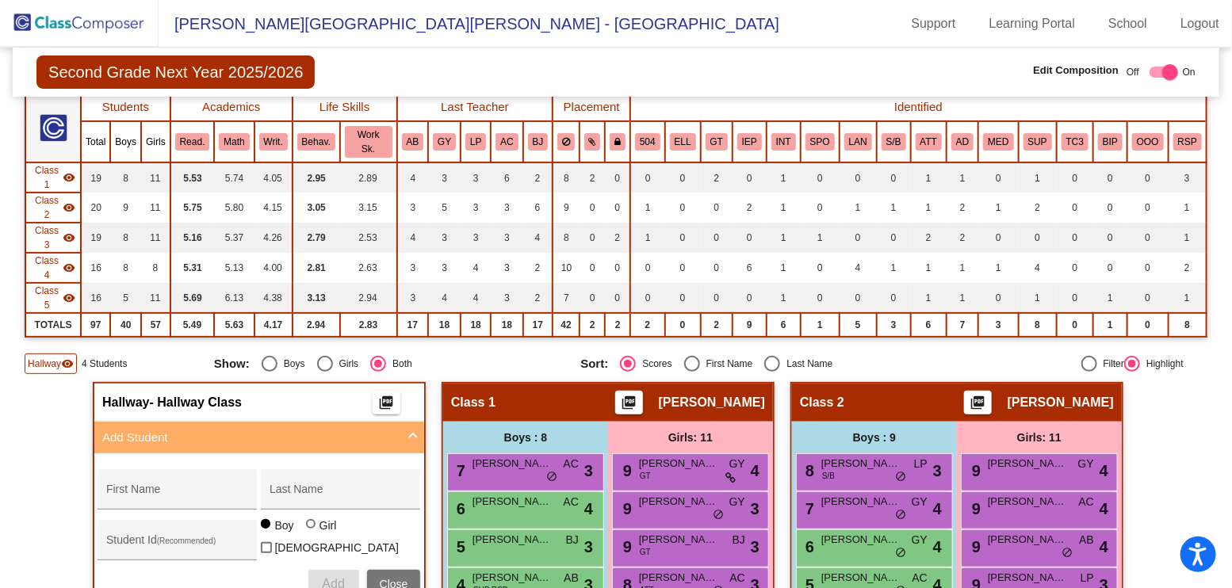
click at [109, 20] on img at bounding box center [79, 23] width 159 height 47
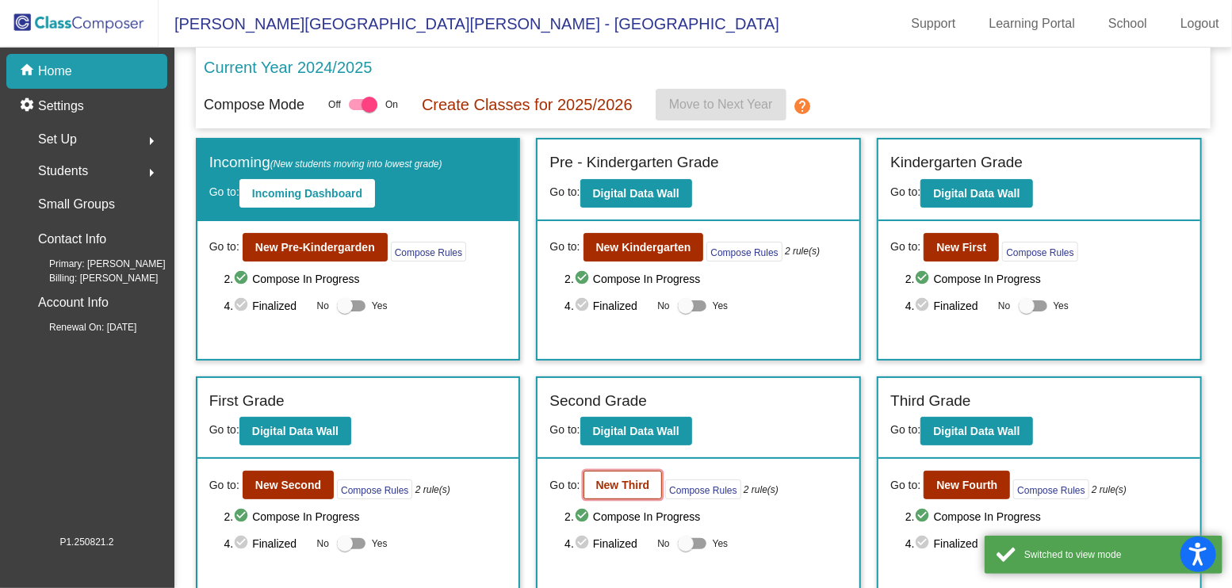
click at [618, 479] on b "New Third" at bounding box center [623, 485] width 54 height 13
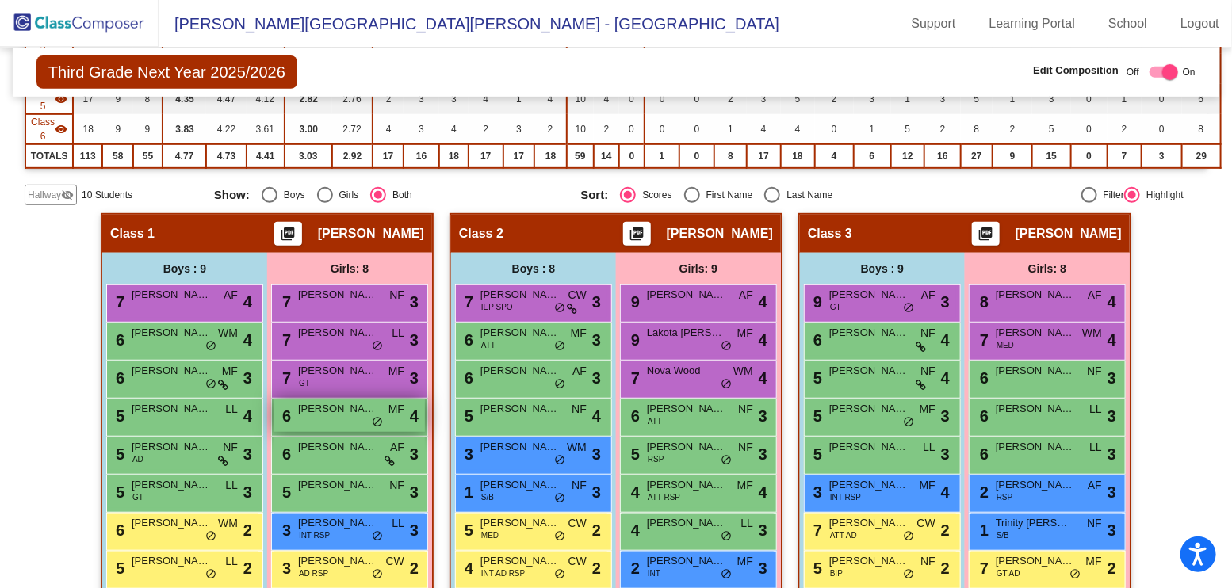
scroll to position [323, 0]
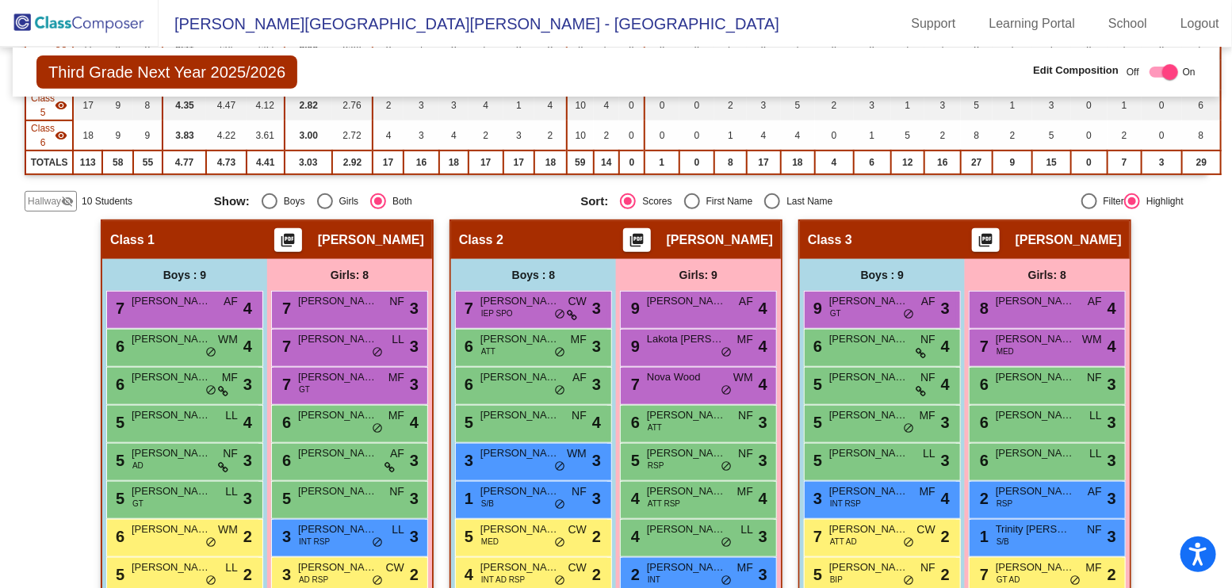
click at [45, 197] on span "Hallway" at bounding box center [44, 201] width 33 height 14
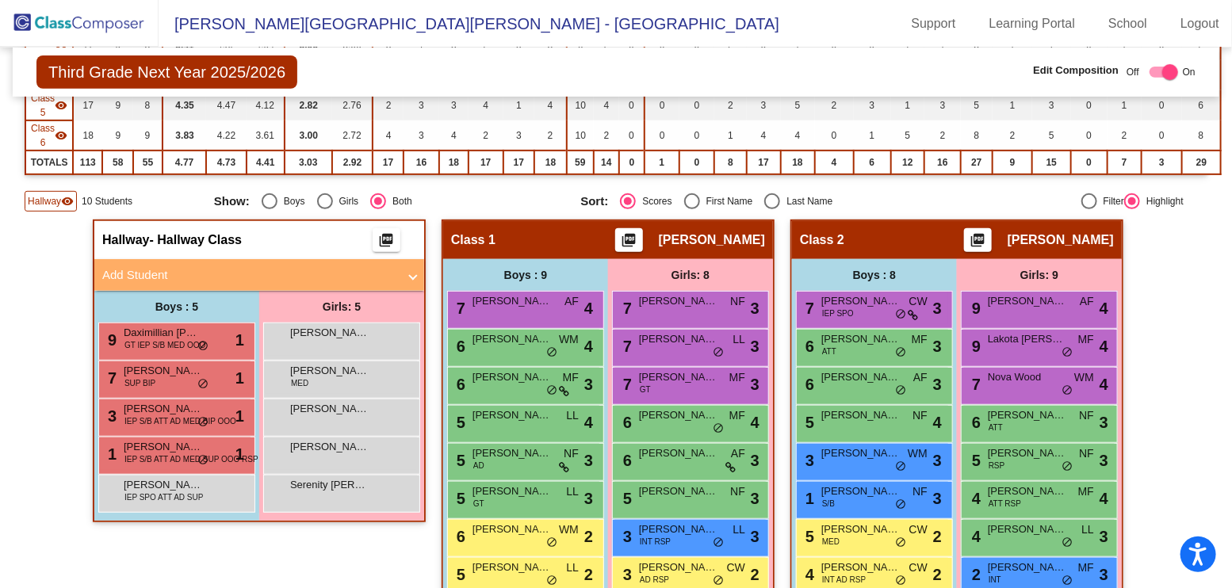
click at [205, 266] on mat-panel-title "Add Student" at bounding box center [249, 275] width 295 height 18
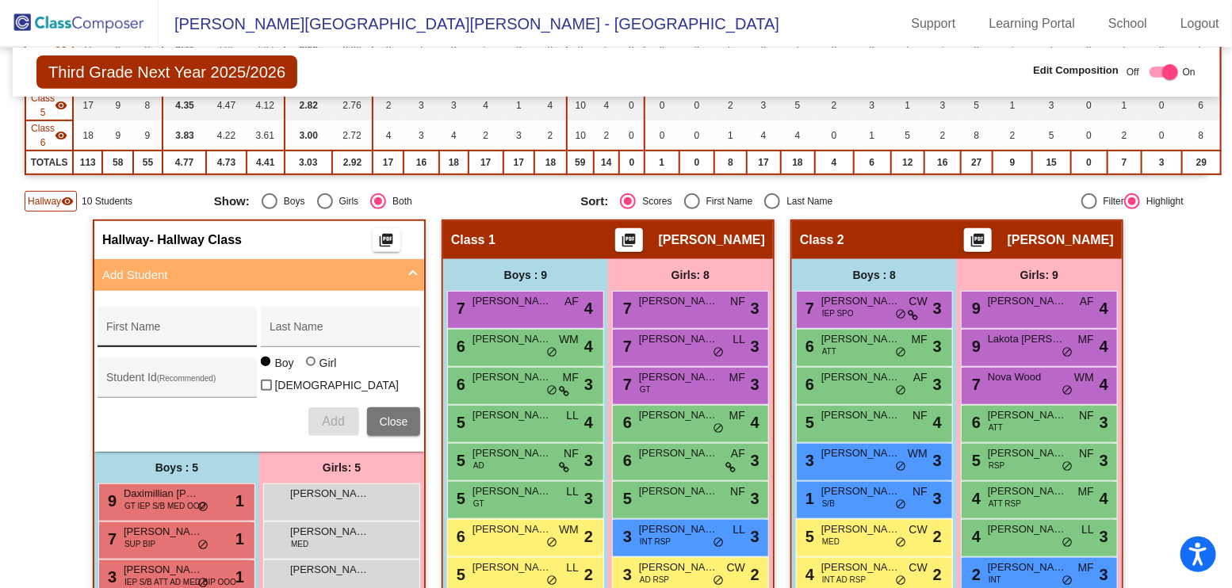
click at [188, 320] on div "First Name" at bounding box center [177, 332] width 143 height 33
type input "Caden"
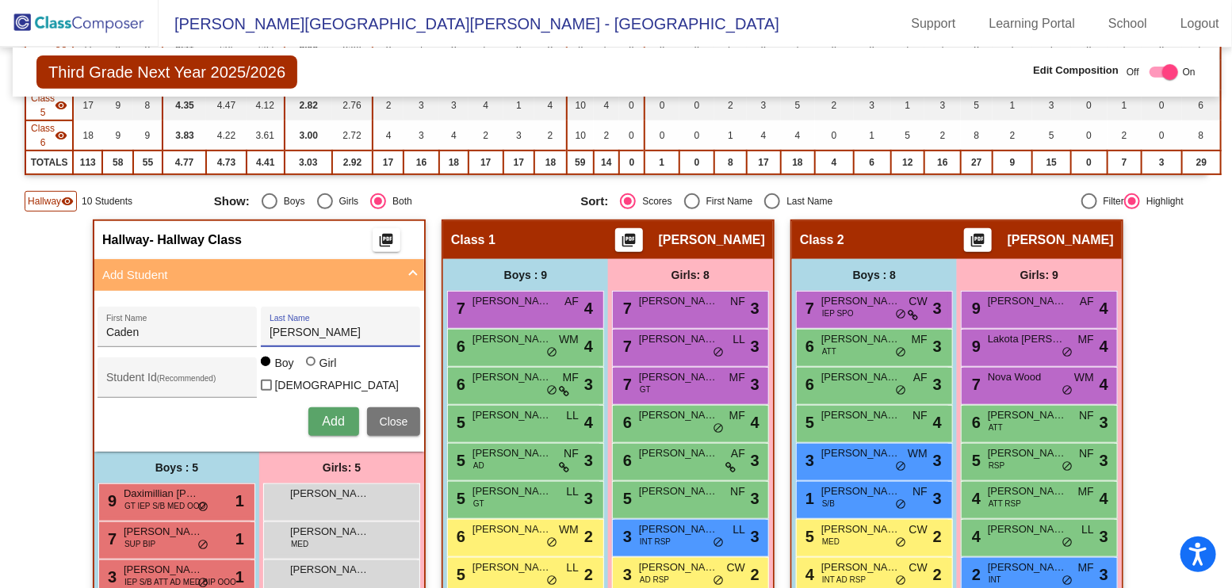
type input "[PERSON_NAME]"
click at [322, 415] on span "Add" at bounding box center [333, 421] width 22 height 13
